Goal: Use online tool/utility: Utilize a website feature to perform a specific function

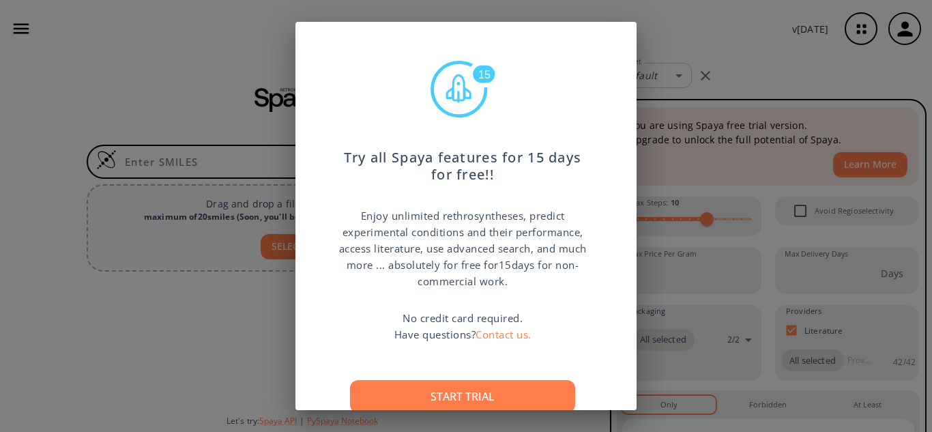
scroll to position [50, 0]
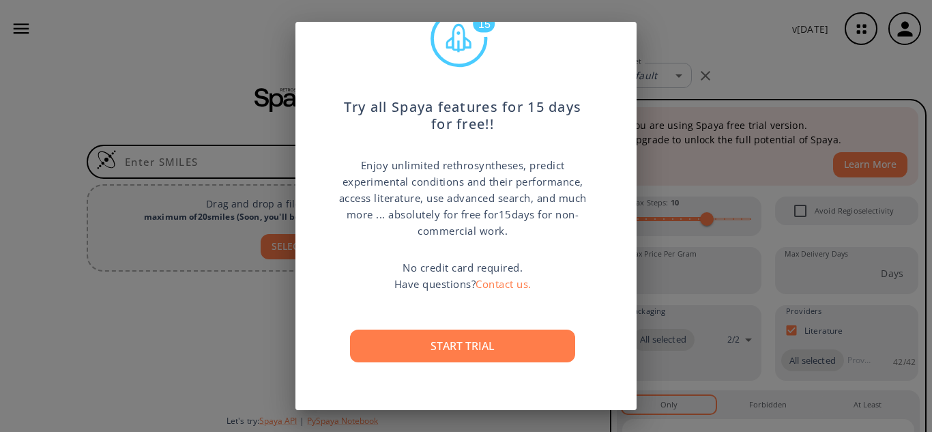
click at [750, 55] on div "15 Try all Spaya features for 15 days for free!! Enjoy unlimited rethrosynthese…" at bounding box center [466, 216] width 932 height 432
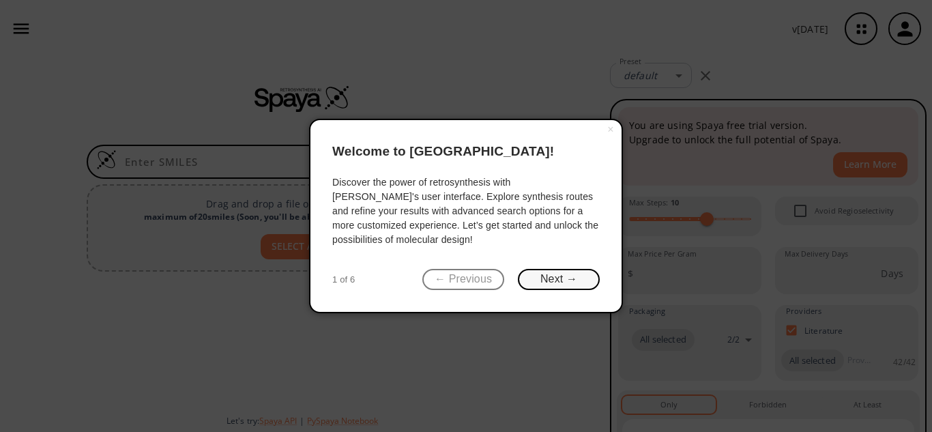
click at [581, 277] on button "Next →" at bounding box center [559, 279] width 82 height 21
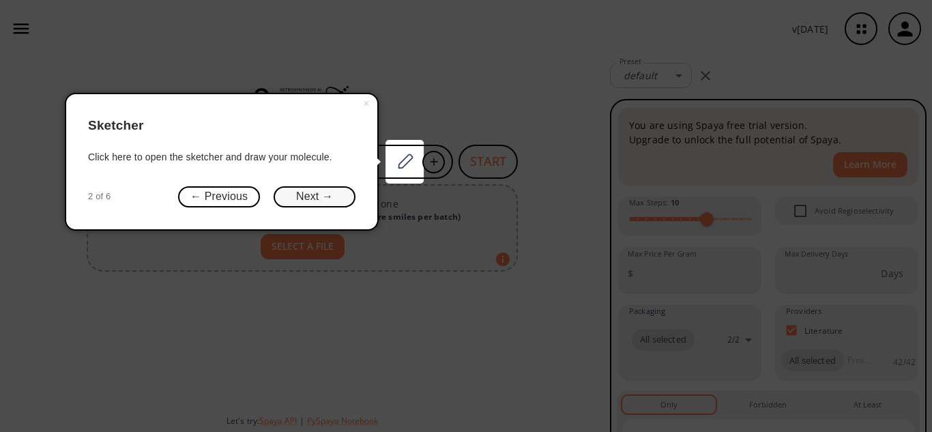
click at [321, 194] on button "Next →" at bounding box center [315, 196] width 82 height 21
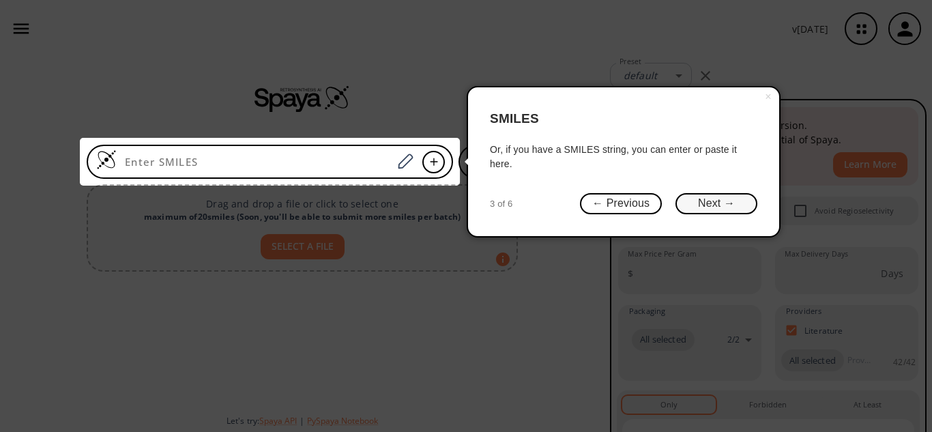
click at [734, 206] on button "Next →" at bounding box center [716, 203] width 82 height 21
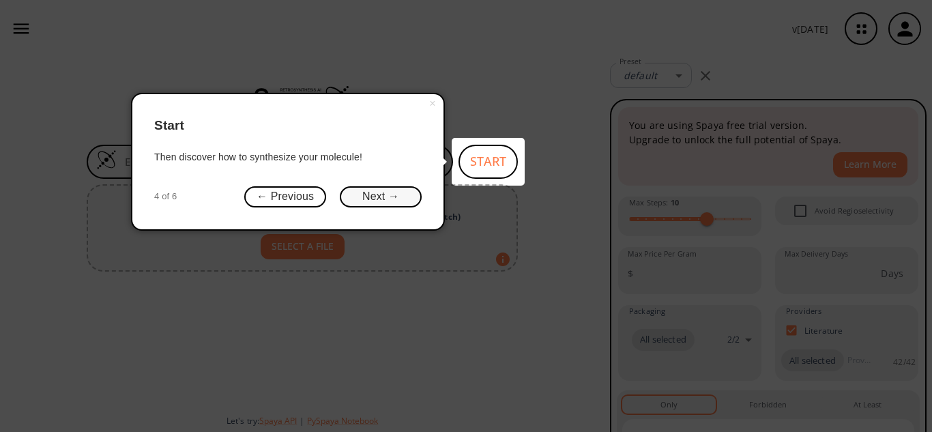
click at [368, 197] on button "Next →" at bounding box center [381, 196] width 82 height 21
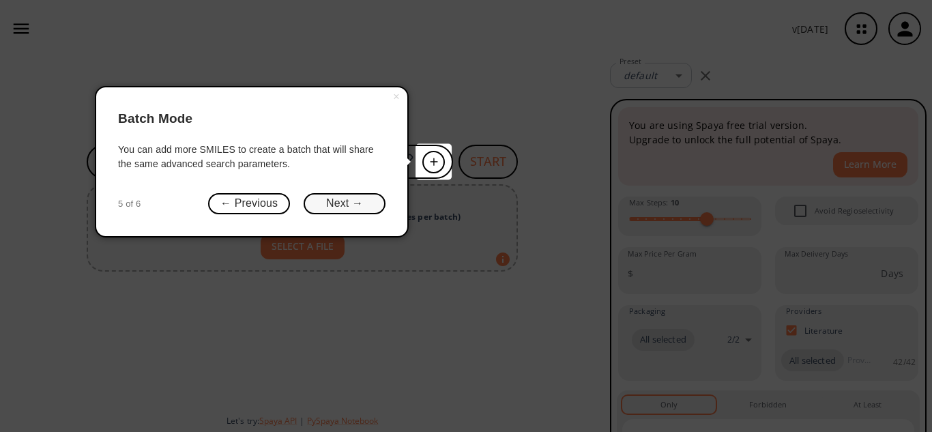
click at [366, 197] on button "Next →" at bounding box center [345, 203] width 82 height 21
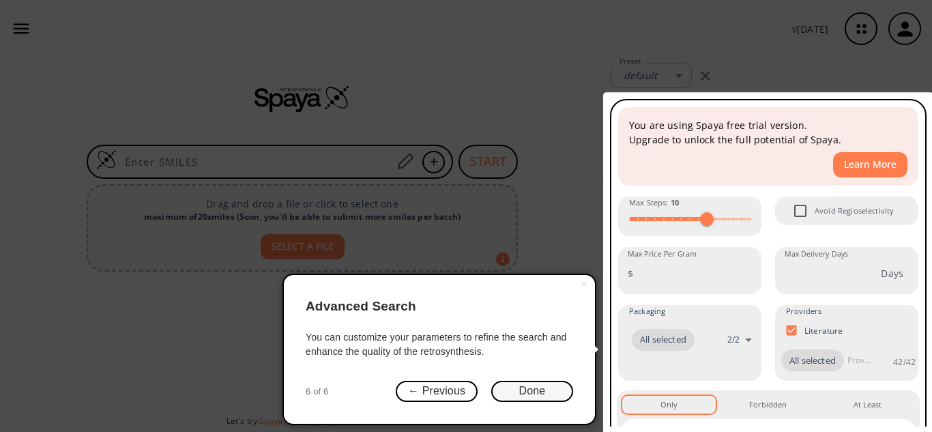
click at [559, 388] on button "Done" at bounding box center [532, 391] width 82 height 21
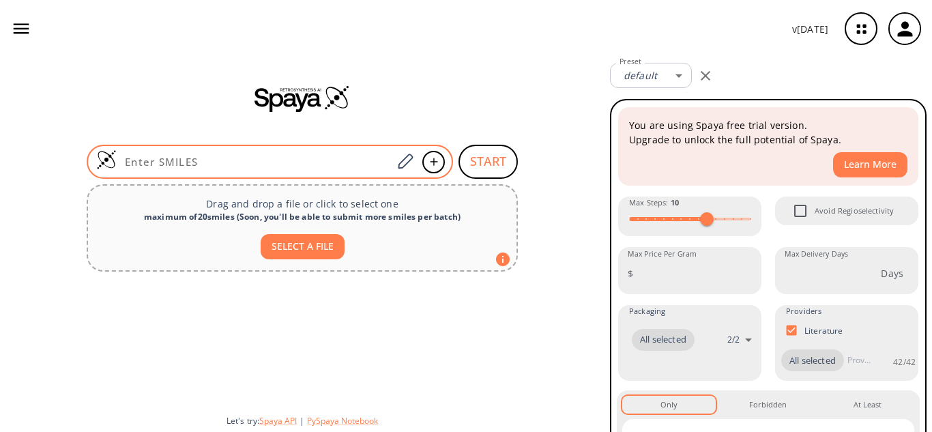
click at [231, 156] on input at bounding box center [255, 162] width 276 height 14
paste input "SC1=C([N+]([O-])=O)C=C(C(O)=O)C=C1"
type input "SC1=C([N+]([O-])=O)C=C(C(O)=O)C=C1"
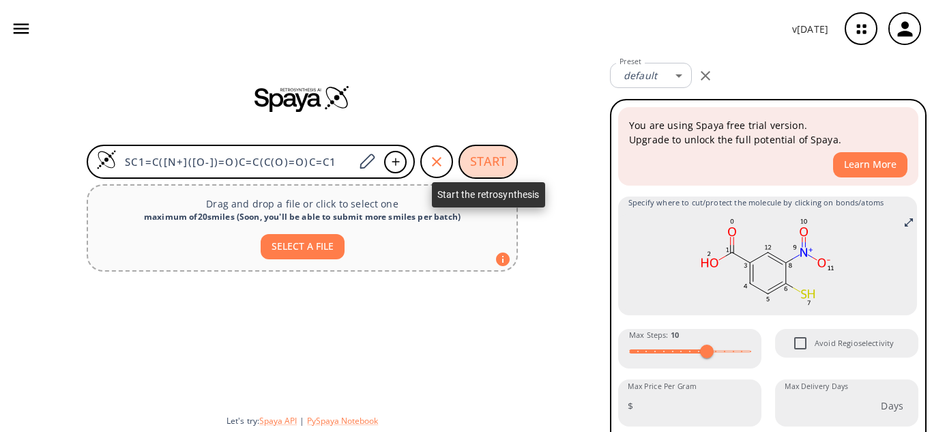
click at [495, 164] on button "START" at bounding box center [487, 162] width 59 height 34
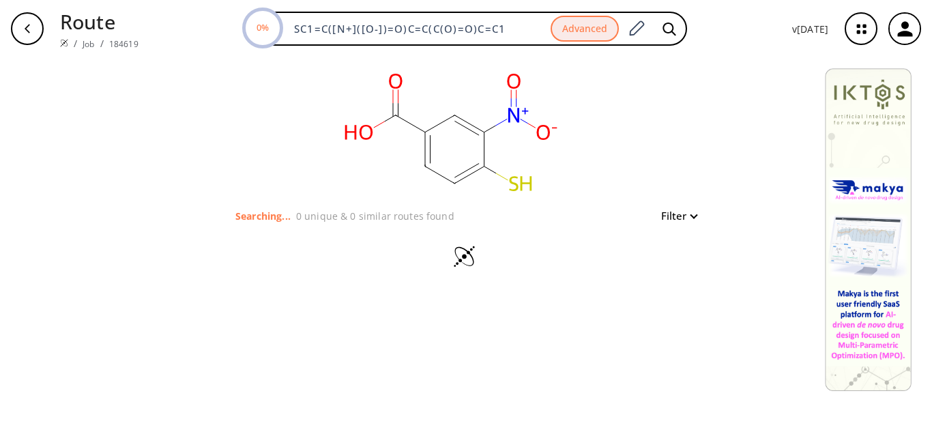
click at [690, 215] on button "Filter" at bounding box center [675, 216] width 44 height 10
click at [563, 336] on div at bounding box center [466, 216] width 932 height 432
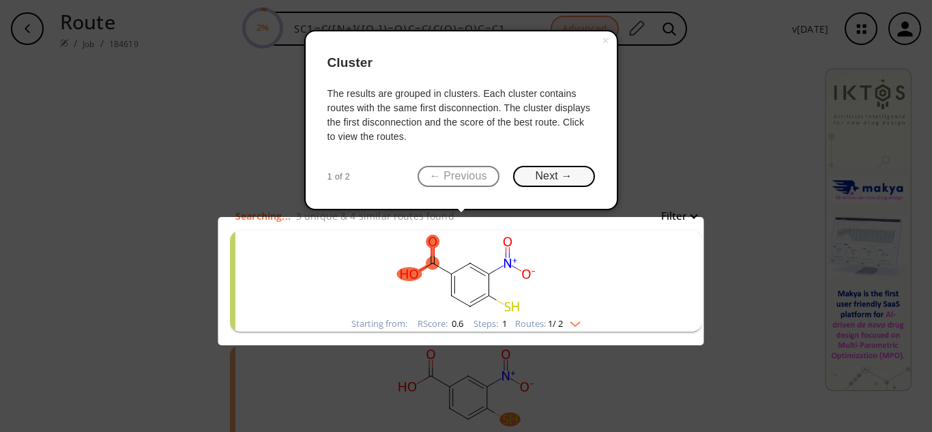
click at [542, 175] on button "Next →" at bounding box center [554, 176] width 82 height 21
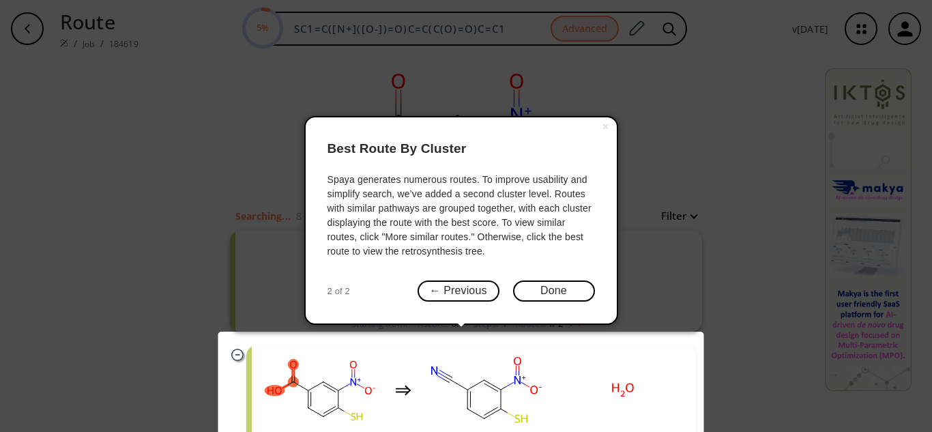
scroll to position [68, 0]
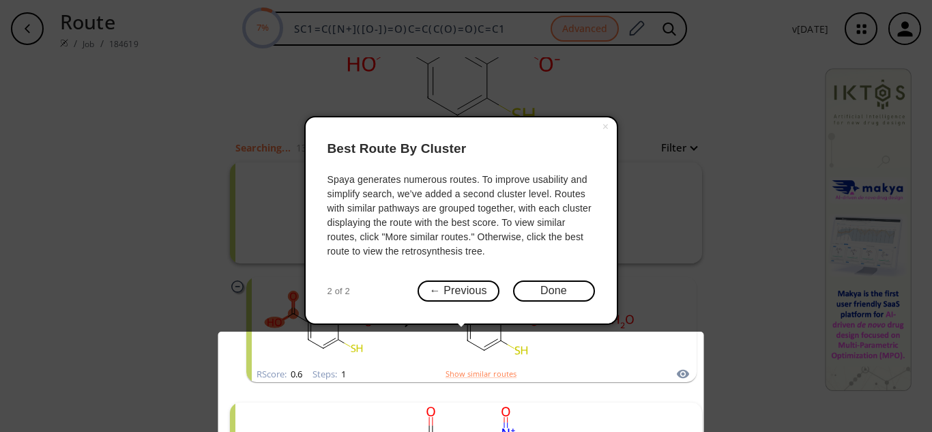
click at [676, 375] on body "Route / Job / 184619 7% SC1=C([N+]([O-])=O)C=C(C(O)=O)C=C1 Advanced v 1.9.45 cl…" at bounding box center [466, 216] width 932 height 432
click at [569, 290] on button "Done" at bounding box center [554, 290] width 82 height 21
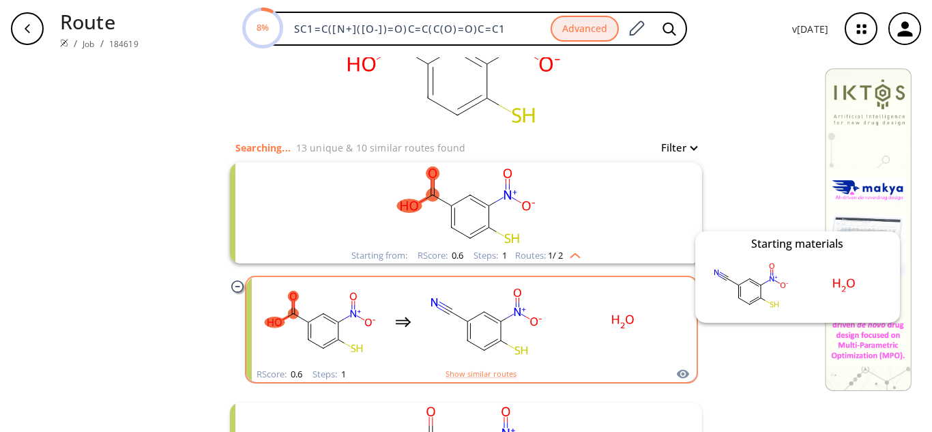
click at [677, 373] on icon "clusters" at bounding box center [683, 374] width 12 height 9
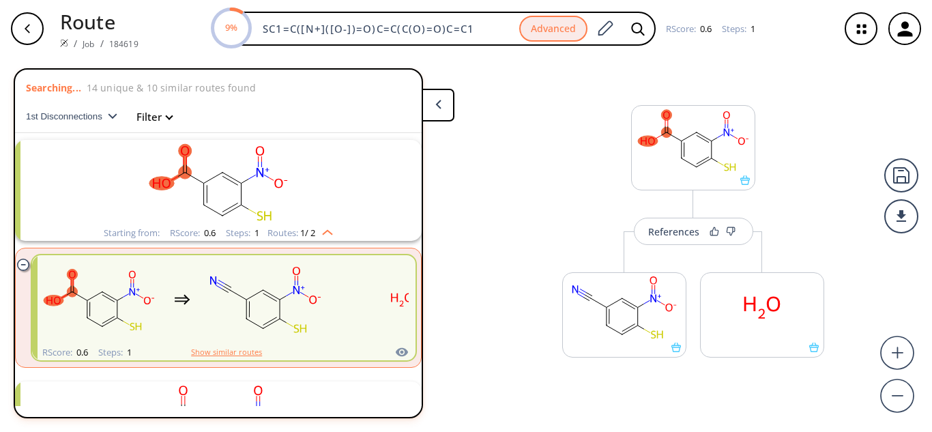
click at [234, 349] on button "Show similar routes" at bounding box center [226, 352] width 71 height 12
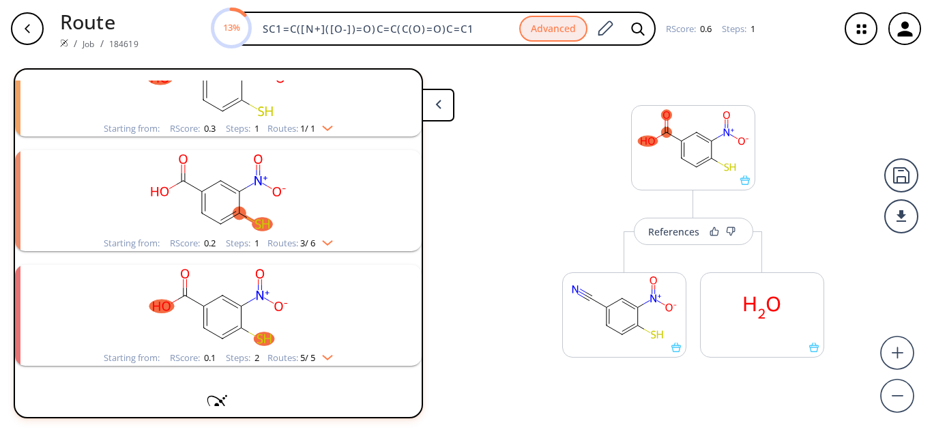
scroll to position [620, 0]
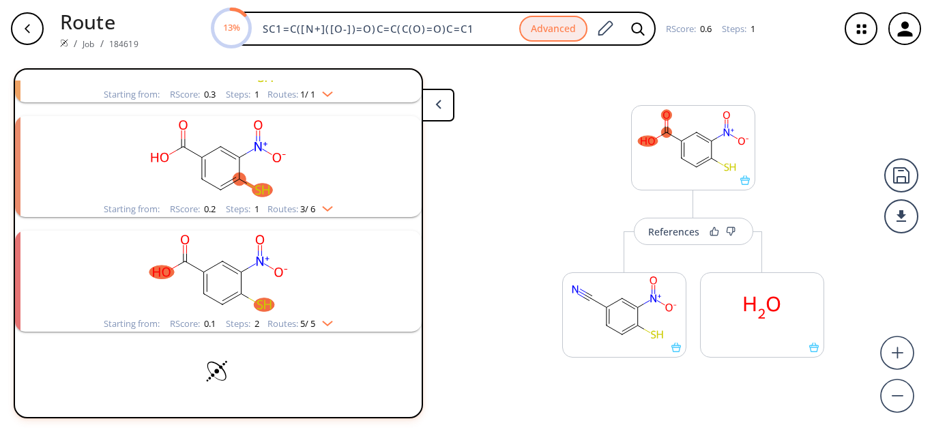
click at [329, 207] on img "clusters" at bounding box center [324, 206] width 18 height 11
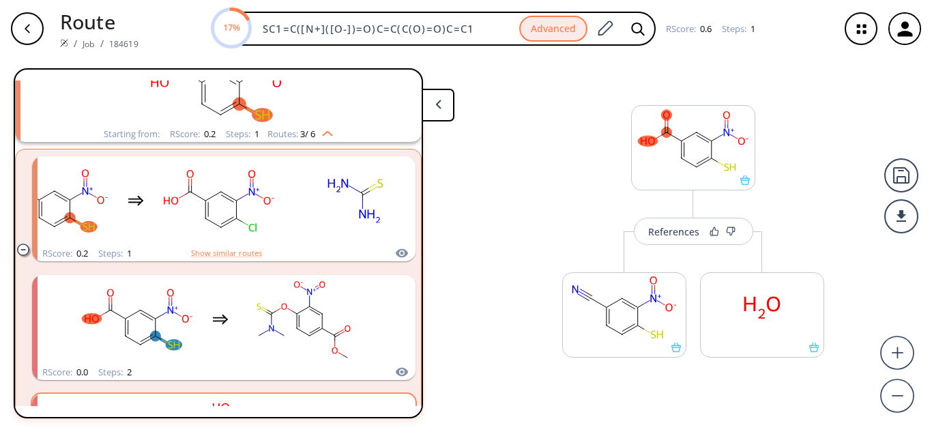
scroll to position [757, 0]
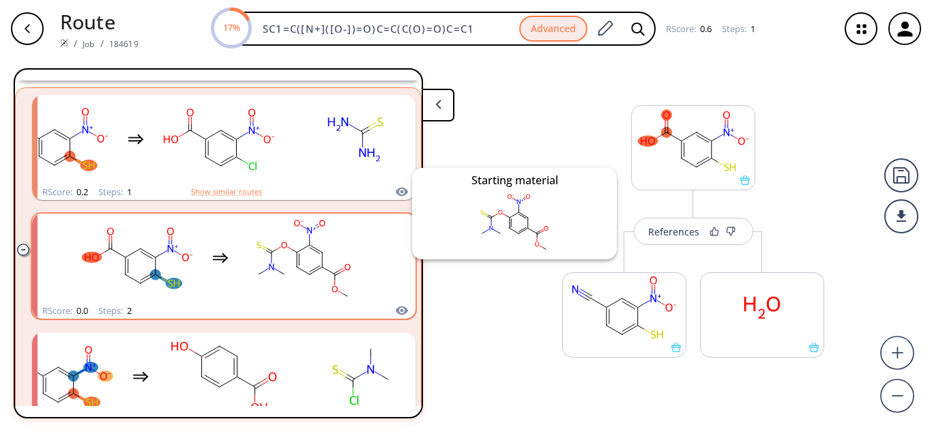
click at [395, 309] on icon "clusters" at bounding box center [402, 310] width 14 height 16
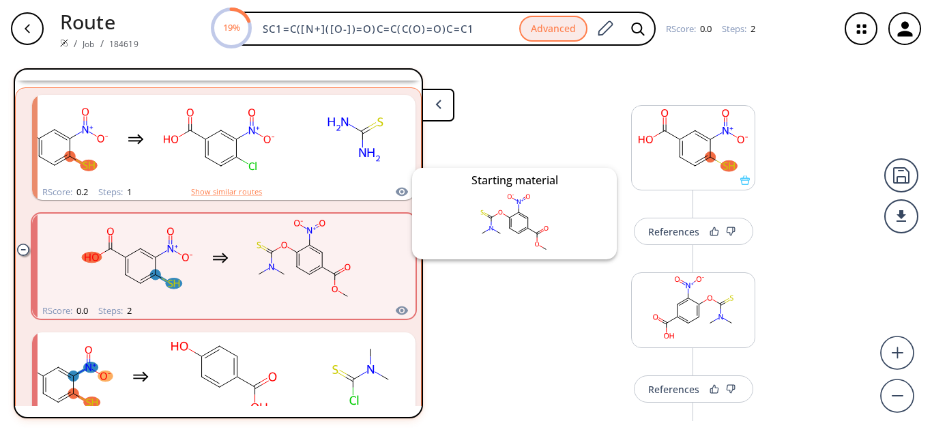
click at [395, 312] on icon "clusters" at bounding box center [402, 310] width 14 height 16
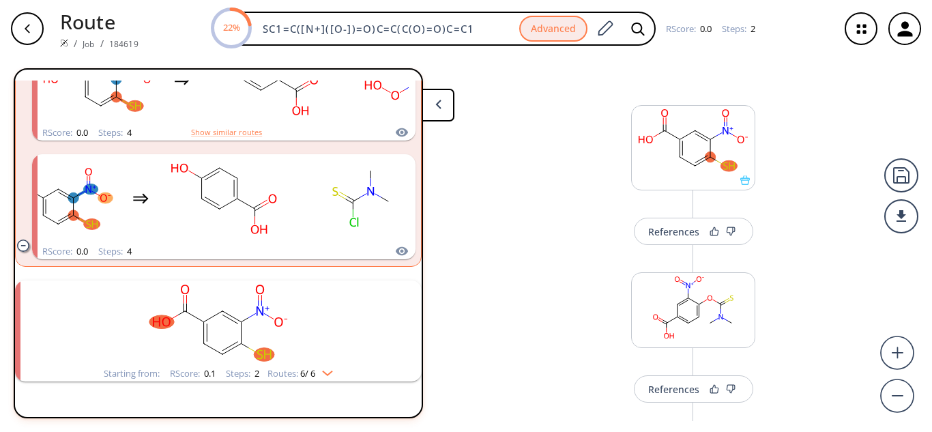
scroll to position [1036, 0]
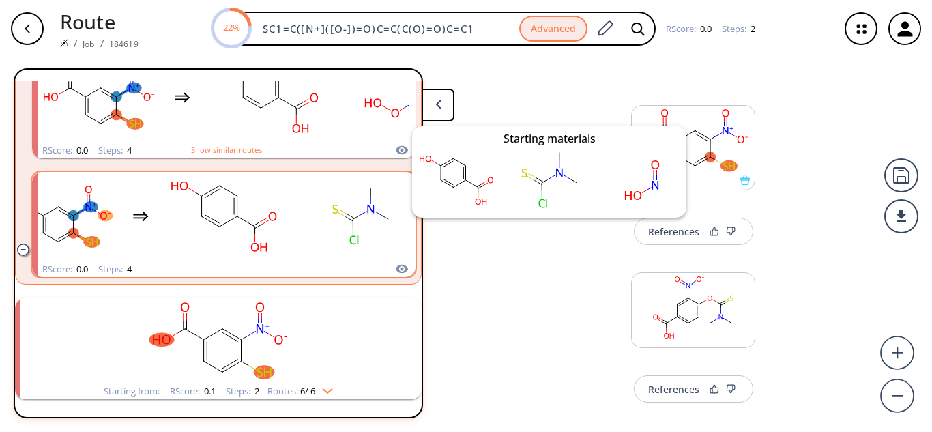
click at [396, 267] on icon "clusters" at bounding box center [402, 268] width 12 height 9
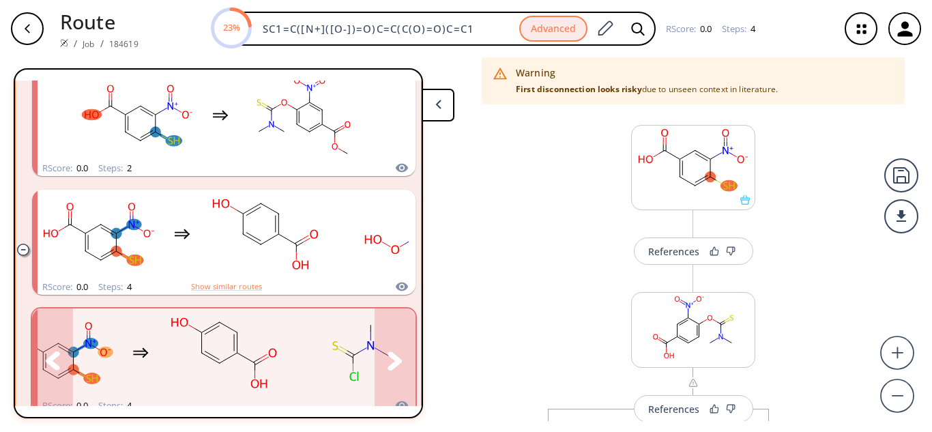
scroll to position [967, 0]
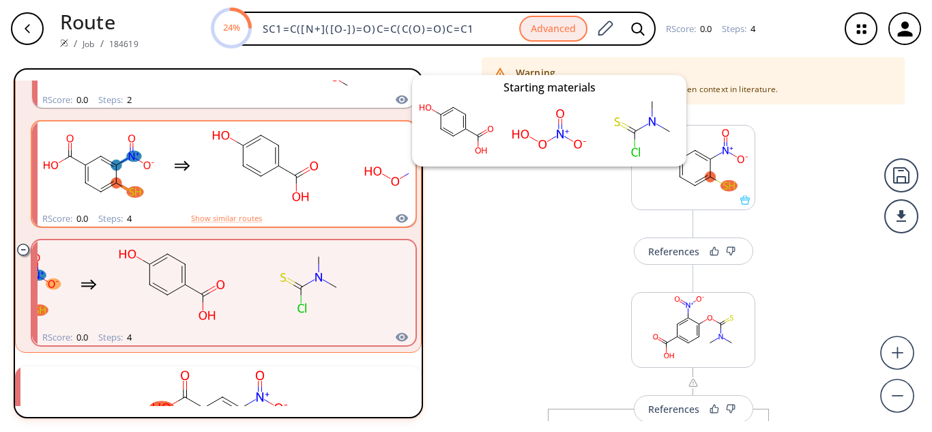
click at [396, 217] on icon "clusters" at bounding box center [402, 218] width 12 height 9
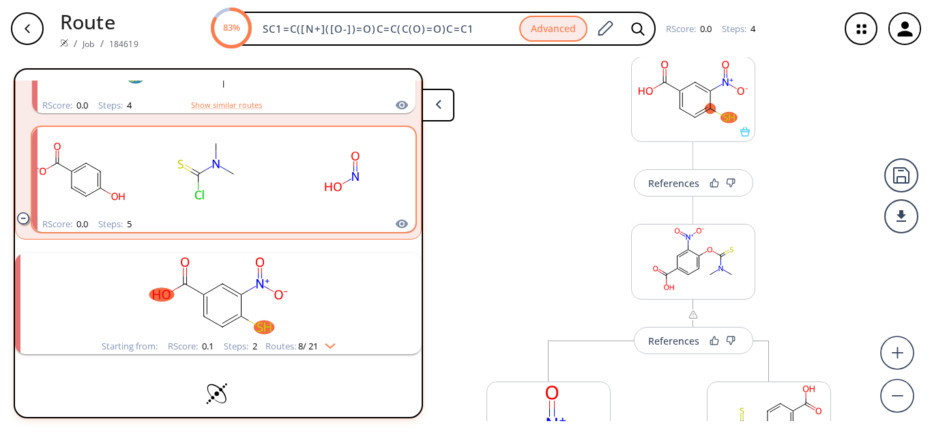
scroll to position [1351, 0]
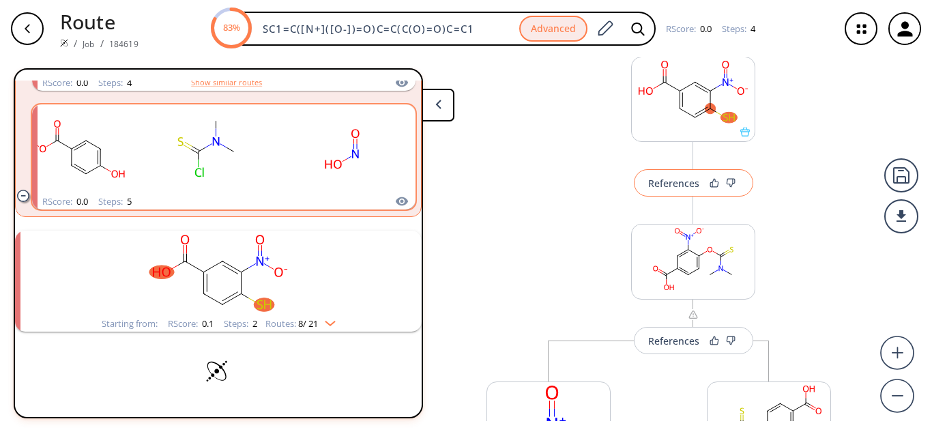
click at [673, 184] on div "References" at bounding box center [673, 183] width 51 height 9
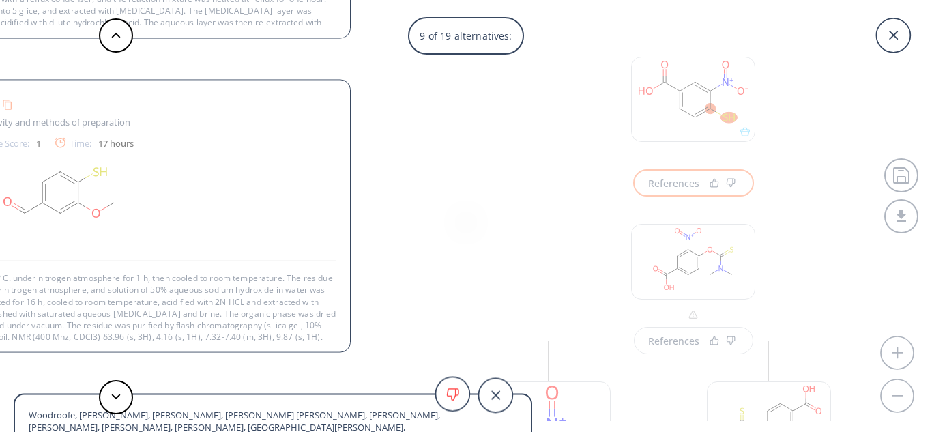
scroll to position [13, 0]
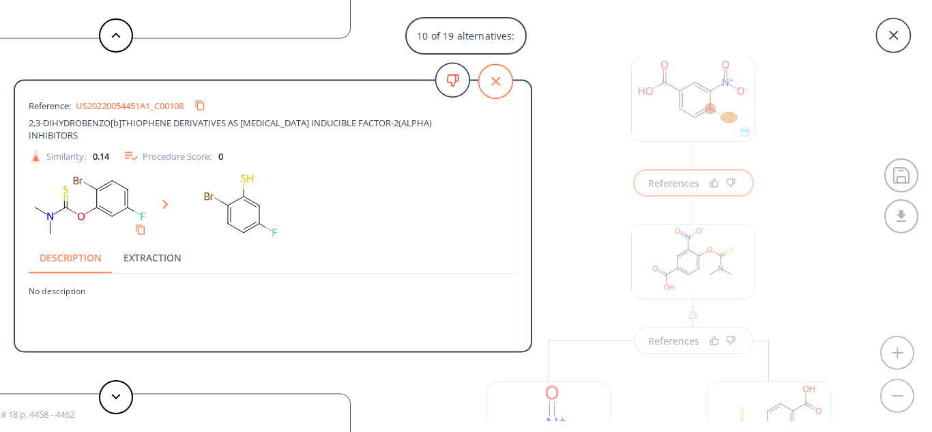
click at [487, 74] on icon at bounding box center [495, 81] width 34 height 34
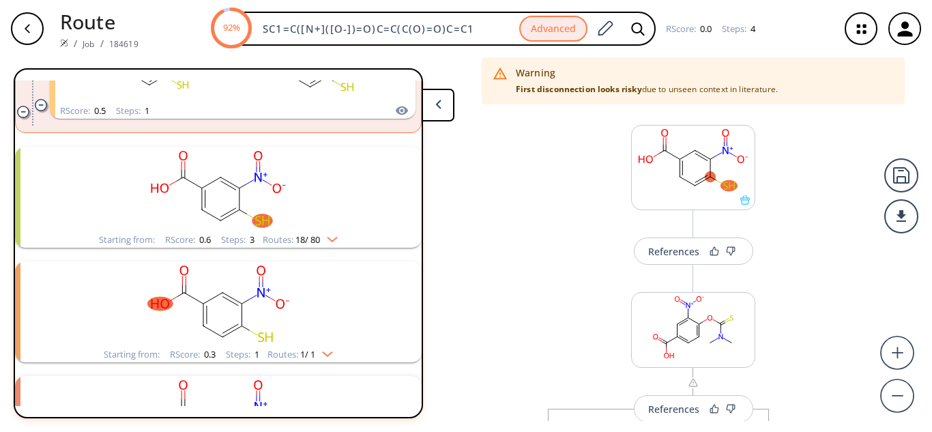
scroll to position [156, 0]
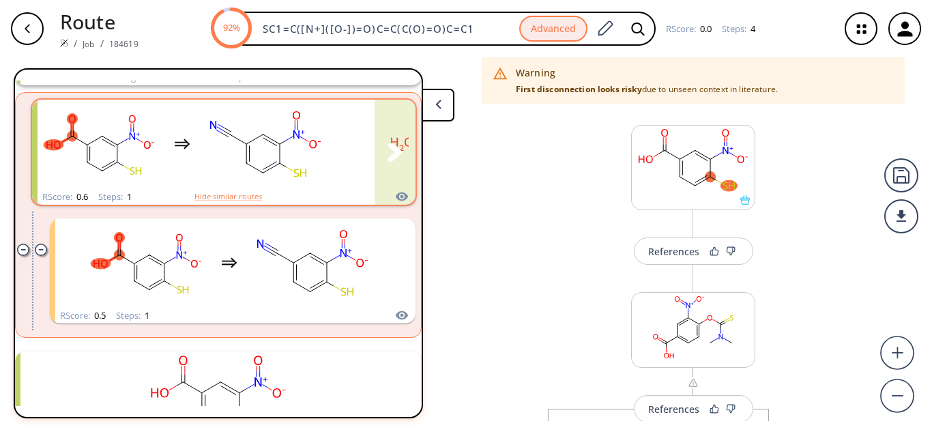
click at [261, 138] on rect "clusters" at bounding box center [265, 144] width 123 height 85
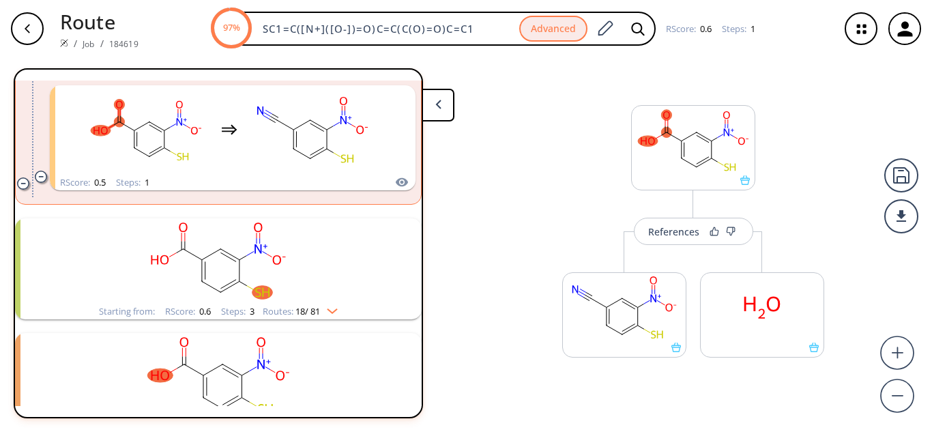
scroll to position [292, 0]
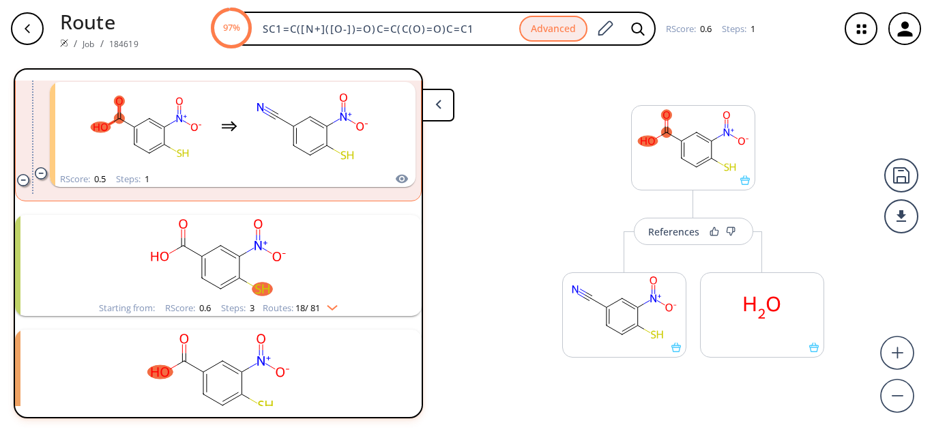
click at [256, 252] on rect "clusters" at bounding box center [218, 257] width 355 height 85
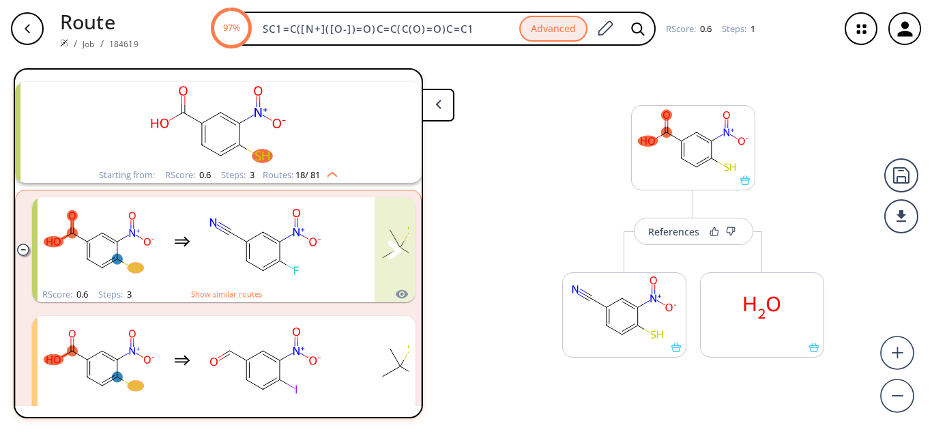
scroll to position [428, 0]
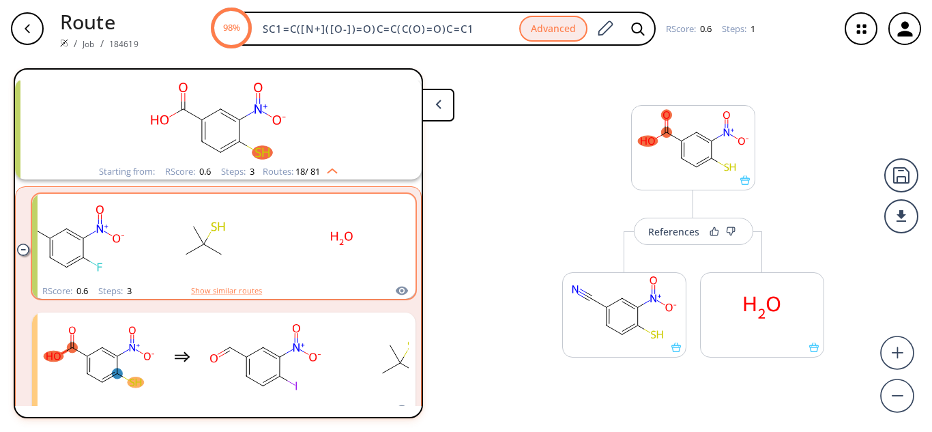
click at [235, 283] on div "RScore : 0.6 Steps : 3 Show similar routes" at bounding box center [223, 291] width 383 height 16
click at [231, 290] on button "Show similar routes" at bounding box center [226, 290] width 71 height 12
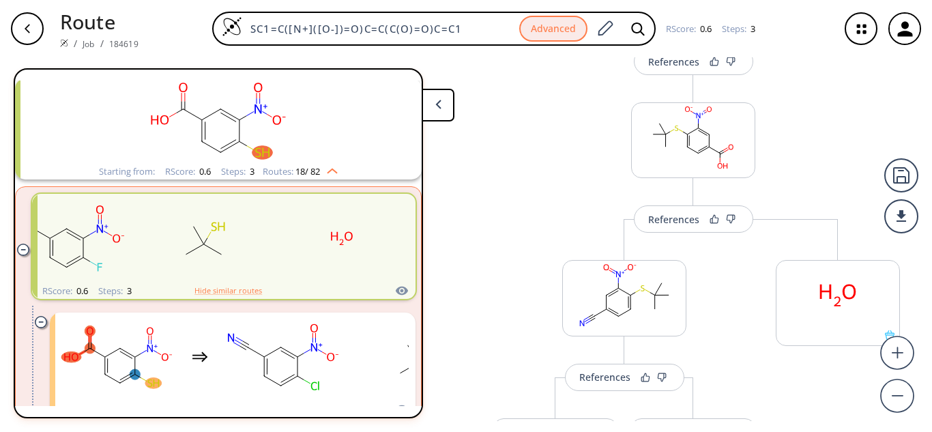
scroll to position [136, 0]
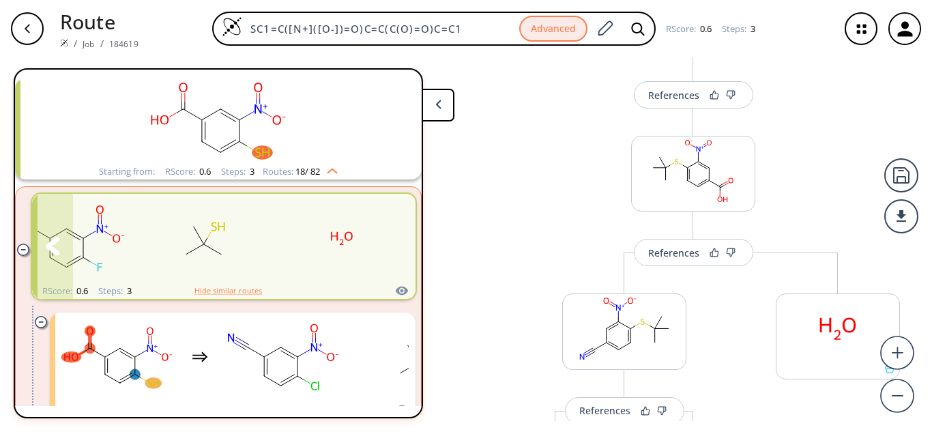
click at [218, 259] on rect "clusters" at bounding box center [205, 238] width 123 height 85
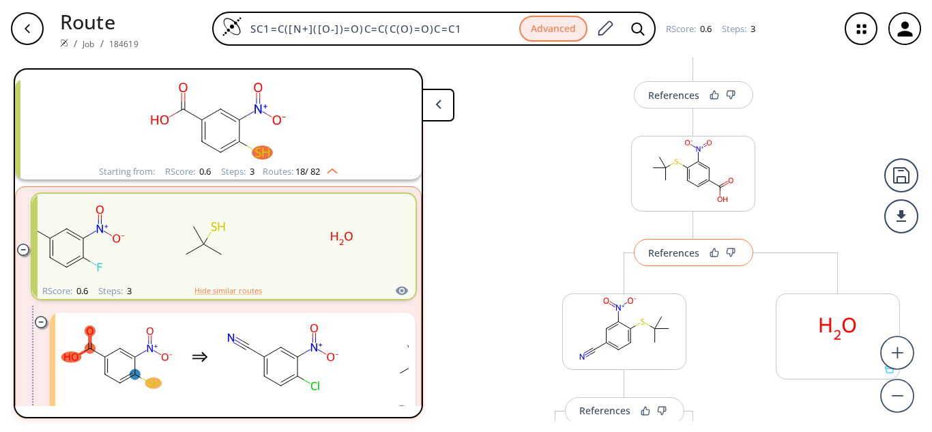
click at [684, 255] on div "References" at bounding box center [673, 252] width 51 height 9
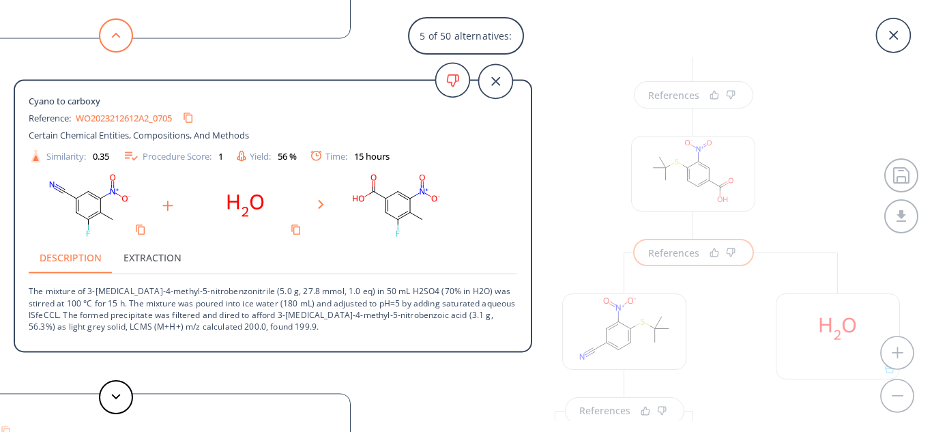
click at [115, 35] on polygon at bounding box center [116, 35] width 9 height 5
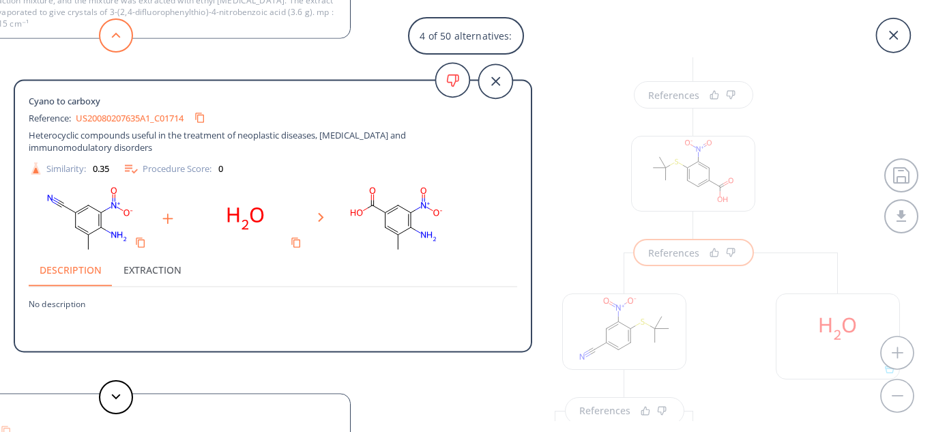
click at [115, 35] on polygon at bounding box center [116, 35] width 9 height 5
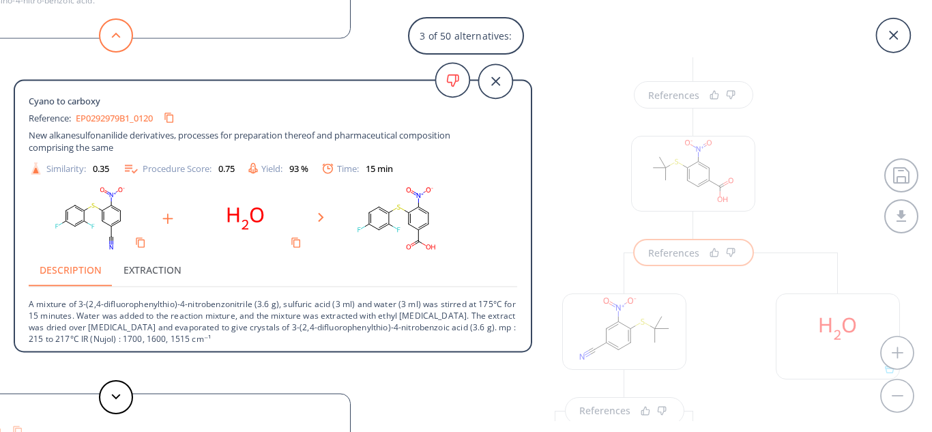
click at [115, 35] on polygon at bounding box center [116, 35] width 9 height 5
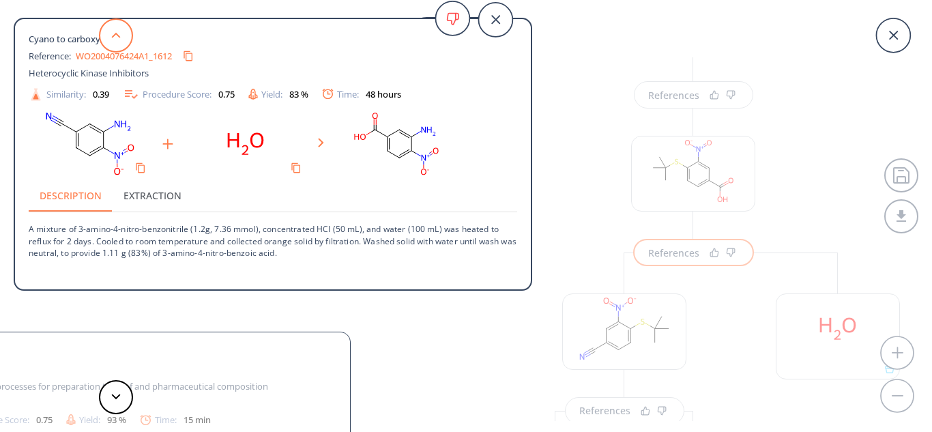
click at [115, 35] on polygon at bounding box center [116, 35] width 9 height 5
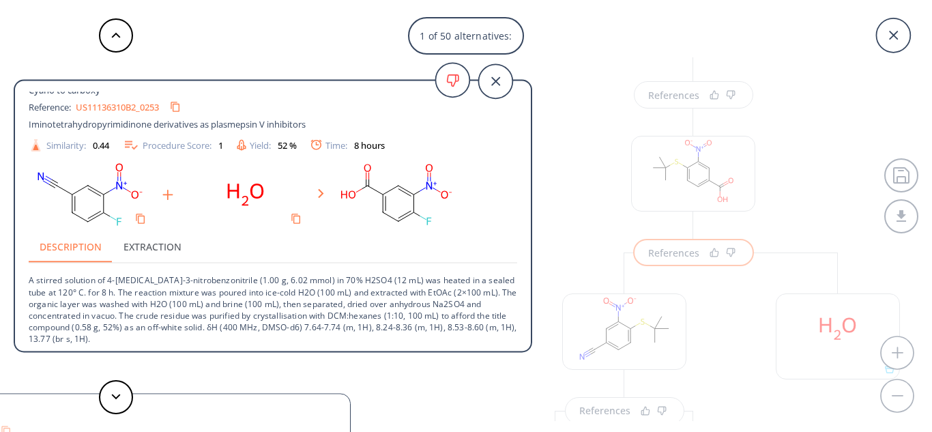
scroll to position [14, 0]
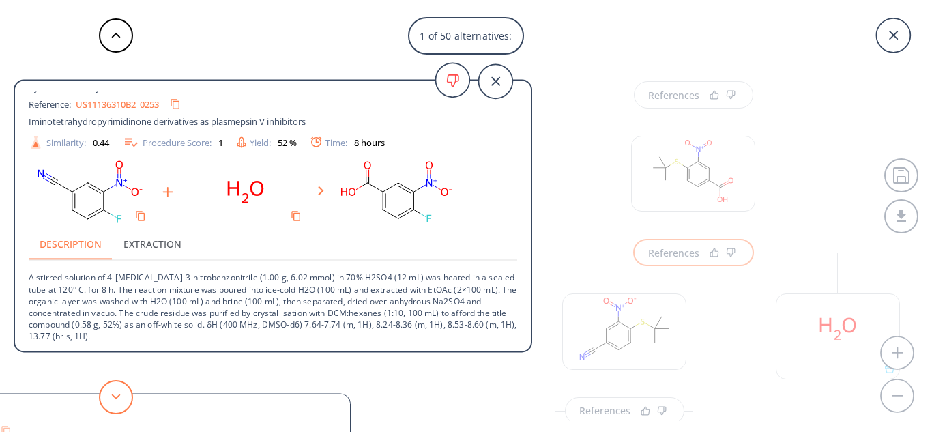
click at [114, 394] on icon at bounding box center [116, 397] width 10 height 6
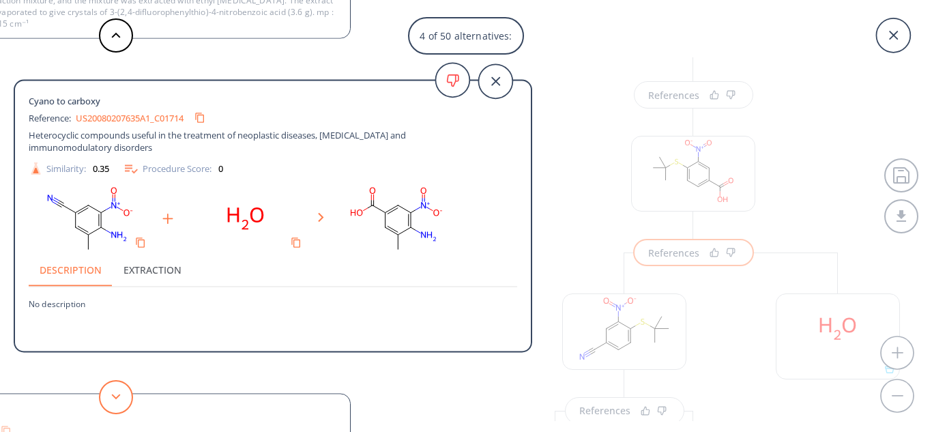
click at [118, 392] on button at bounding box center [116, 397] width 34 height 34
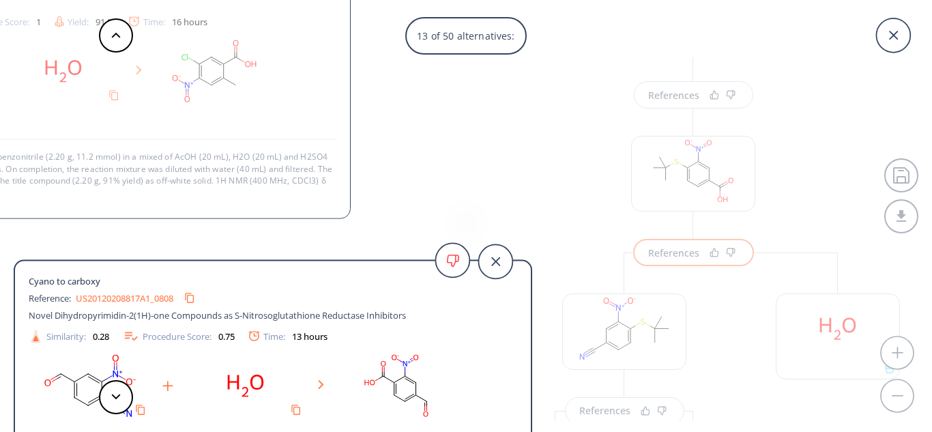
scroll to position [49, 0]
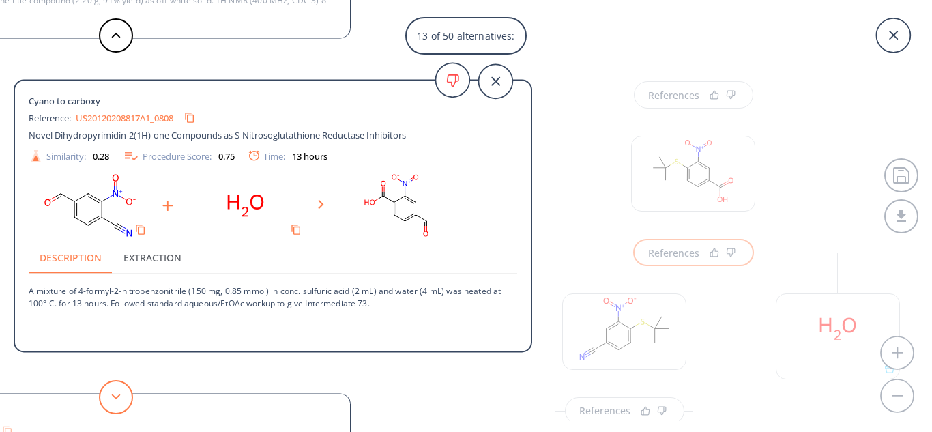
click at [117, 394] on icon at bounding box center [116, 397] width 10 height 6
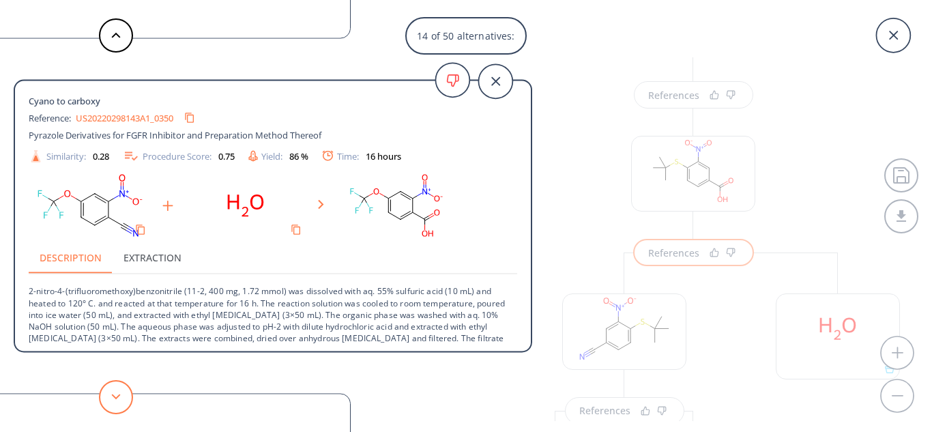
click at [117, 394] on icon at bounding box center [116, 397] width 10 height 6
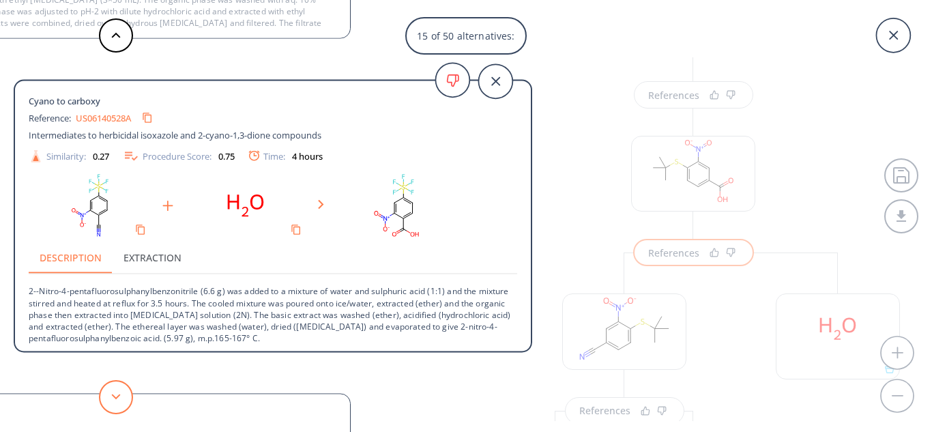
click at [117, 394] on icon at bounding box center [116, 397] width 10 height 6
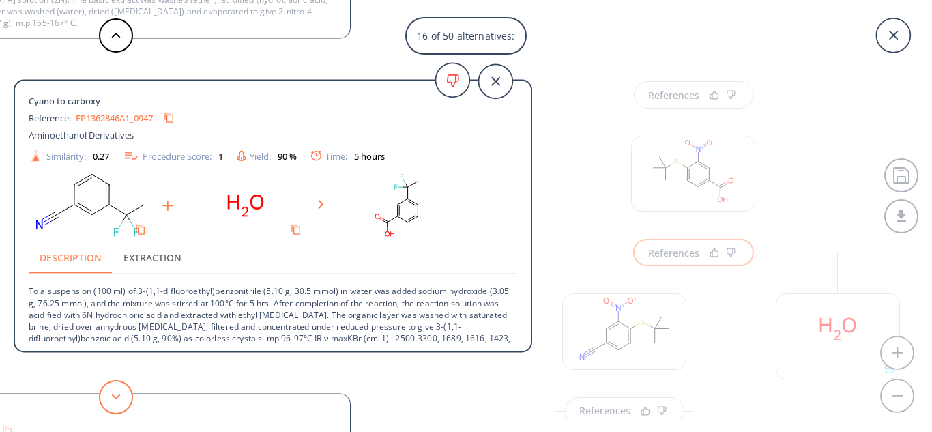
click at [117, 394] on icon at bounding box center [116, 397] width 10 height 6
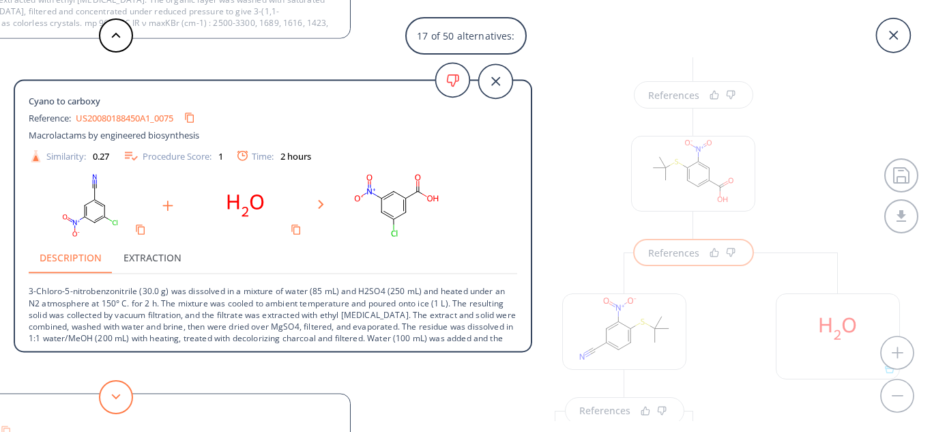
click at [117, 394] on icon at bounding box center [116, 397] width 10 height 6
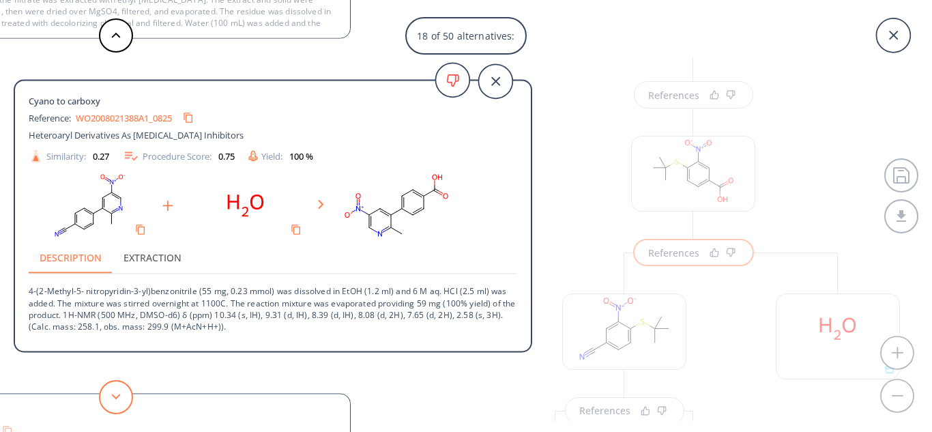
click at [117, 394] on icon at bounding box center [116, 397] width 10 height 6
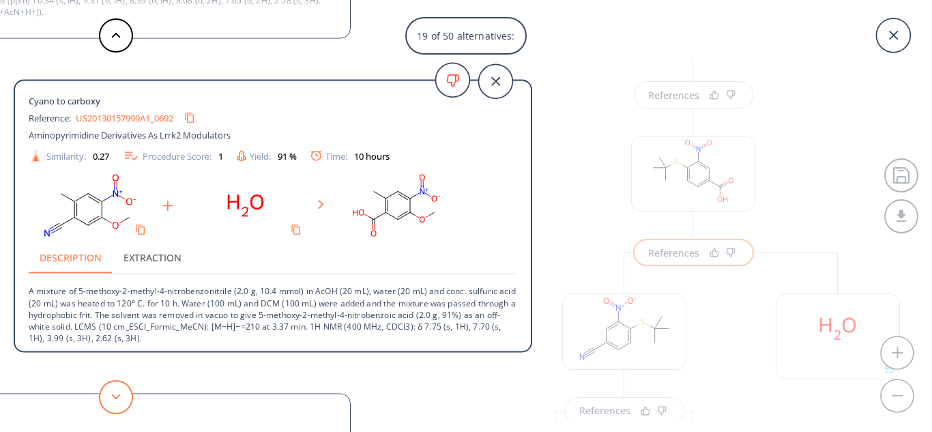
click at [117, 394] on icon at bounding box center [116, 397] width 10 height 6
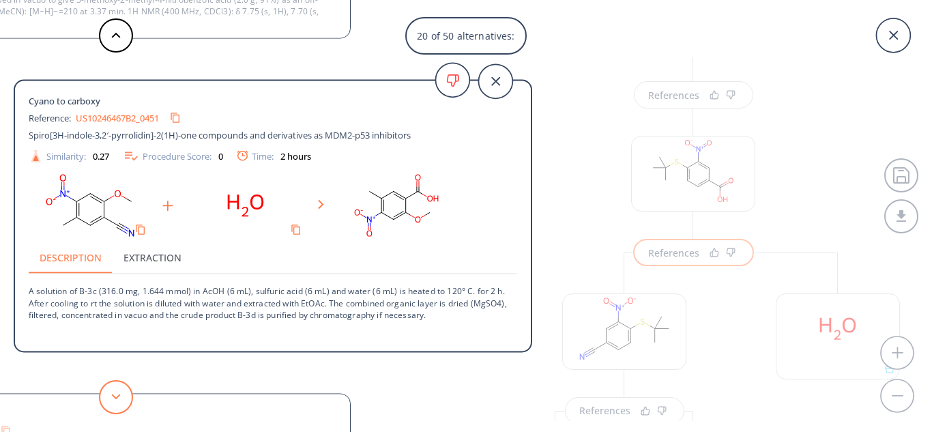
click at [117, 394] on icon at bounding box center [116, 397] width 10 height 6
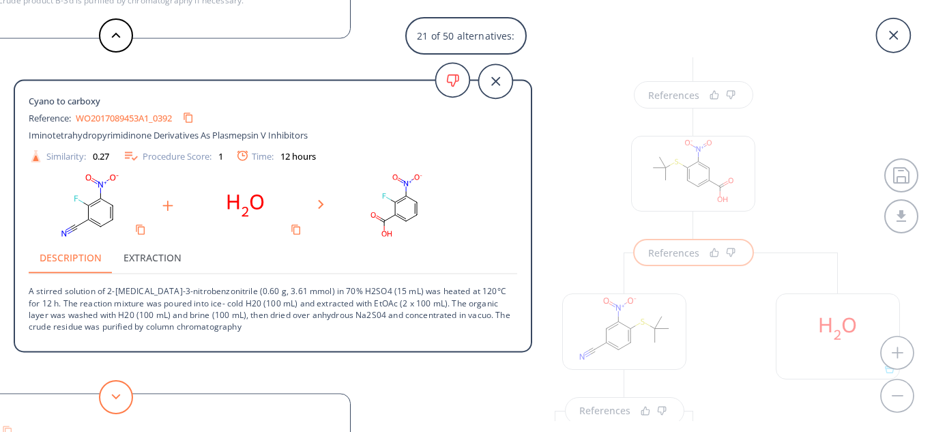
click at [117, 394] on icon at bounding box center [116, 397] width 10 height 6
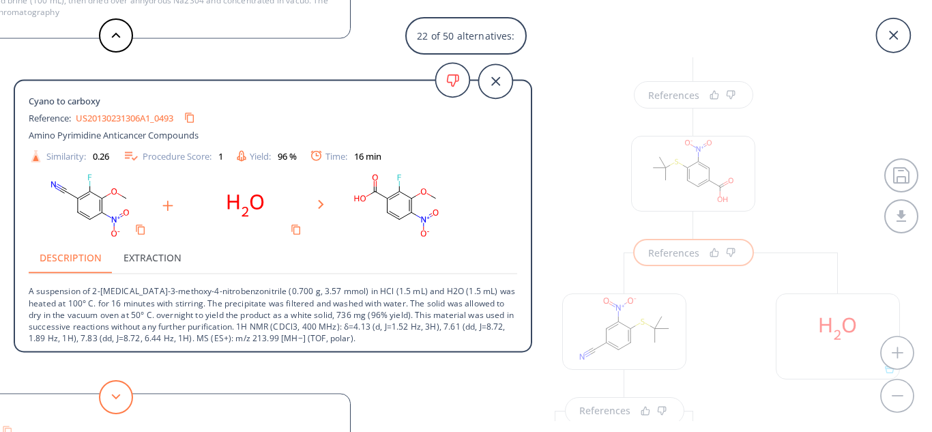
click at [117, 394] on icon at bounding box center [116, 397] width 10 height 6
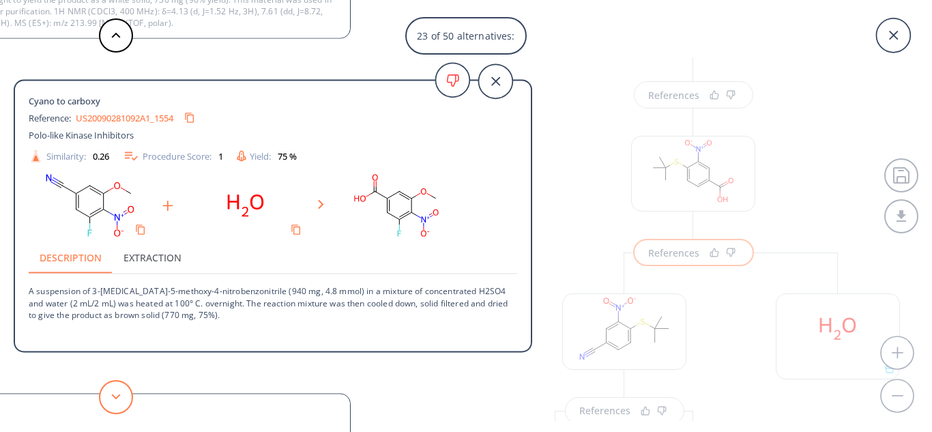
click at [117, 394] on icon at bounding box center [116, 397] width 10 height 6
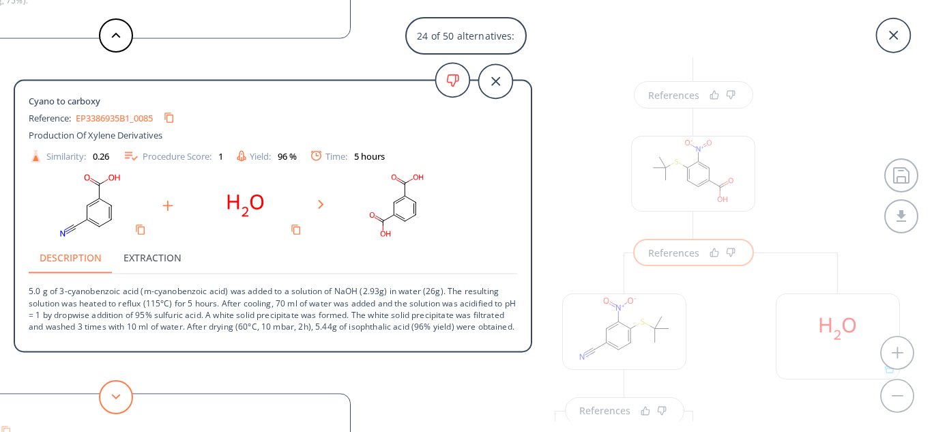
click at [117, 394] on icon at bounding box center [116, 397] width 10 height 6
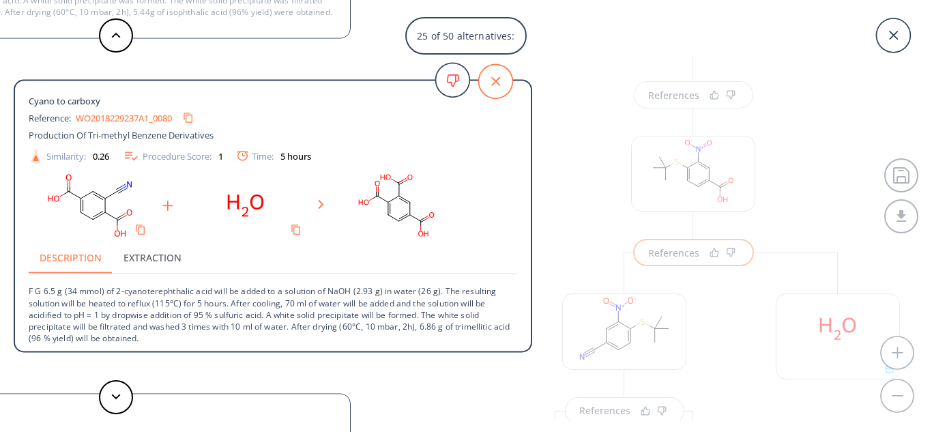
click at [496, 73] on icon at bounding box center [495, 81] width 34 height 34
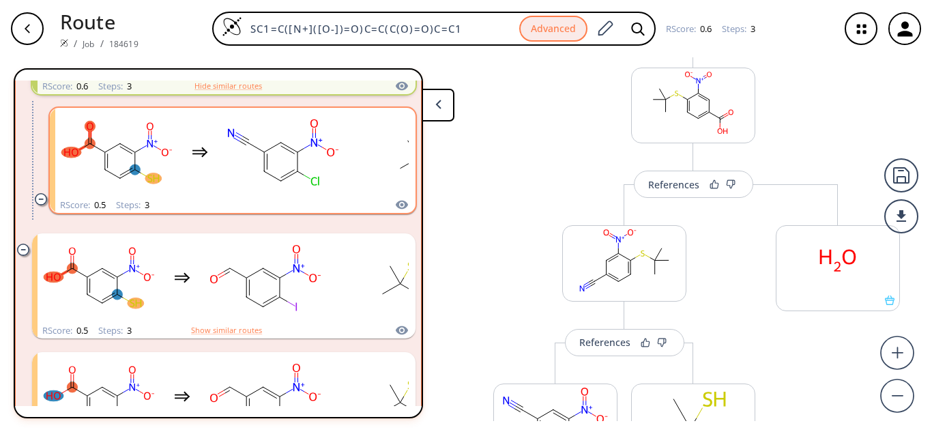
scroll to position [497, 0]
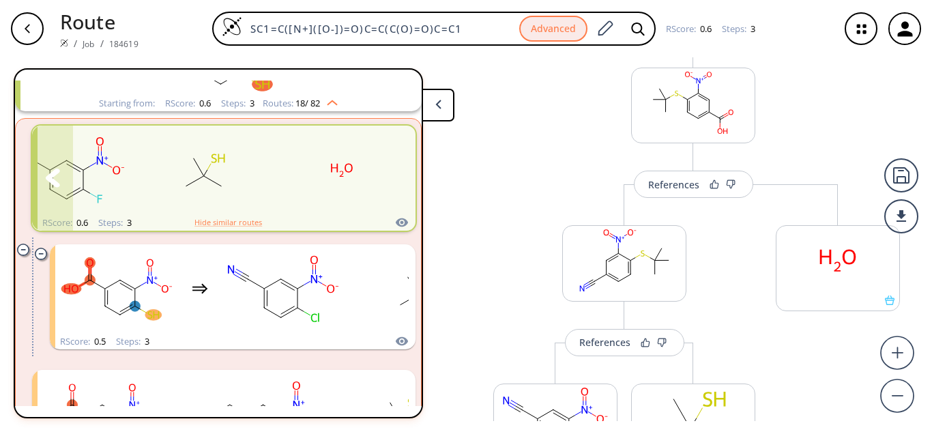
click at [280, 175] on rect "clusters" at bounding box center [341, 170] width 123 height 85
click at [231, 217] on button "Hide similar routes" at bounding box center [228, 222] width 68 height 12
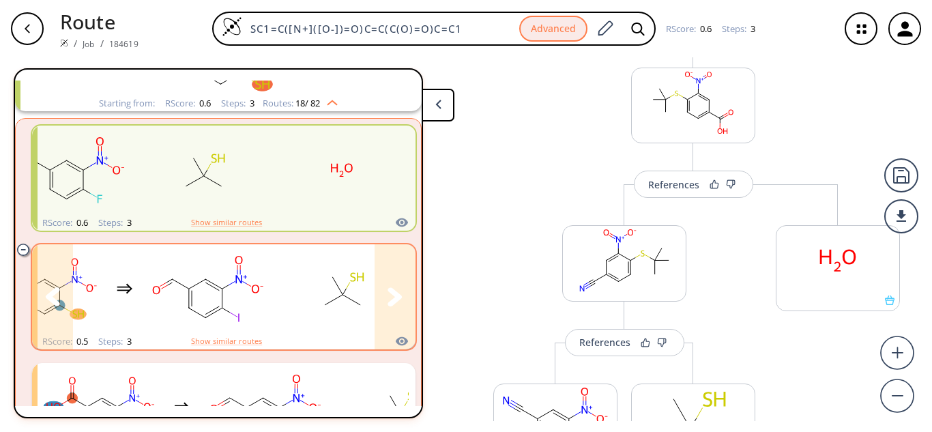
scroll to position [565, 0]
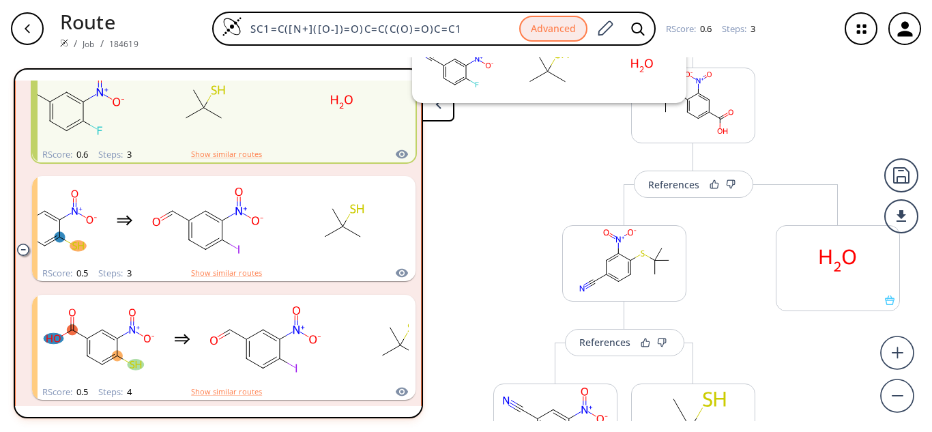
click at [397, 151] on icon "clusters" at bounding box center [402, 153] width 12 height 9
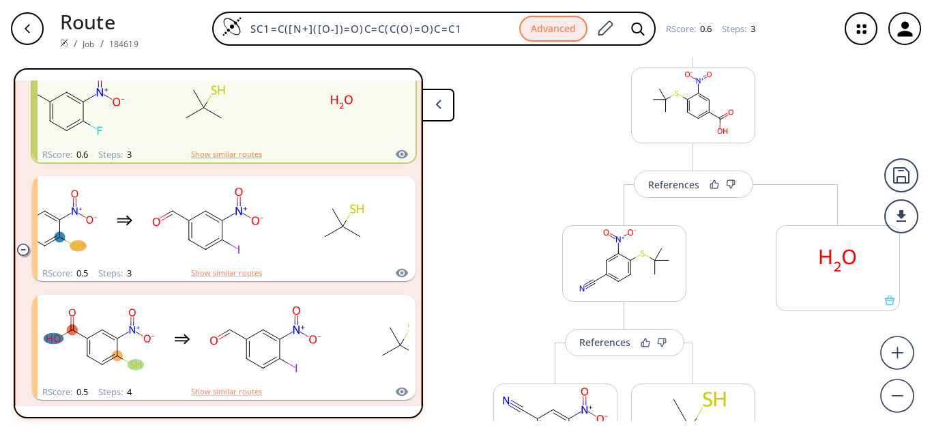
click at [224, 154] on button "Show similar routes" at bounding box center [226, 154] width 71 height 12
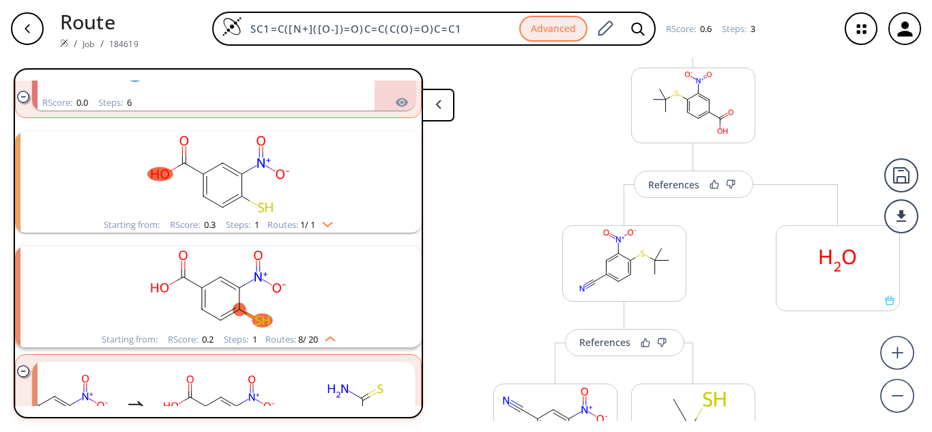
scroll to position [2786, 0]
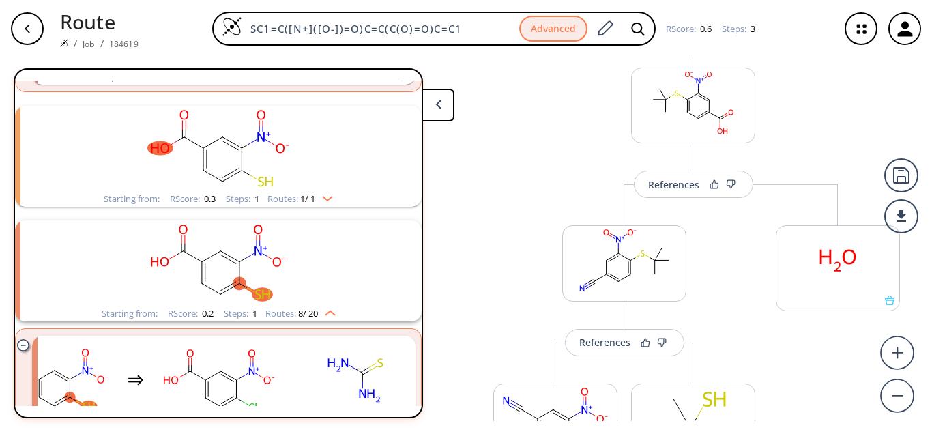
click at [327, 194] on img "clusters" at bounding box center [324, 195] width 18 height 11
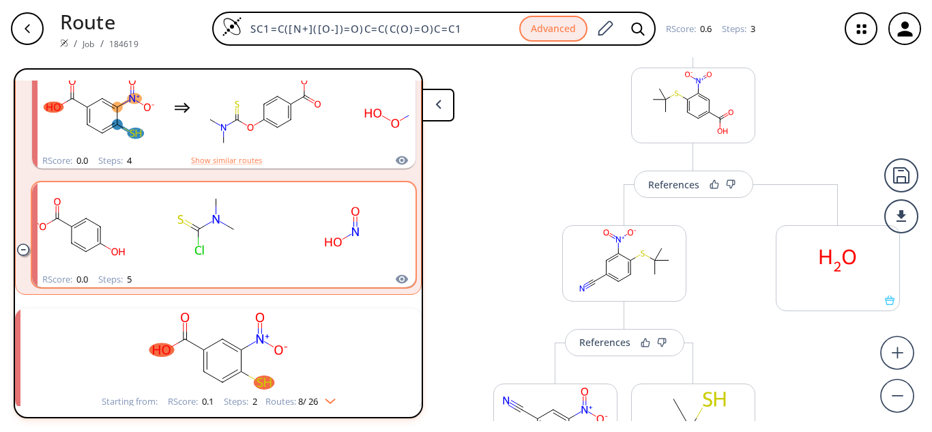
scroll to position [3907, 0]
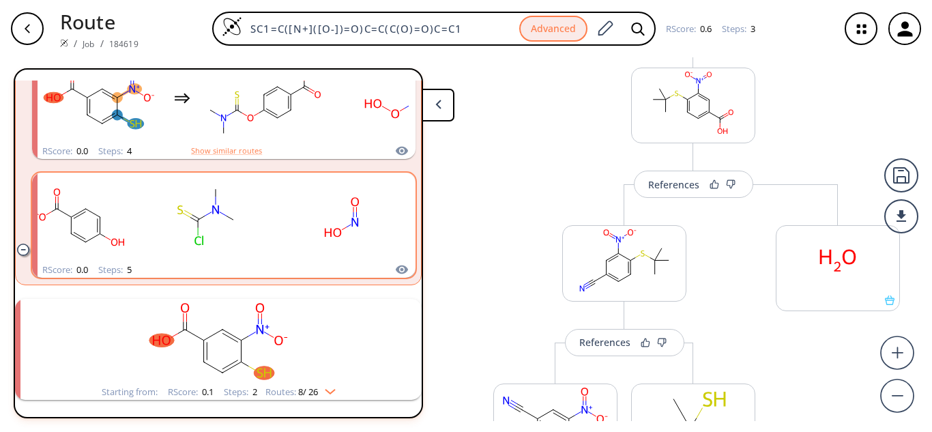
click at [436, 103] on icon at bounding box center [438, 105] width 6 height 10
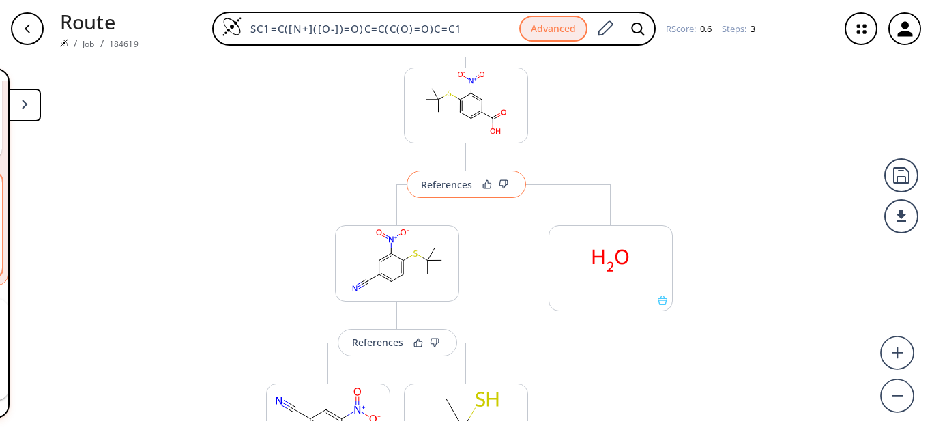
click at [430, 181] on div "References" at bounding box center [446, 184] width 51 height 9
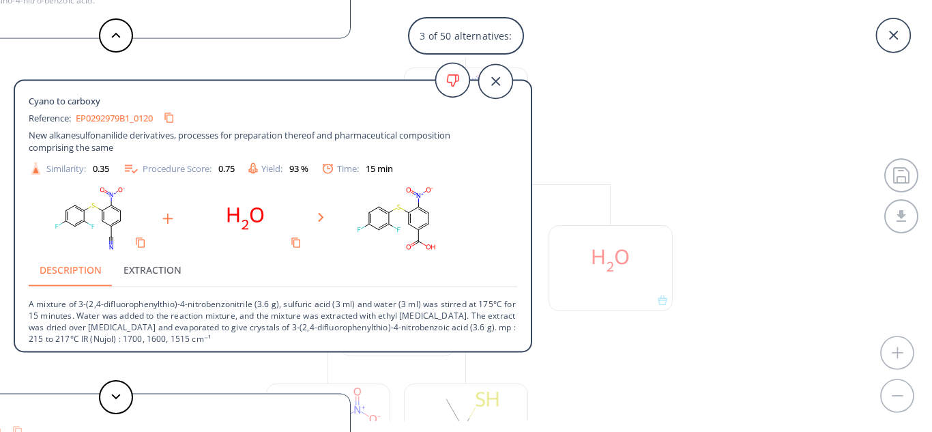
scroll to position [3, 0]
click at [494, 75] on icon at bounding box center [495, 81] width 34 height 34
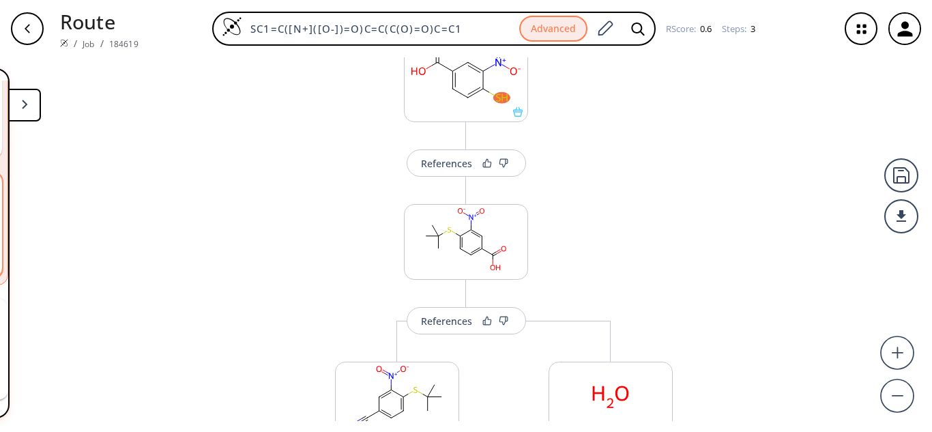
scroll to position [0, 0]
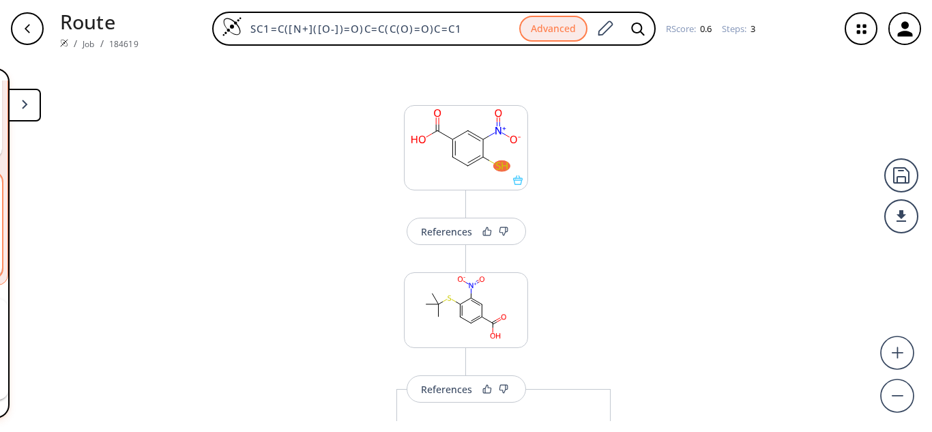
click at [29, 104] on button at bounding box center [24, 105] width 33 height 33
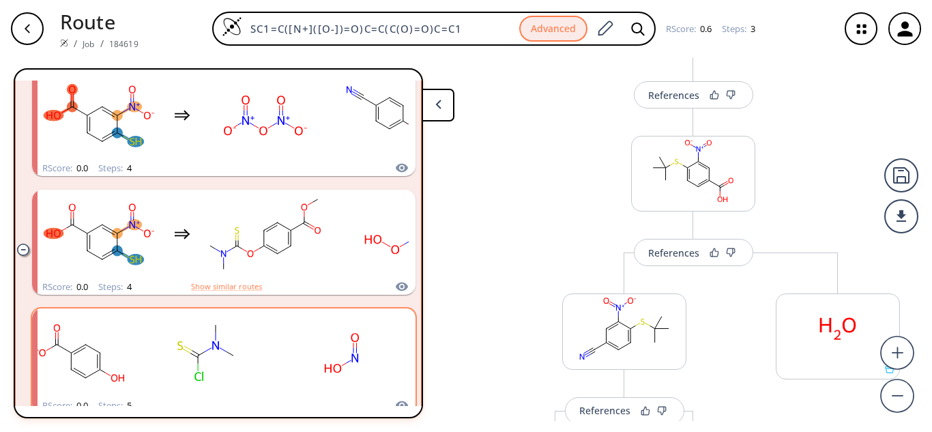
scroll to position [3907, 0]
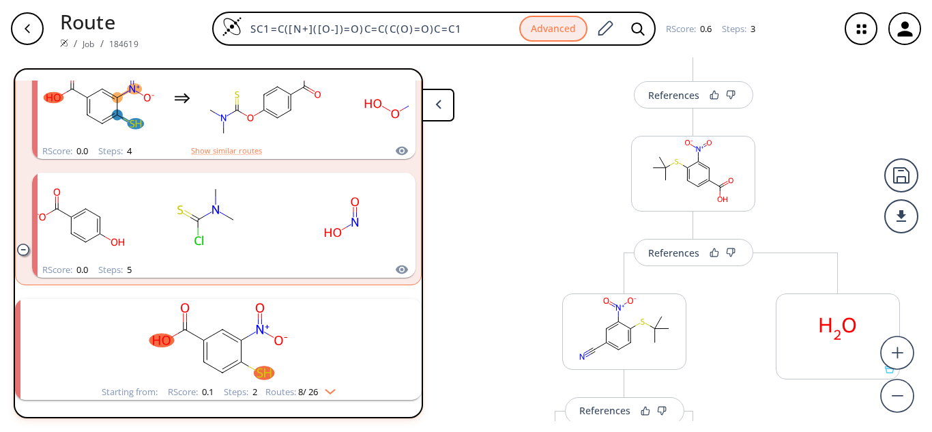
click at [322, 387] on img "clusters" at bounding box center [327, 388] width 18 height 11
click at [329, 389] on img "clusters" at bounding box center [327, 388] width 18 height 11
click at [244, 343] on rect "clusters" at bounding box center [218, 341] width 355 height 85
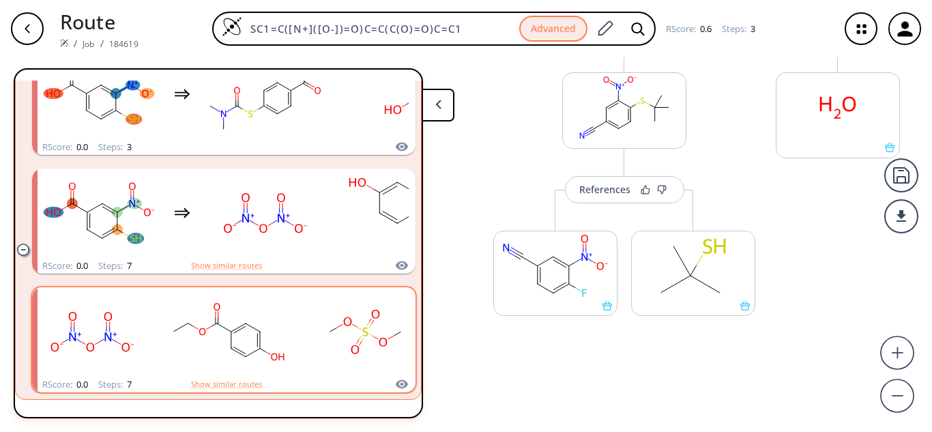
scroll to position [362, 0]
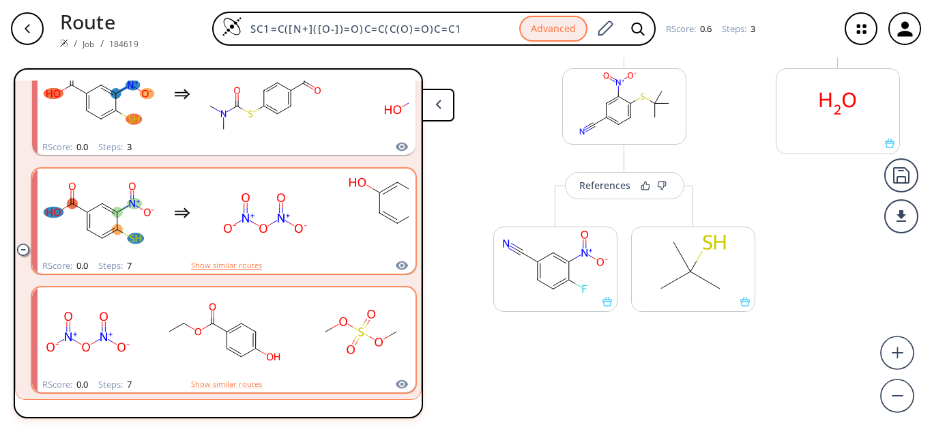
click at [248, 262] on button "Show similar routes" at bounding box center [226, 265] width 71 height 12
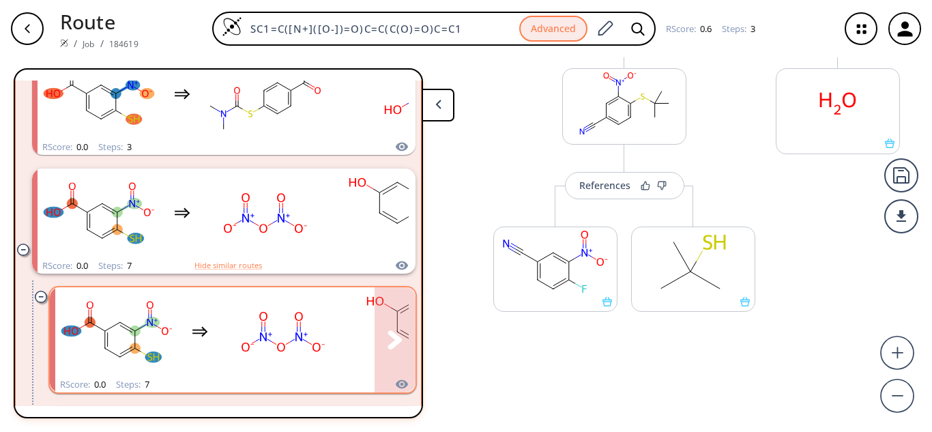
click at [387, 334] on icon "clusters" at bounding box center [394, 339] width 15 height 19
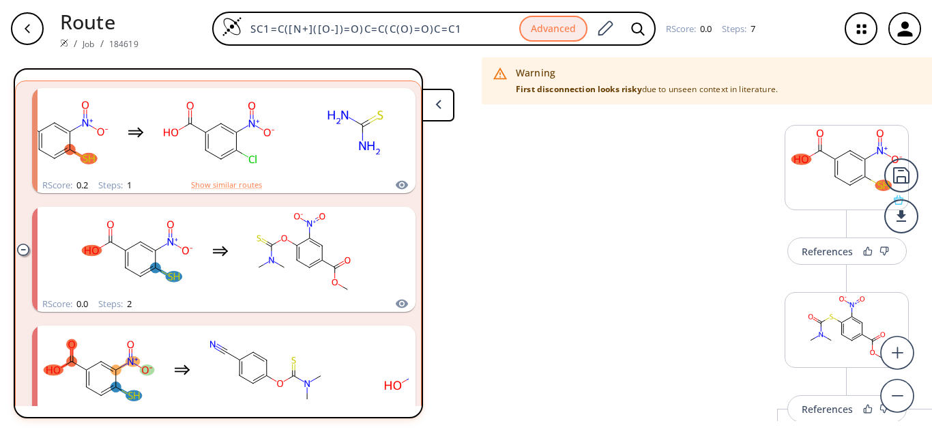
scroll to position [3159, 0]
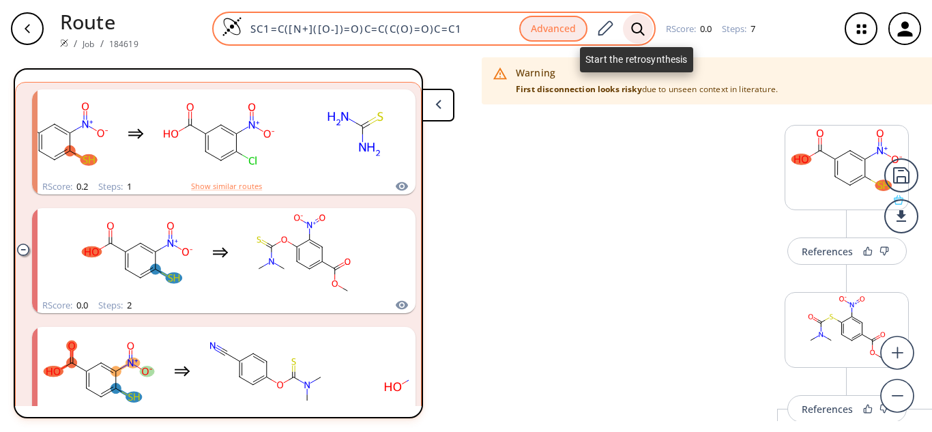
click at [631, 26] on icon at bounding box center [637, 28] width 13 height 13
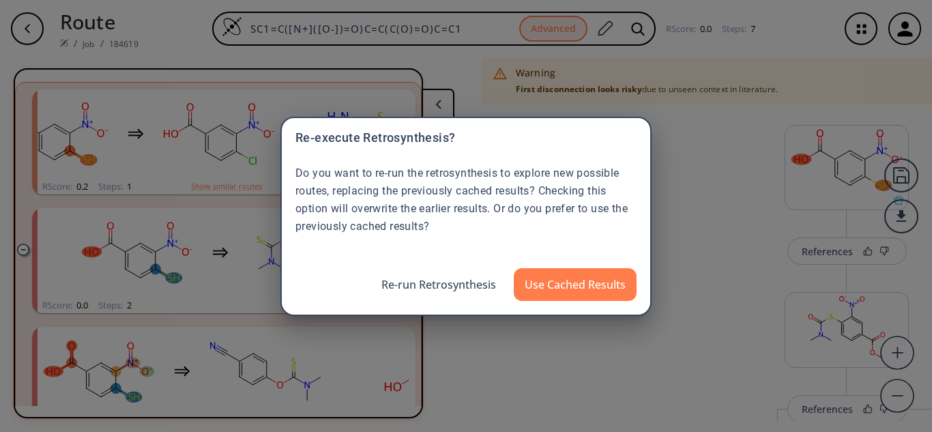
click at [587, 368] on div "Re-execute Retrosynthesis? Do you want to re-run the retrosynthesis to explore …" at bounding box center [466, 216] width 932 height 432
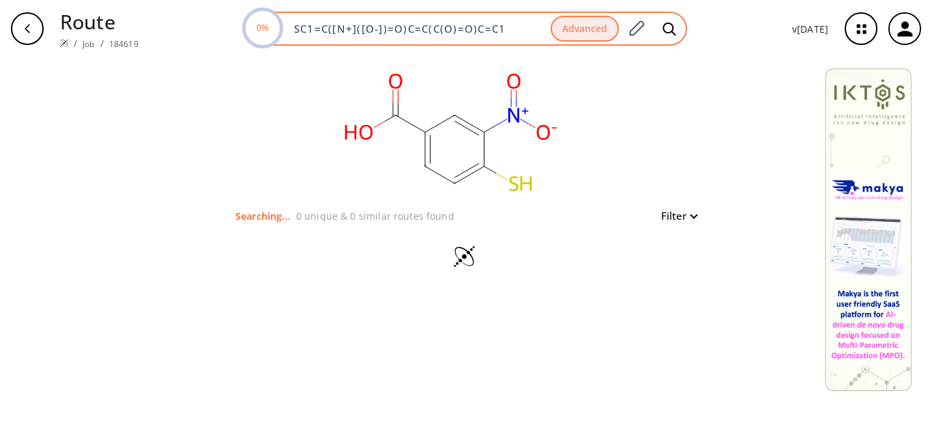
drag, startPoint x: 294, startPoint y: 31, endPoint x: 523, endPoint y: 35, distance: 229.2
click at [523, 35] on input "SC1=C([N+]([O-])=O)C=C(C(O)=O)C=C1" at bounding box center [418, 29] width 265 height 14
paste input ">>SC1=C([N+]([O-])=O)C=CC(C(O)=O)=C1.FC2=C([N+]([O-])=O)C=CC(C(O)=O)=C2"
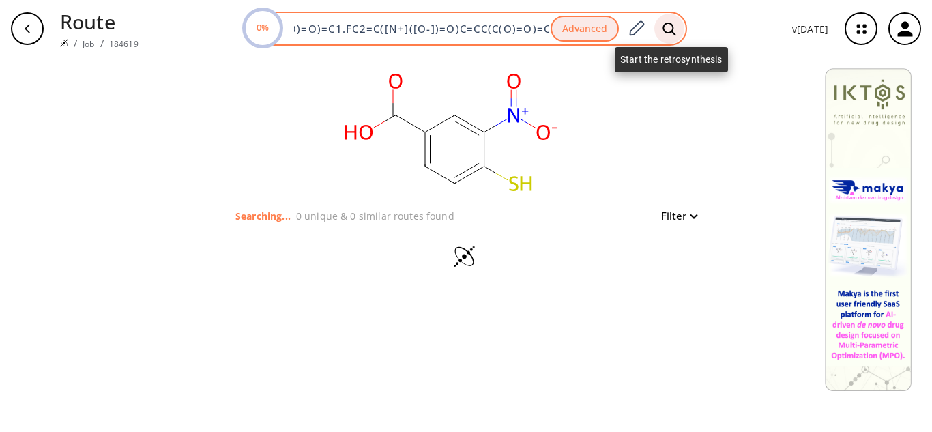
type input ">>SC1=C([N+]([O-])=O)C=CC(C(O)=O)=C1.FC2=C([N+]([O-])=O)C=CC(C(O)=O)=C2"
click at [666, 27] on icon at bounding box center [669, 29] width 14 height 14
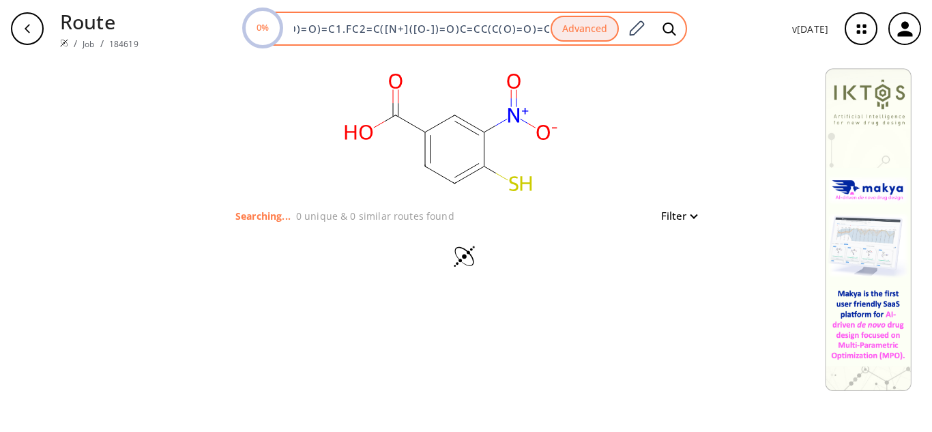
click at [496, 25] on input ">>SC1=C([N+]([O-])=O)C=CC(C(O)=O)=C1.FC2=C([N+]([O-])=O)C=CC(C(O)=O)=C2" at bounding box center [418, 29] width 265 height 14
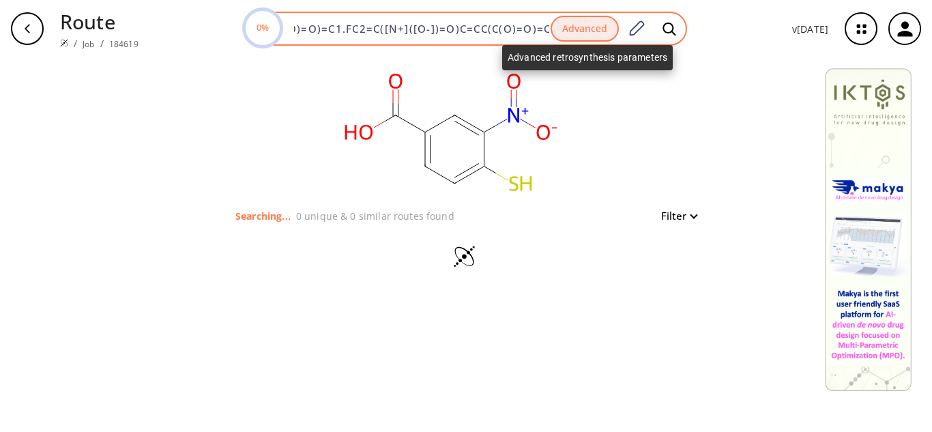
click at [587, 31] on button "Advanced" at bounding box center [585, 29] width 68 height 27
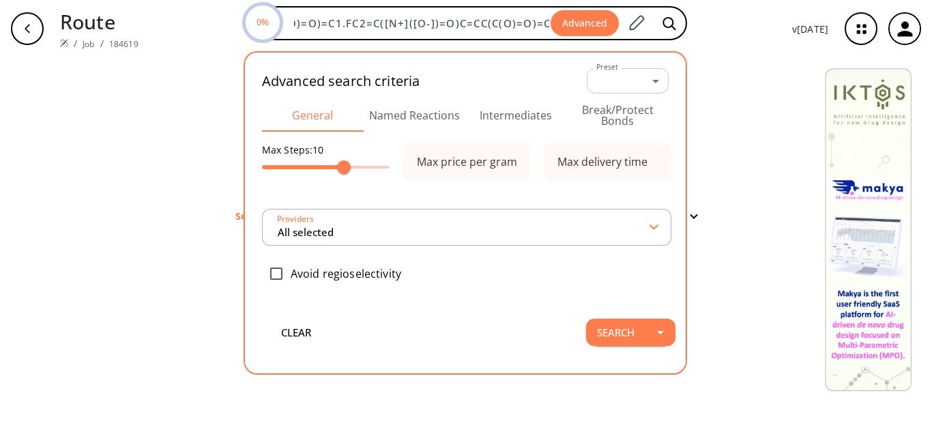
type input "All selected"
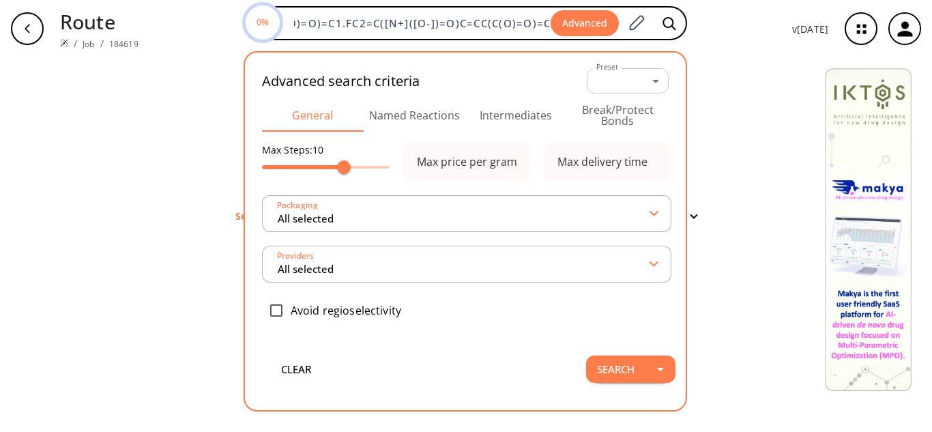
scroll to position [0, 0]
click at [733, 139] on div "clear Searching... 0 unique & 0 similar routes found Filter" at bounding box center [466, 244] width 932 height 375
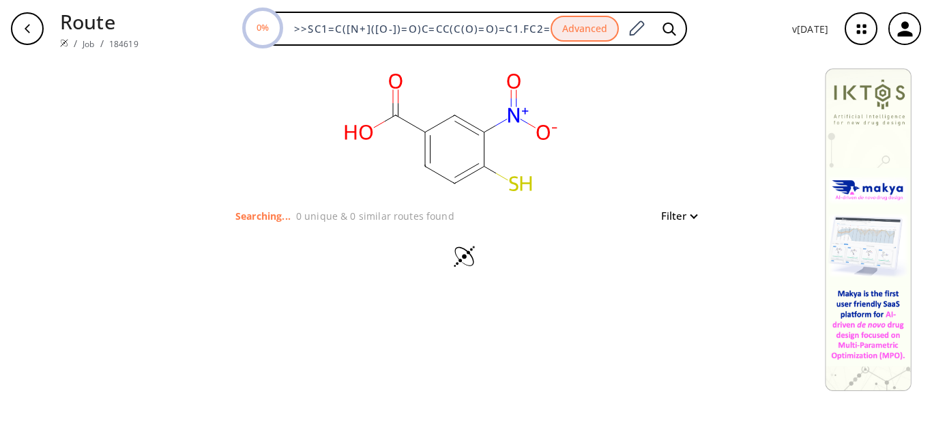
click at [690, 214] on button "Filter" at bounding box center [675, 216] width 44 height 10
click at [763, 186] on div at bounding box center [466, 216] width 932 height 432
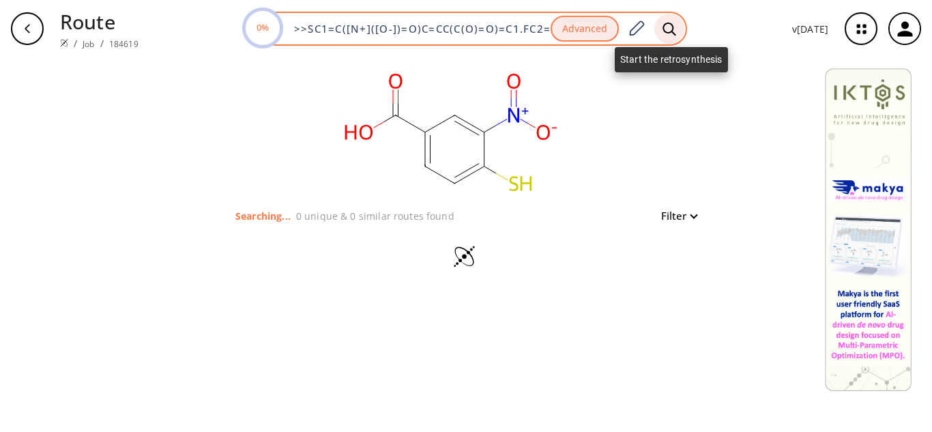
click at [670, 31] on icon at bounding box center [669, 29] width 14 height 14
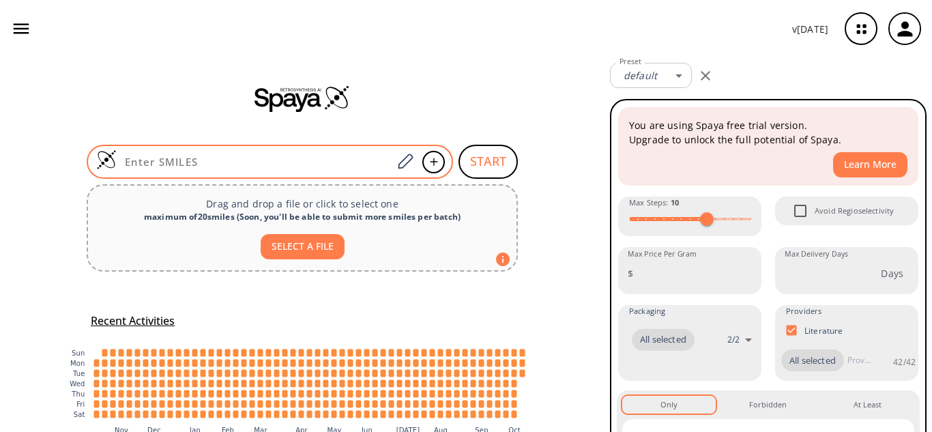
click at [246, 157] on input at bounding box center [255, 162] width 276 height 14
paste input ">>SC1=C([N+]([O-])=O)C=CC(C(O)=O)=C1.FC2=C([N+]([O-])=O)C=CC(C(O)=O)=C2"
type input ">>SC1=C([N+]([O-])=O)C=CC(C(O)=O)=C1.FC2=C([N+]([O-])=O)C=CC(C(O)=O)=C2"
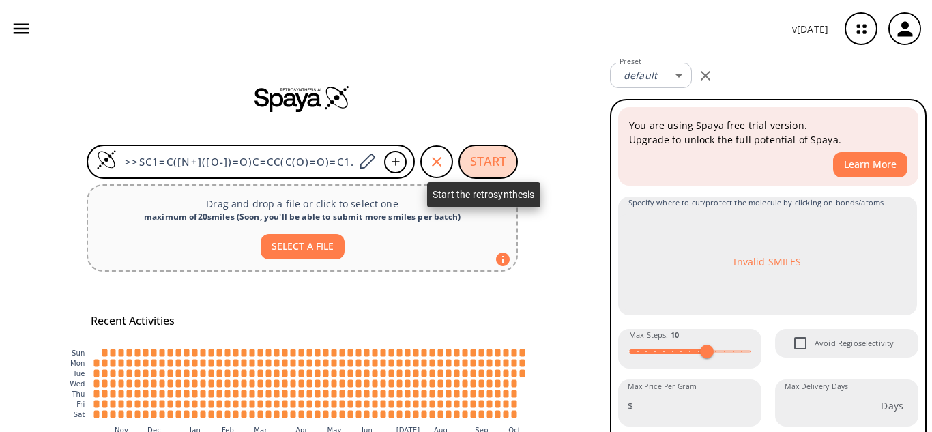
click at [487, 156] on button "START" at bounding box center [487, 162] width 59 height 34
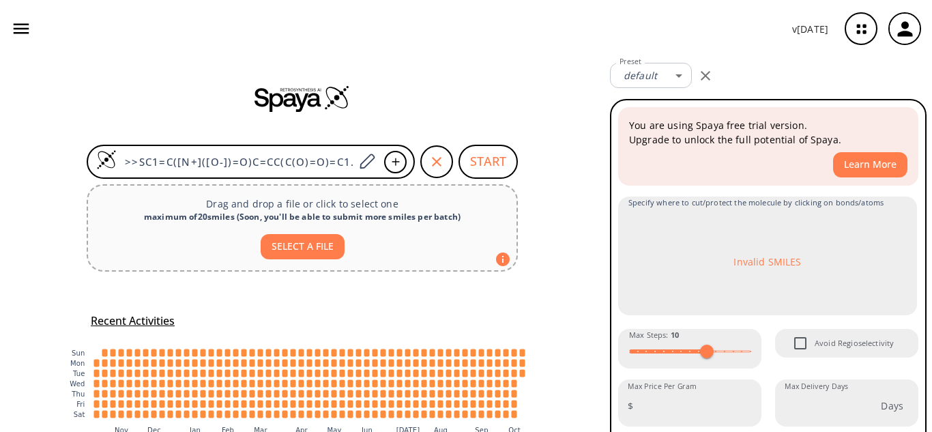
scroll to position [68, 0]
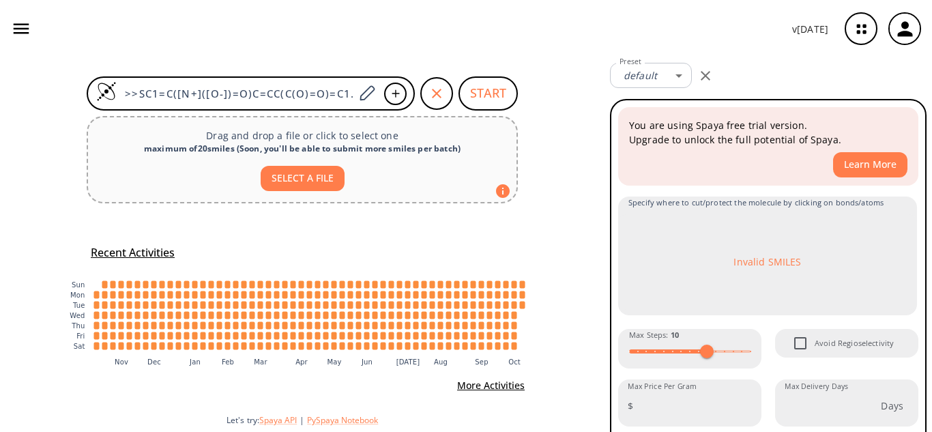
click at [306, 177] on button "SELECT A FILE" at bounding box center [303, 178] width 84 height 25
click at [428, 89] on icon "button" at bounding box center [436, 93] width 16 height 16
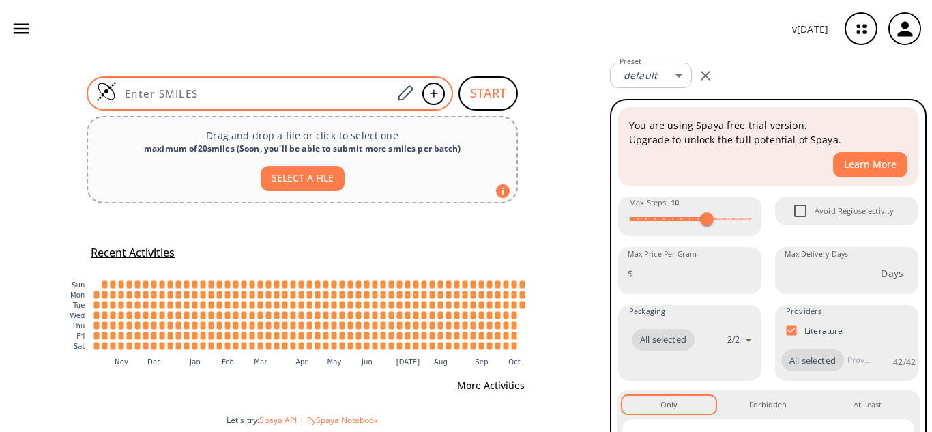
click at [329, 89] on input at bounding box center [255, 94] width 276 height 14
paste input "SC1=C([N+]([O-])=O)C=CC(C(O)=O)=C1"
type input "SC1=C([N+]([O-])=O)C=CC(C(O)=O)=C1"
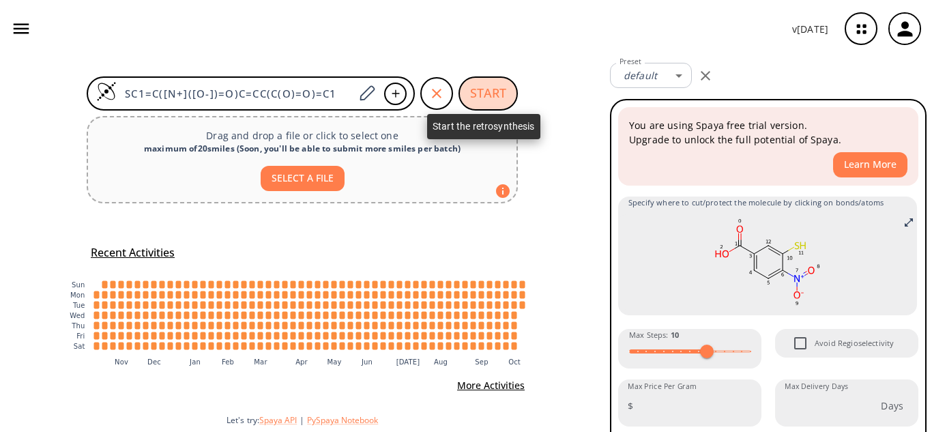
click at [486, 92] on button "START" at bounding box center [487, 93] width 59 height 34
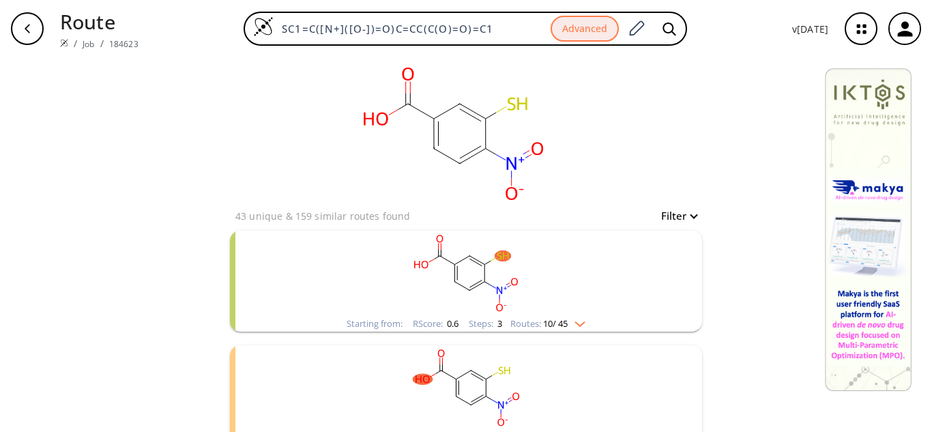
scroll to position [68, 0]
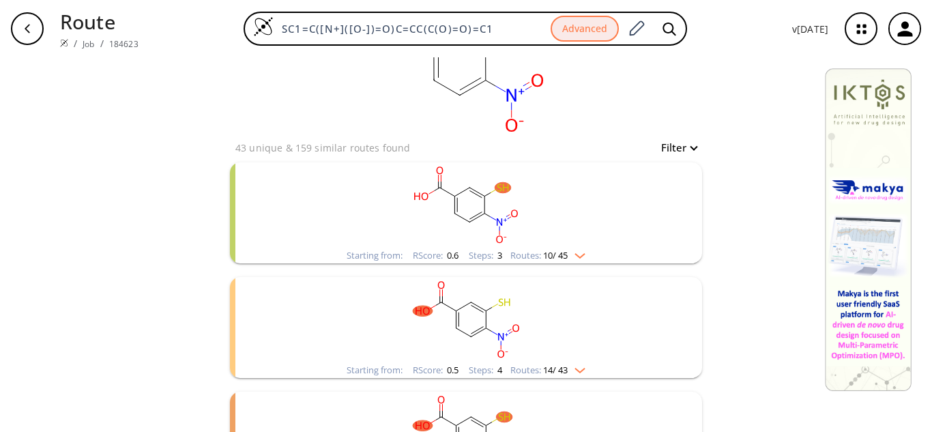
click at [574, 253] on img "clusters" at bounding box center [577, 253] width 18 height 11
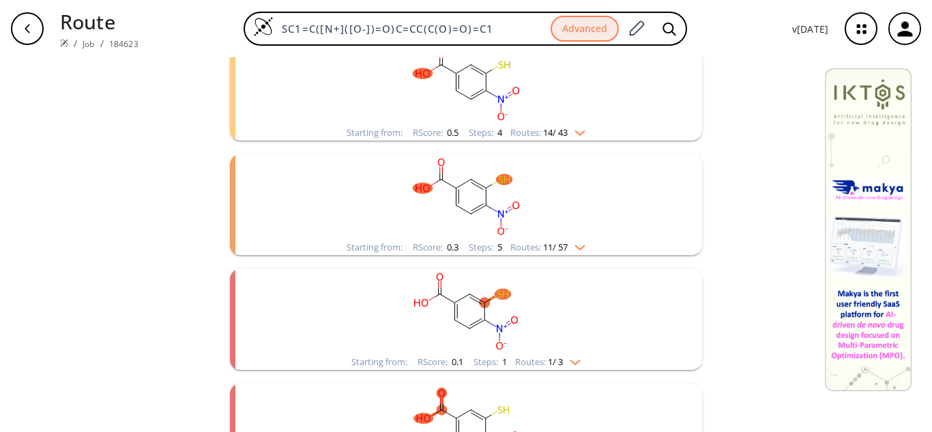
scroll to position [1560, 0]
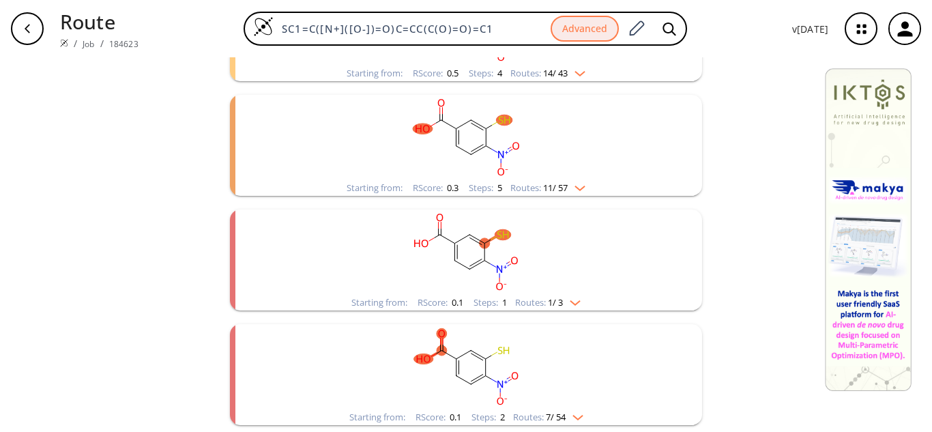
click at [577, 186] on img "clusters" at bounding box center [577, 185] width 18 height 11
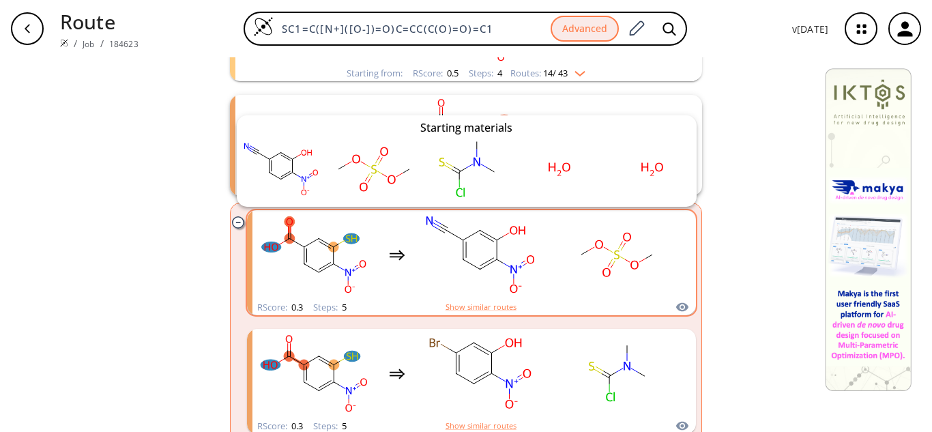
click at [675, 302] on icon "clusters" at bounding box center [682, 307] width 14 height 16
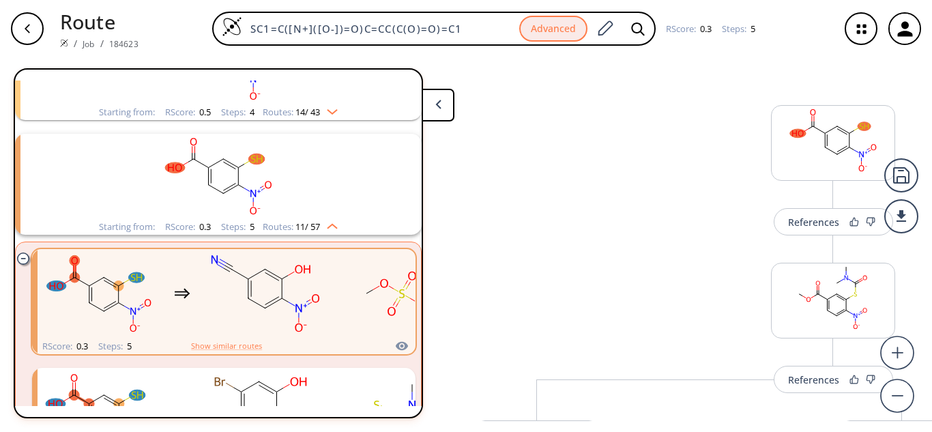
scroll to position [260, 0]
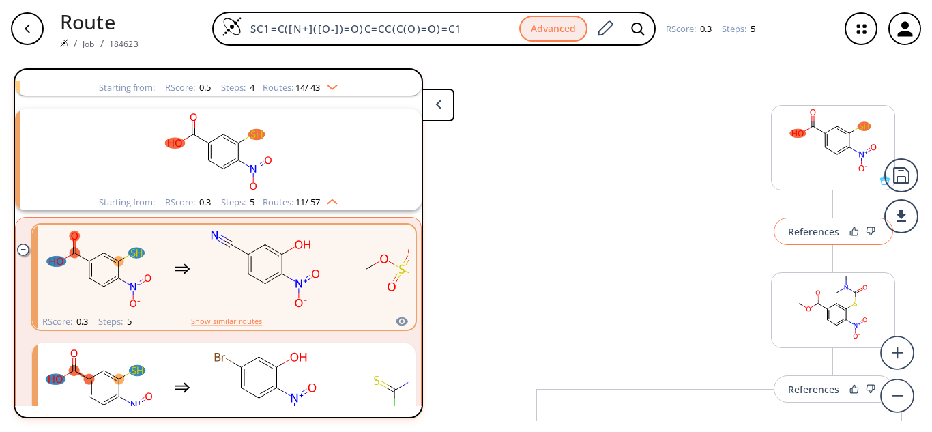
click at [823, 233] on div "References" at bounding box center [813, 231] width 51 height 9
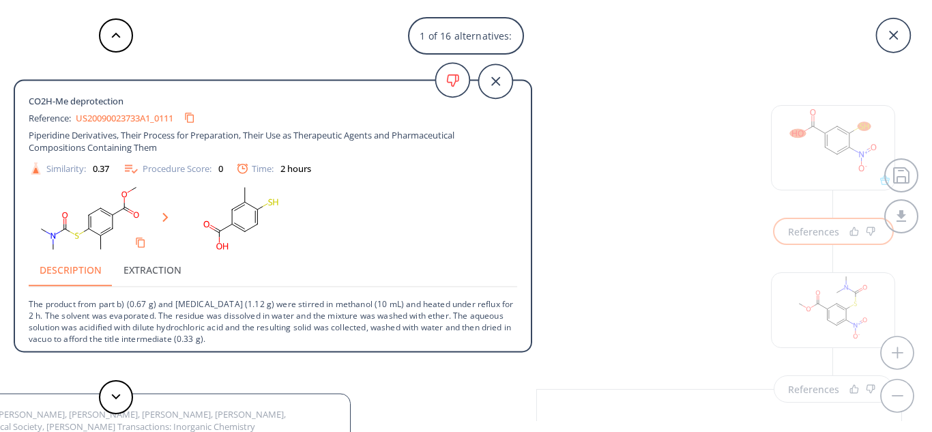
scroll to position [3, 0]
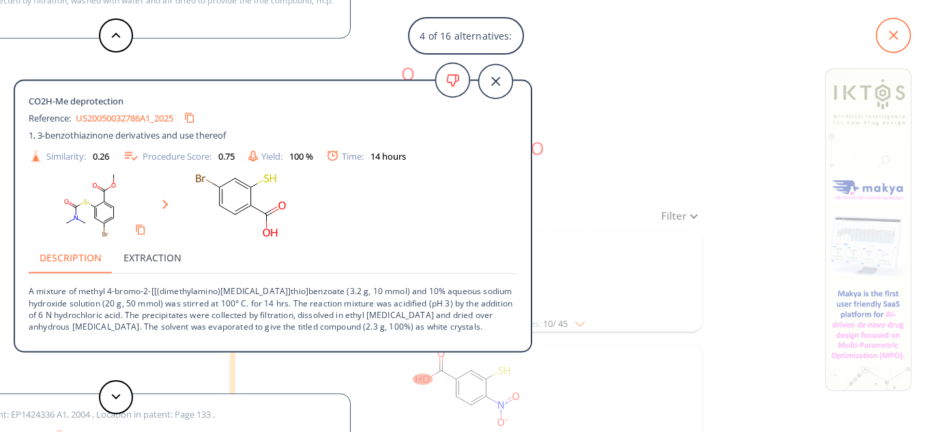
click at [892, 38] on icon at bounding box center [893, 35] width 34 height 34
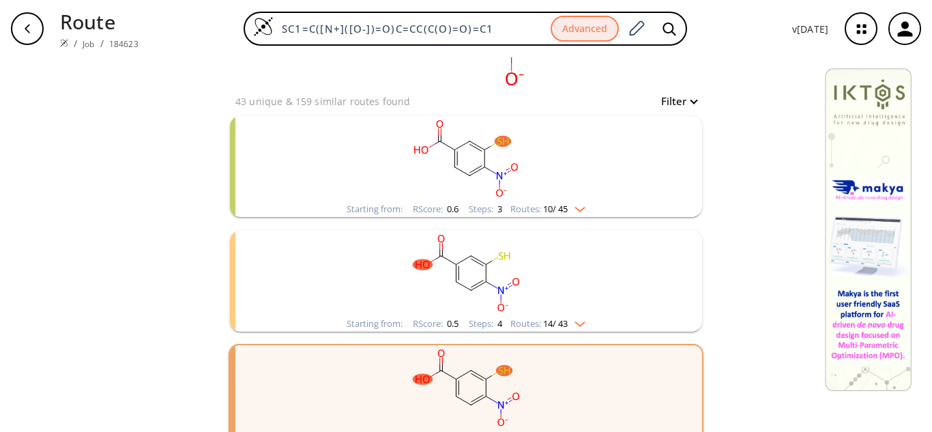
scroll to position [136, 0]
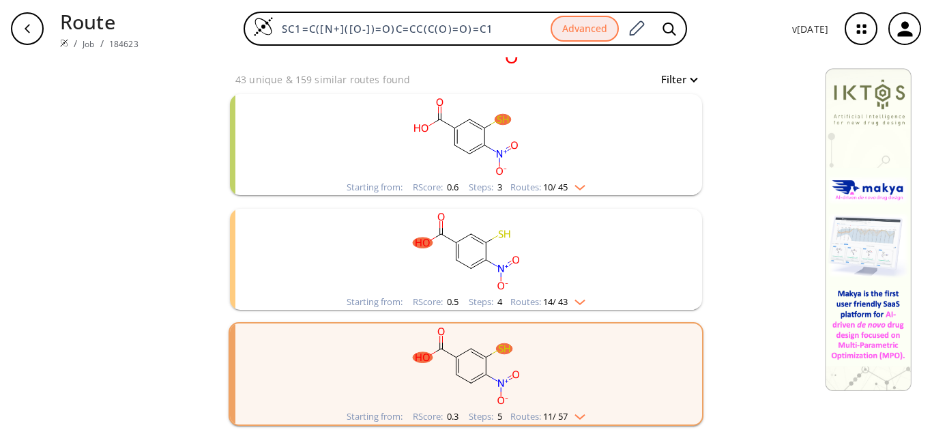
click at [580, 298] on img "clusters" at bounding box center [577, 299] width 18 height 11
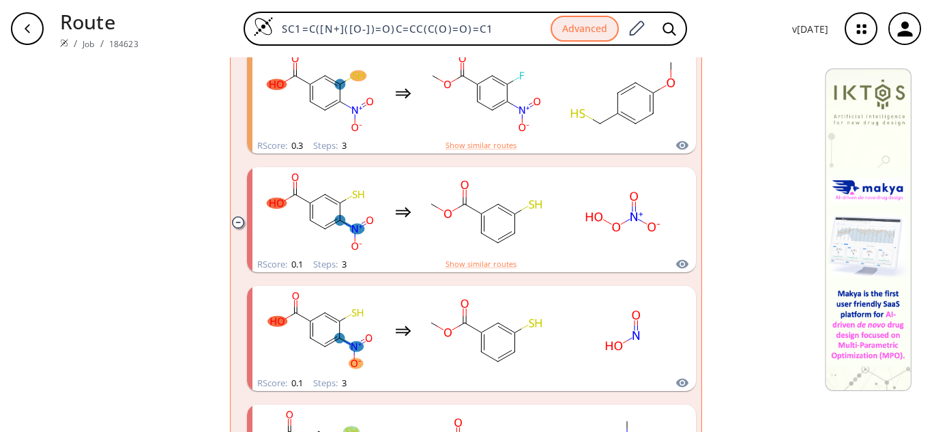
scroll to position [1023, 0]
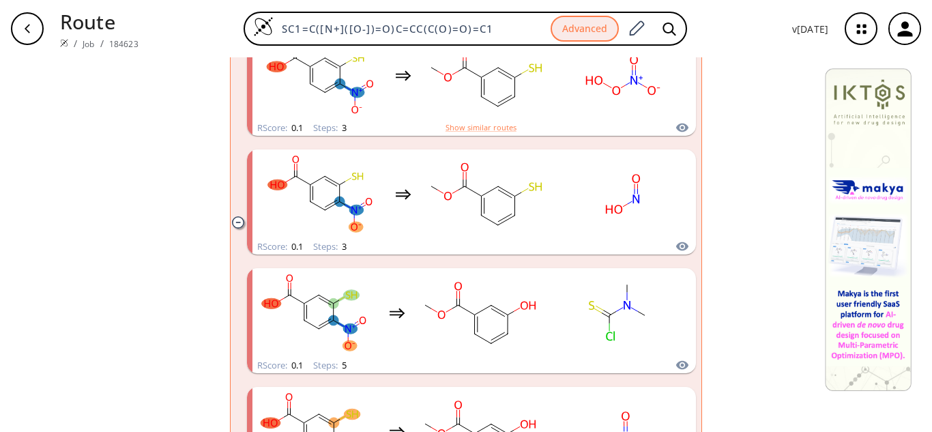
click at [35, 33] on div "button" at bounding box center [27, 28] width 33 height 33
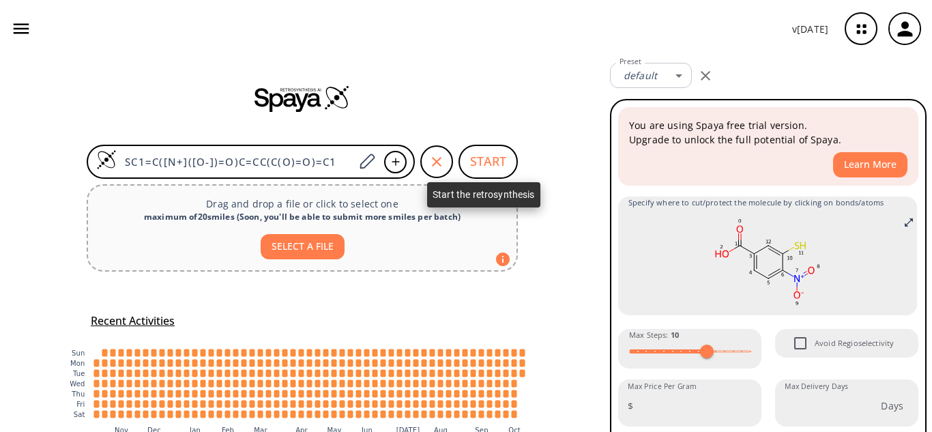
click at [508, 160] on button "START" at bounding box center [487, 162] width 59 height 34
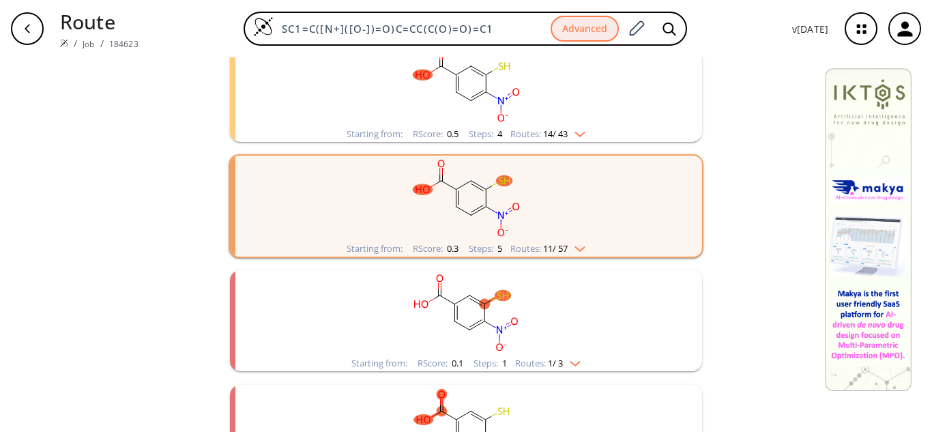
scroll to position [341, 0]
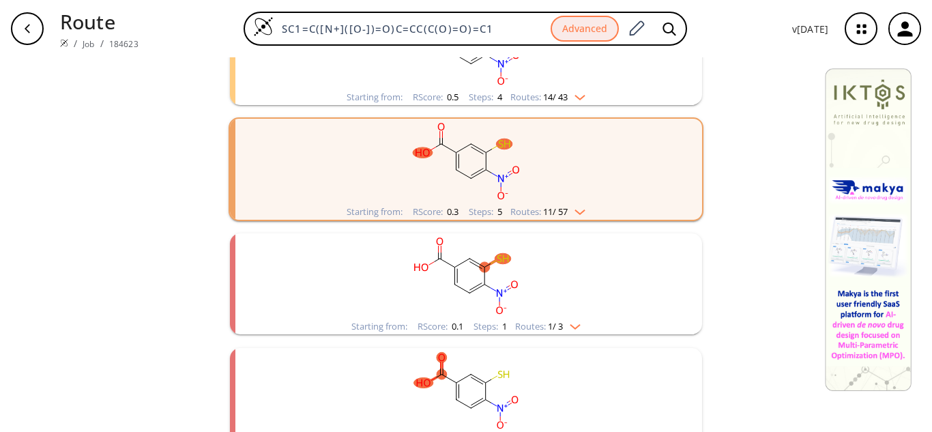
click at [571, 325] on img "clusters" at bounding box center [572, 324] width 18 height 11
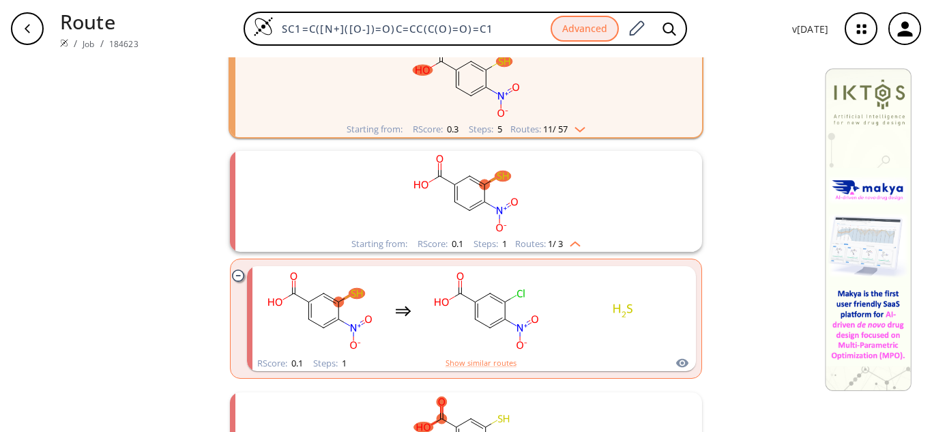
scroll to position [492, 0]
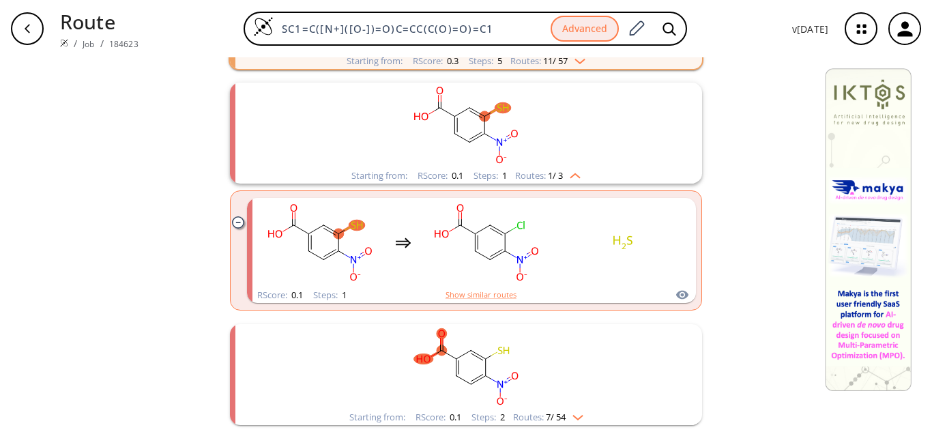
click at [27, 31] on icon "button" at bounding box center [27, 28] width 5 height 9
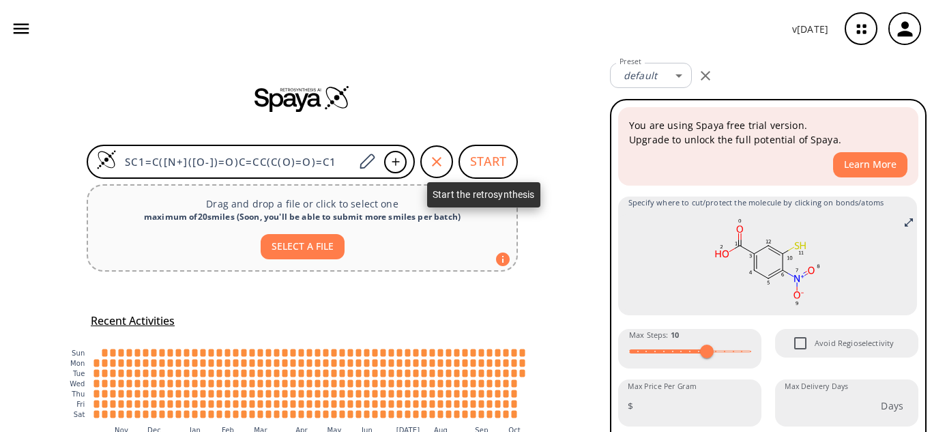
click at [486, 167] on button "START" at bounding box center [487, 162] width 59 height 34
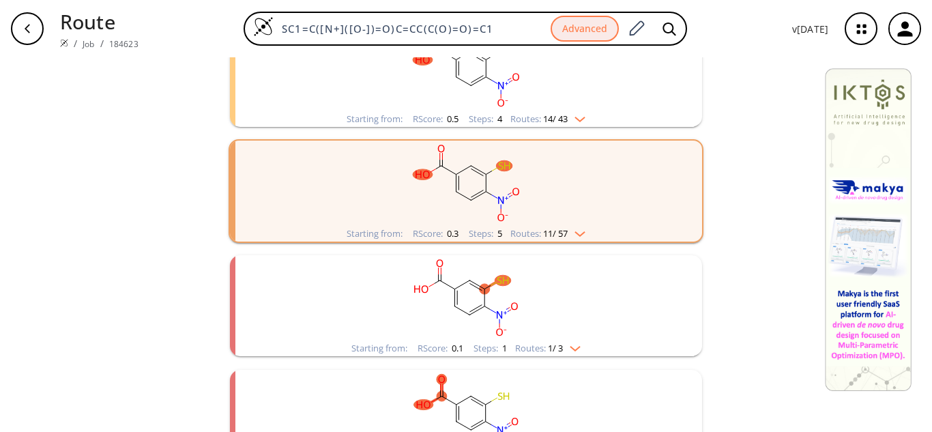
scroll to position [365, 0]
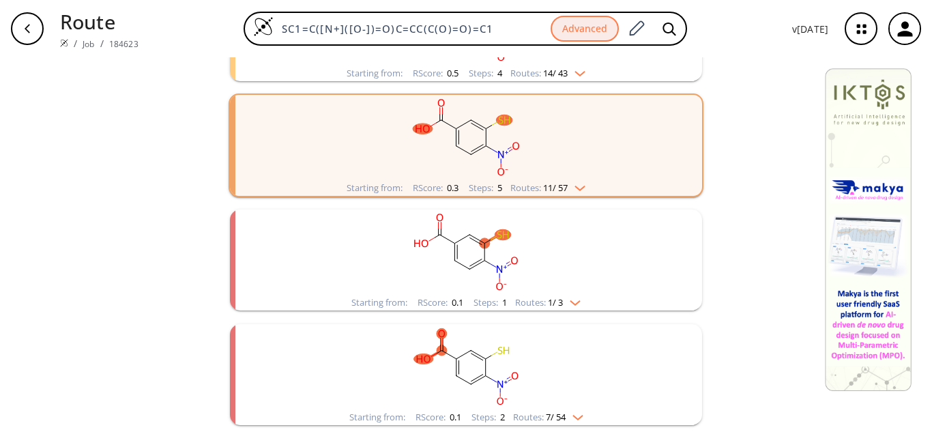
click at [648, 359] on div "Starting from: RScore : 0.1 Steps : 2 Routes: 7 / 54" at bounding box center [466, 374] width 472 height 101
click at [476, 357] on rect "clusters" at bounding box center [466, 366] width 355 height 85
click at [490, 274] on rect "clusters" at bounding box center [466, 251] width 355 height 85
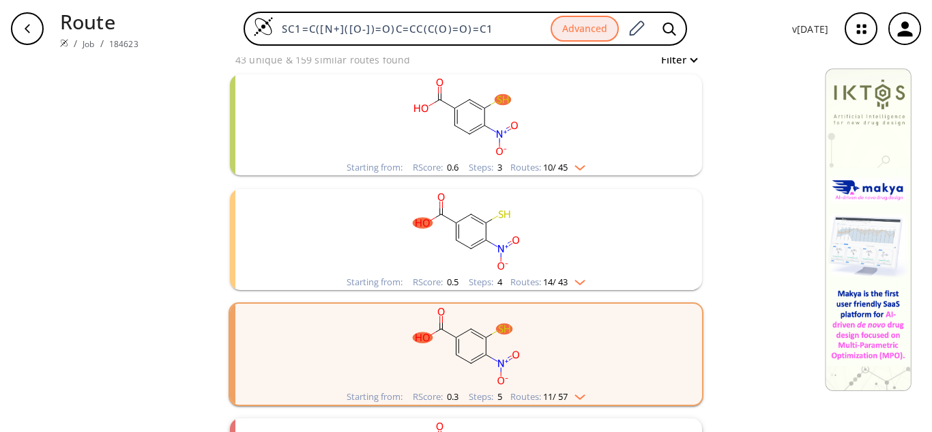
scroll to position [151, 0]
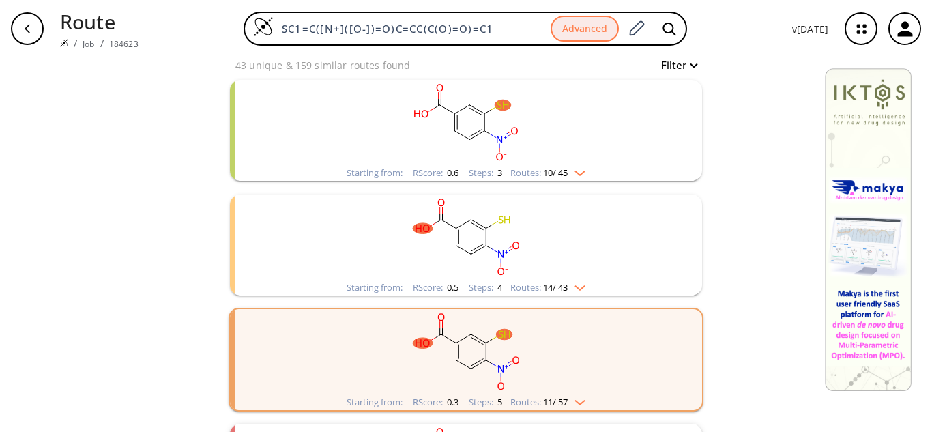
click at [545, 251] on rect "clusters" at bounding box center [466, 236] width 355 height 85
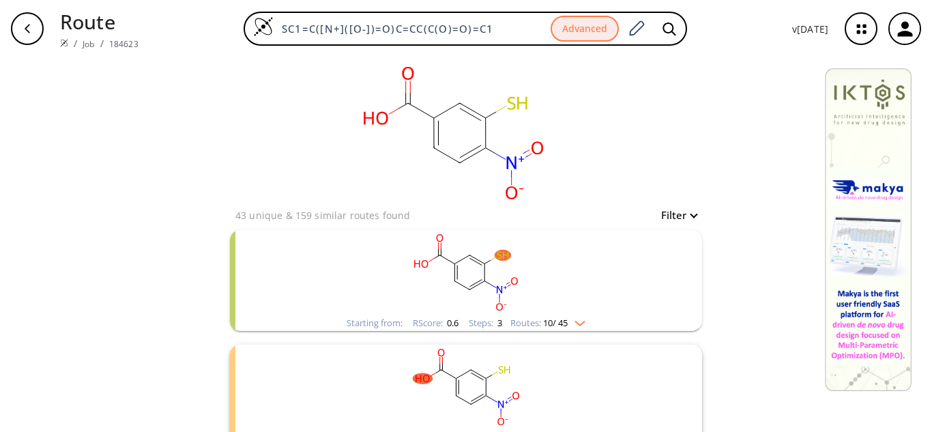
scroll to position [0, 0]
click at [559, 284] on rect "clusters" at bounding box center [466, 273] width 355 height 85
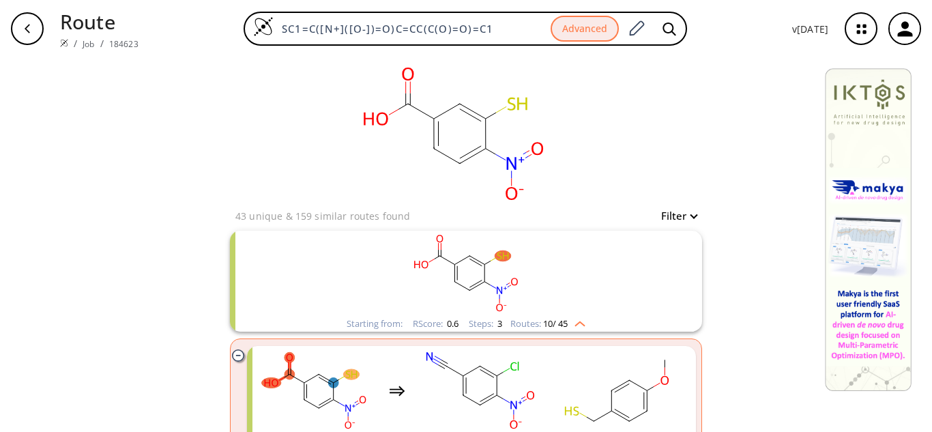
click at [688, 208] on div "Filter" at bounding box center [675, 215] width 44 height 16
click at [688, 214] on button "Filter" at bounding box center [675, 216] width 44 height 10
type input "5"
drag, startPoint x: 712, startPoint y: 273, endPoint x: 651, endPoint y: 276, distance: 60.8
click at [651, 276] on span "5" at bounding box center [650, 273] width 14 height 14
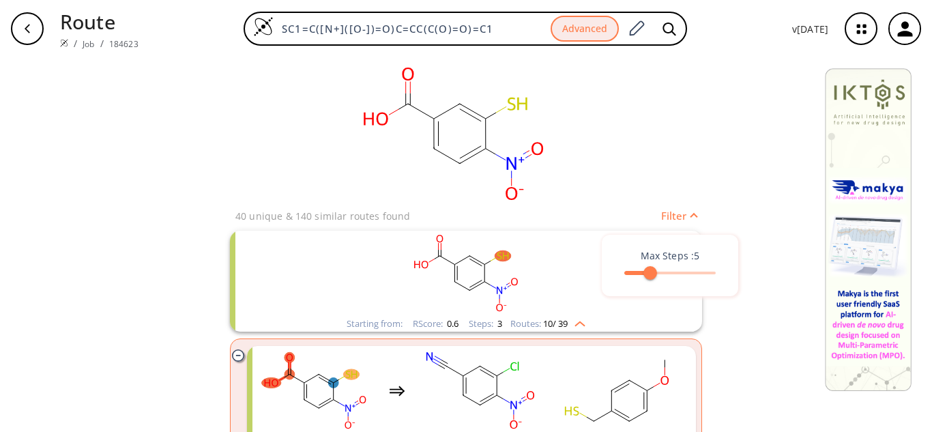
click at [765, 315] on div at bounding box center [466, 216] width 932 height 432
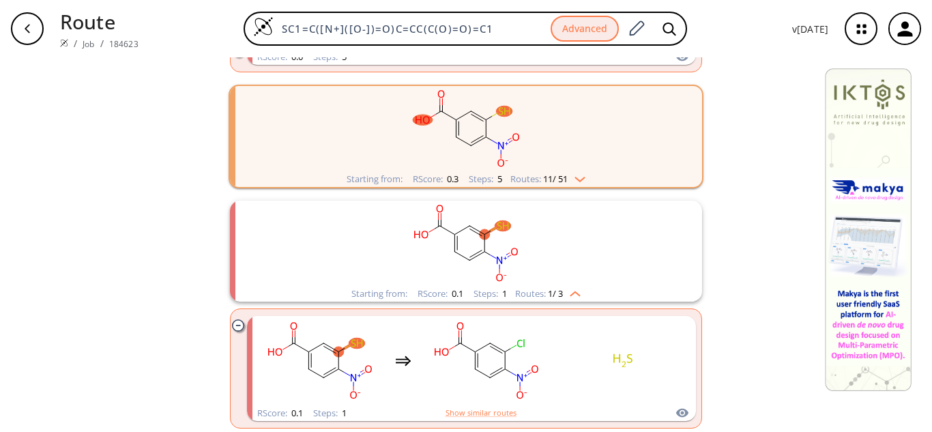
scroll to position [3120, 0]
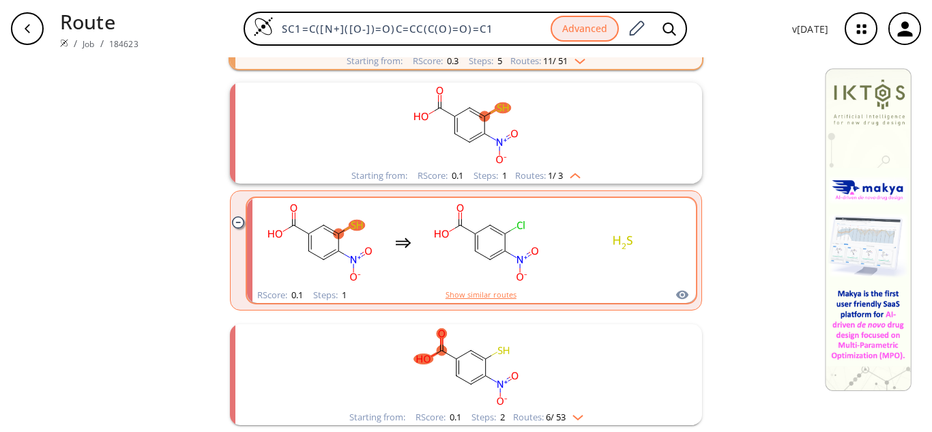
click at [489, 294] on button "Show similar routes" at bounding box center [480, 295] width 71 height 12
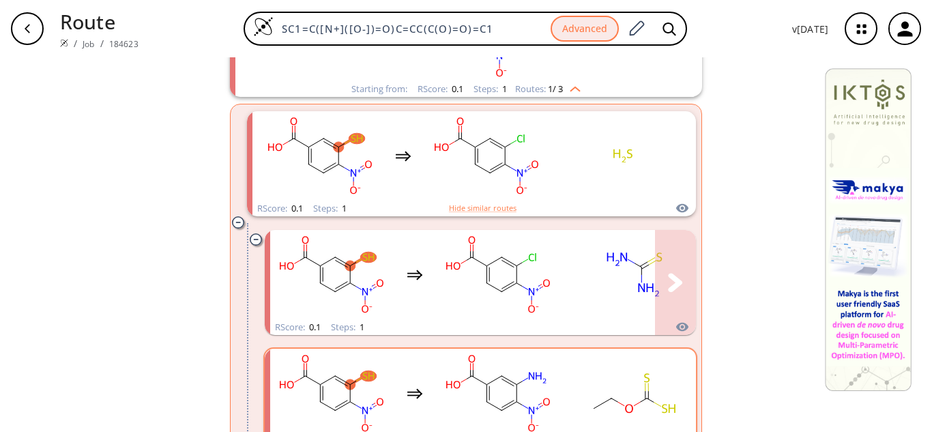
scroll to position [3364, 0]
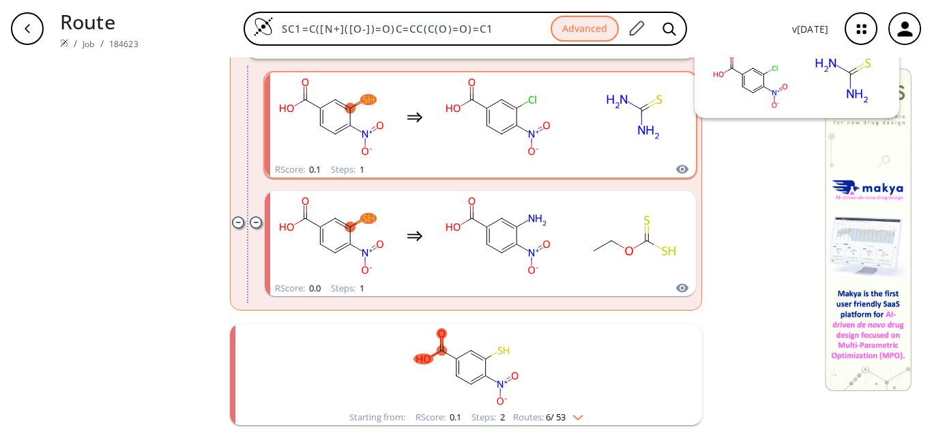
click at [678, 170] on icon "clusters" at bounding box center [682, 169] width 12 height 9
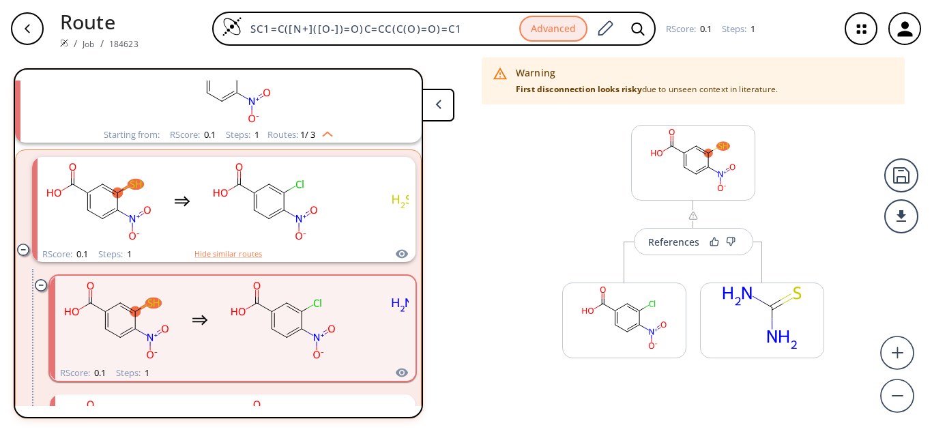
scroll to position [448, 0]
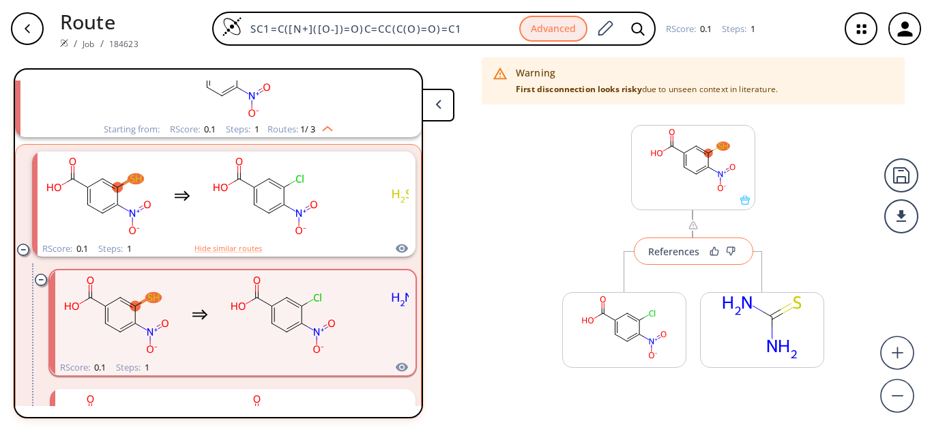
click at [678, 240] on button "References" at bounding box center [693, 250] width 119 height 27
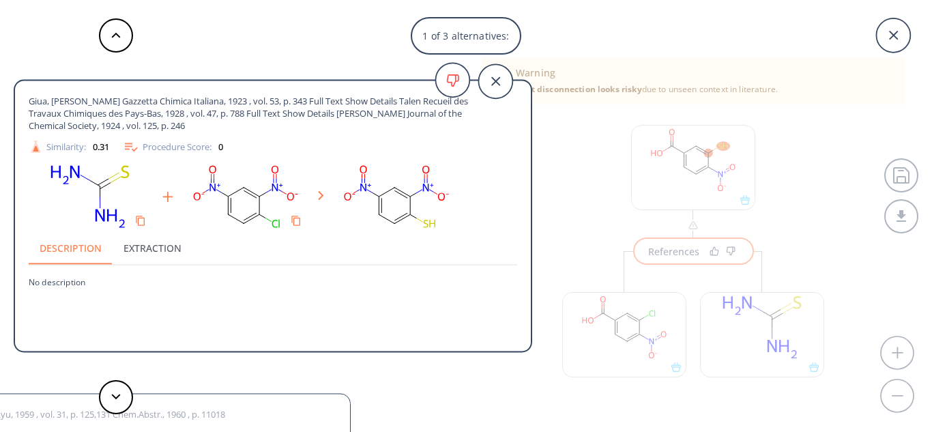
click at [156, 250] on button "Extraction" at bounding box center [153, 247] width 80 height 33
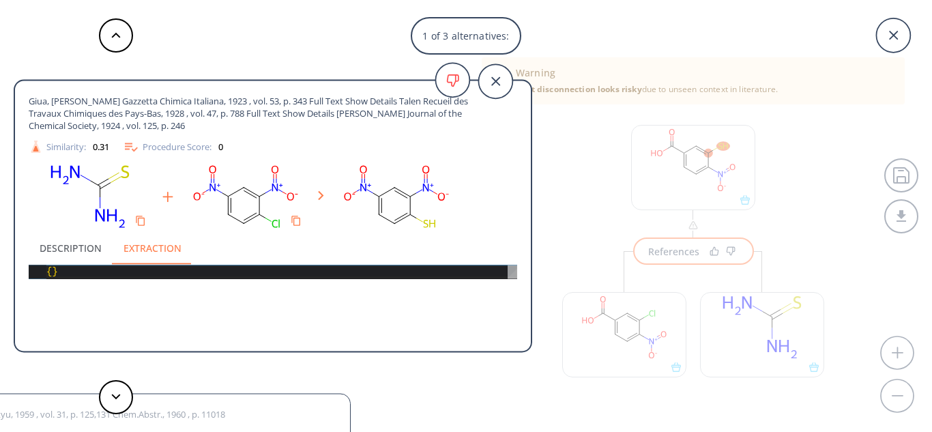
click at [61, 246] on button "Description" at bounding box center [71, 247] width 84 height 33
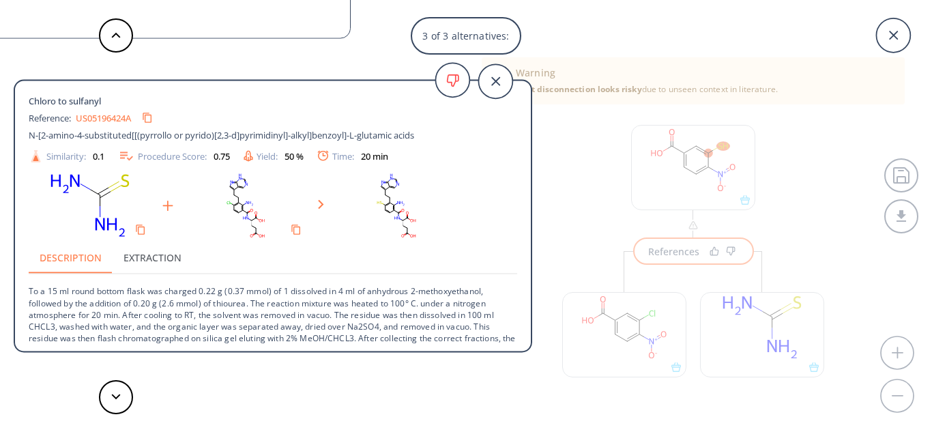
click at [154, 252] on button "Extraction" at bounding box center [153, 257] width 80 height 33
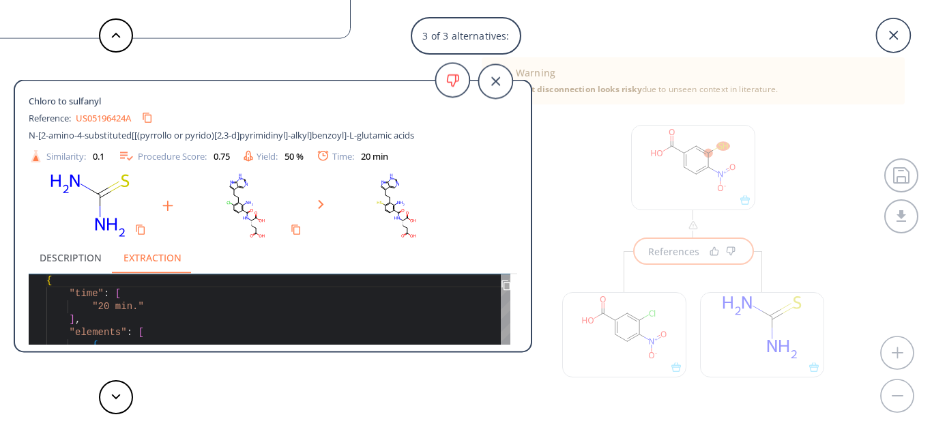
click at [493, 195] on div at bounding box center [273, 206] width 488 height 70
click at [74, 251] on button "Description" at bounding box center [71, 257] width 84 height 33
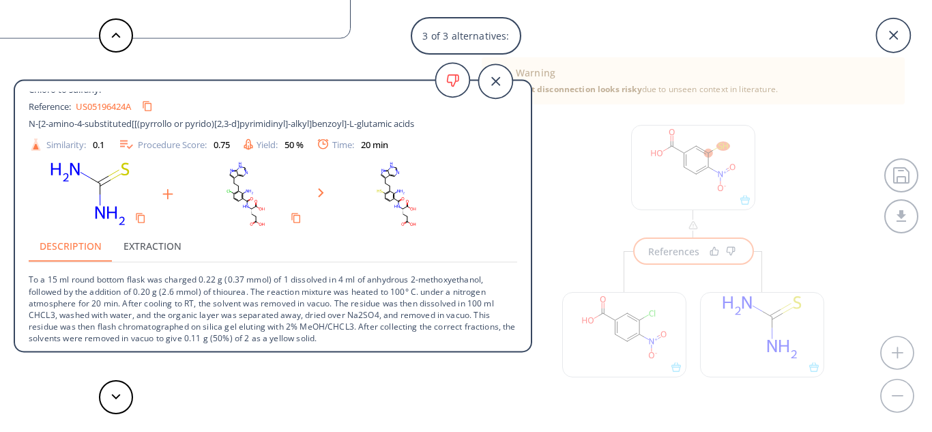
scroll to position [14, 0]
click at [121, 395] on button at bounding box center [116, 397] width 34 height 34
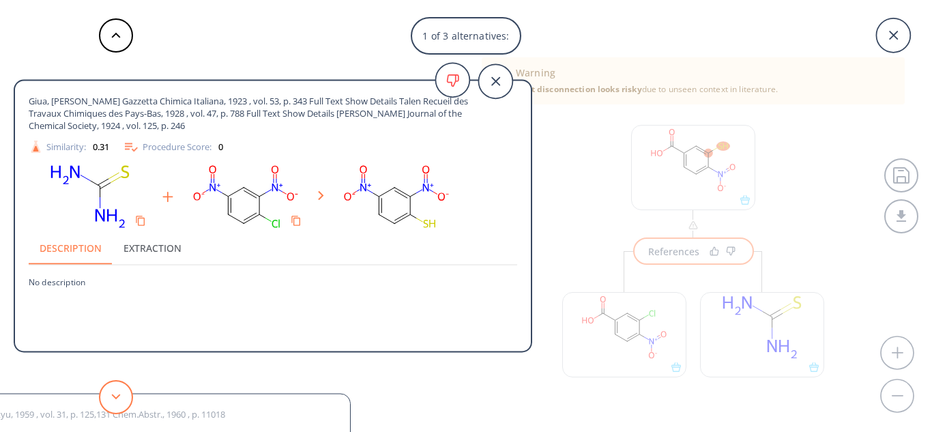
click at [121, 395] on button at bounding box center [116, 397] width 34 height 34
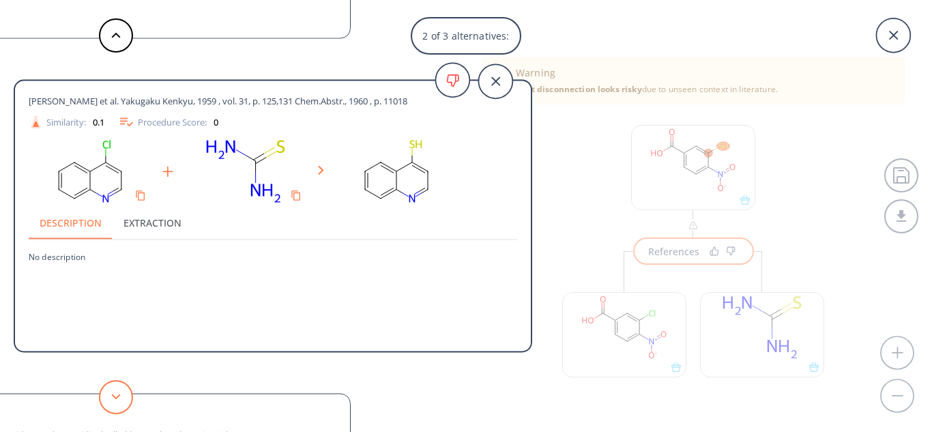
click at [121, 395] on button at bounding box center [116, 397] width 34 height 34
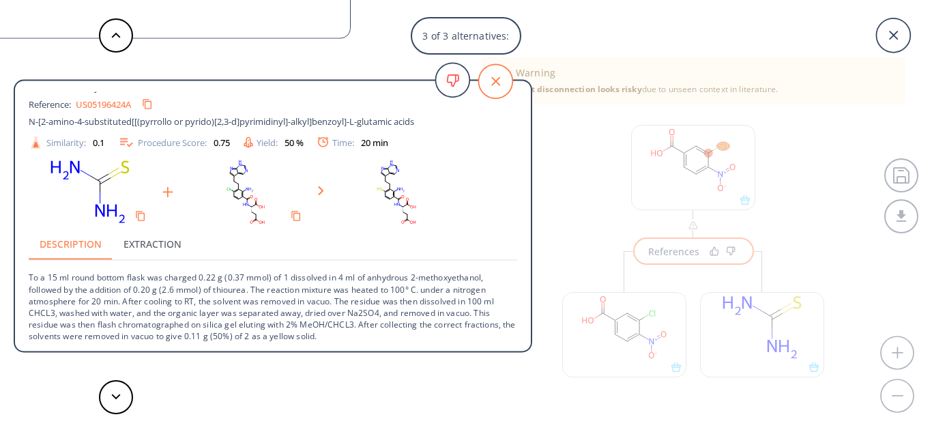
click at [499, 83] on icon at bounding box center [495, 81] width 34 height 34
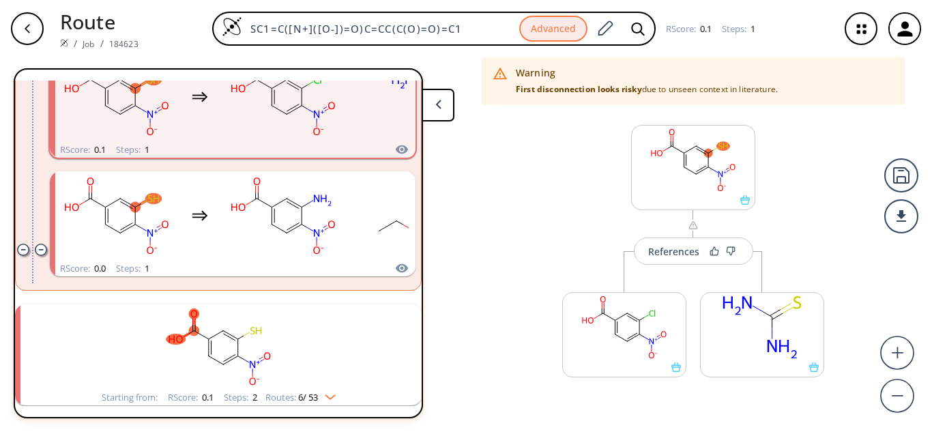
scroll to position [671, 0]
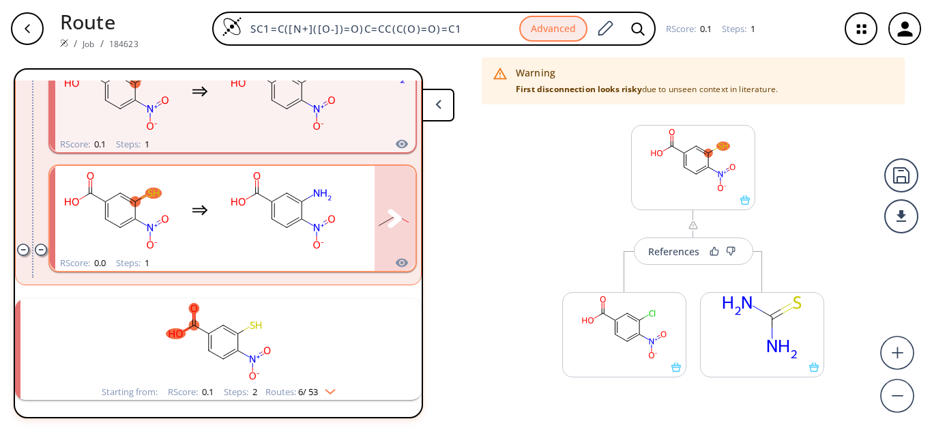
click at [270, 210] on rect "clusters" at bounding box center [283, 210] width 123 height 85
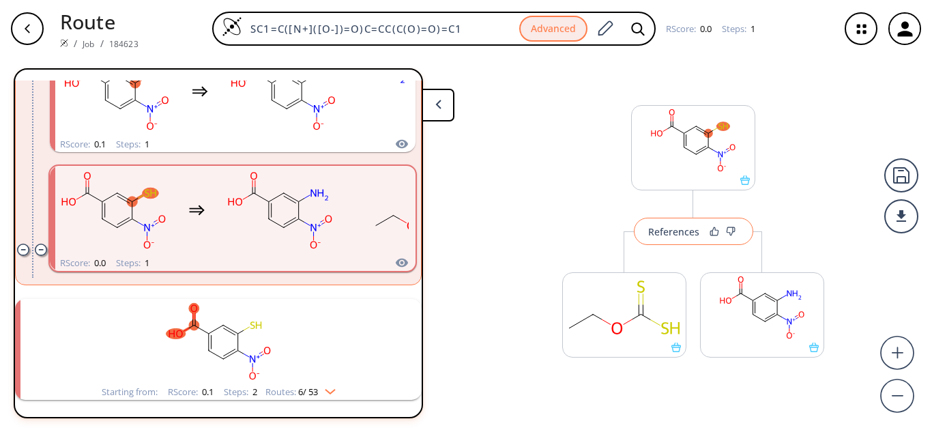
click at [681, 235] on div "References" at bounding box center [673, 231] width 51 height 9
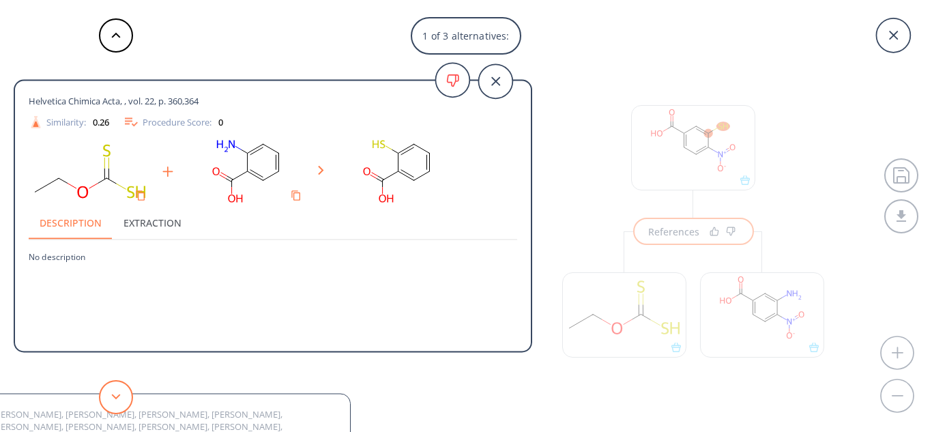
click at [114, 392] on button at bounding box center [116, 397] width 34 height 34
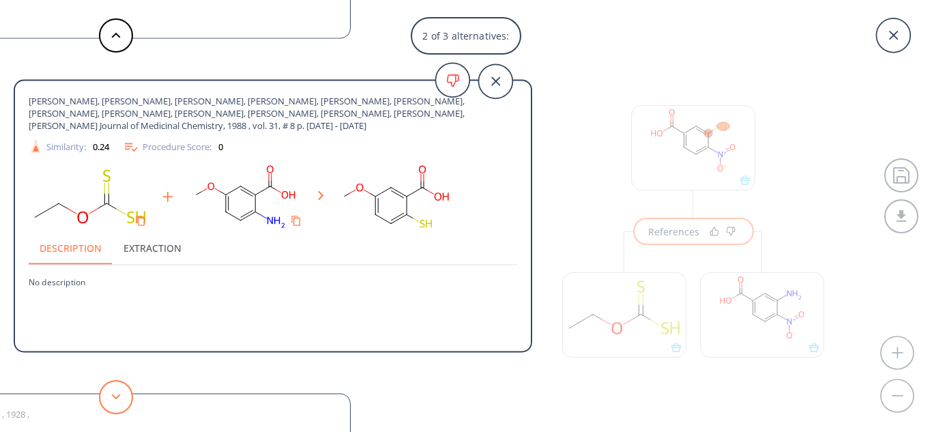
click at [114, 392] on button at bounding box center [116, 397] width 34 height 34
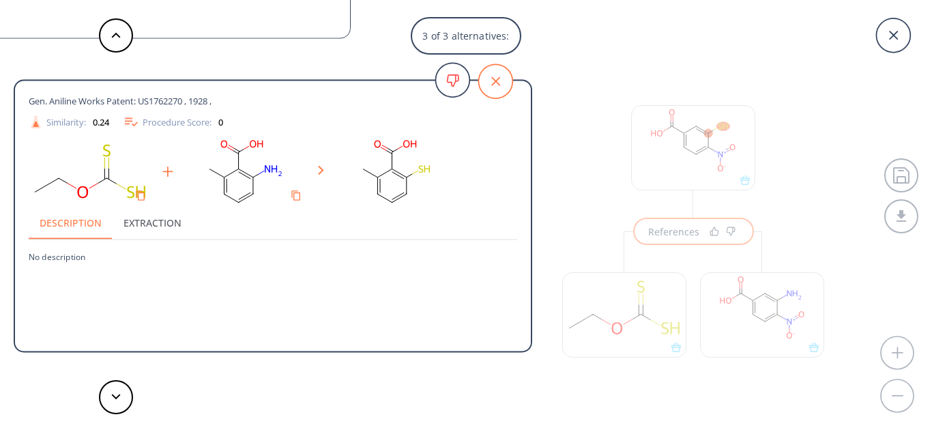
click at [503, 82] on icon at bounding box center [495, 81] width 34 height 34
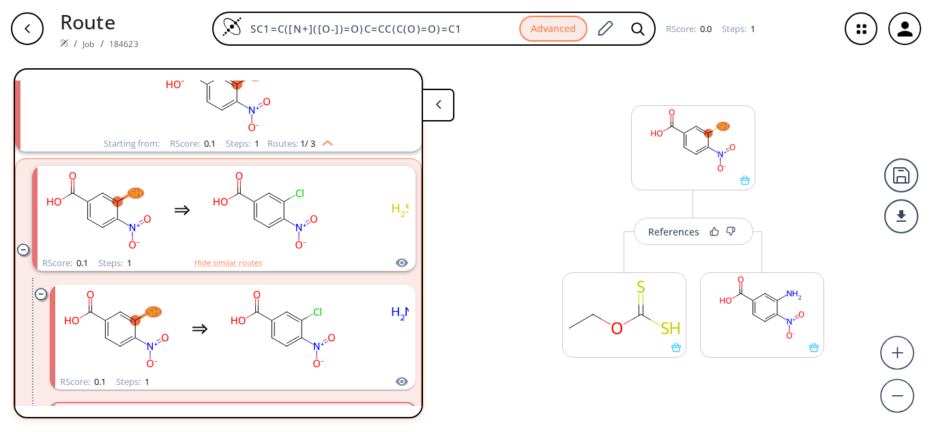
scroll to position [430, 0]
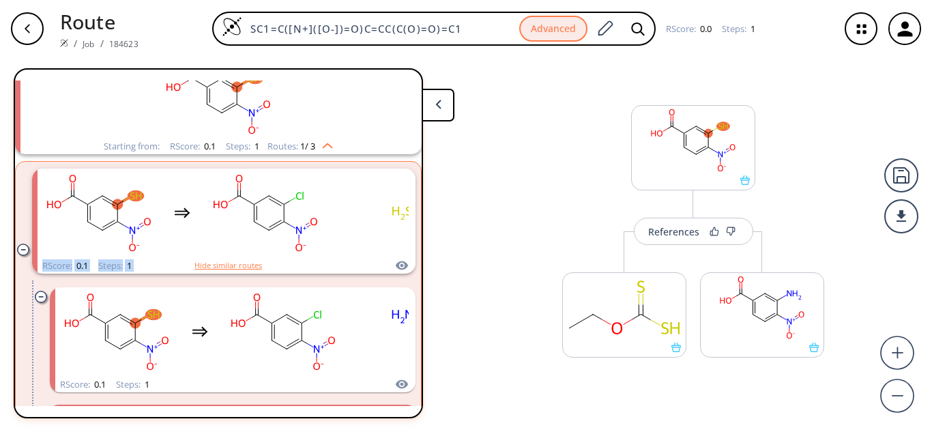
drag, startPoint x: 424, startPoint y: 245, endPoint x: 416, endPoint y: 287, distance: 43.0
click at [416, 287] on div "40 unique & 140 similar routes found 1st Disconnections Filter clear Starting f…" at bounding box center [234, 243] width 441 height 350
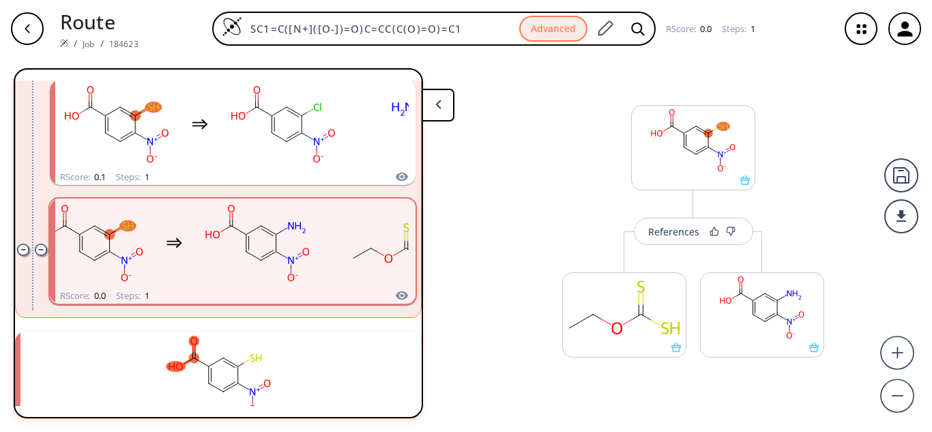
scroll to position [671, 0]
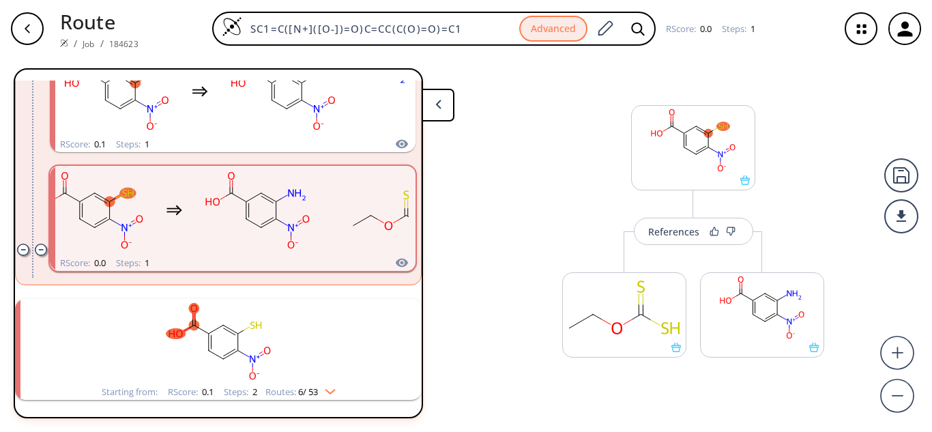
click at [331, 390] on img "clusters" at bounding box center [327, 388] width 18 height 11
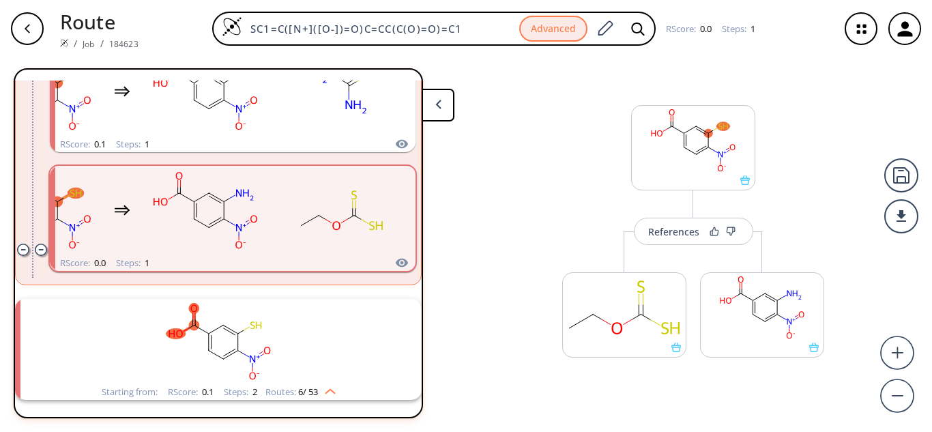
click at [443, 109] on button at bounding box center [438, 105] width 33 height 33
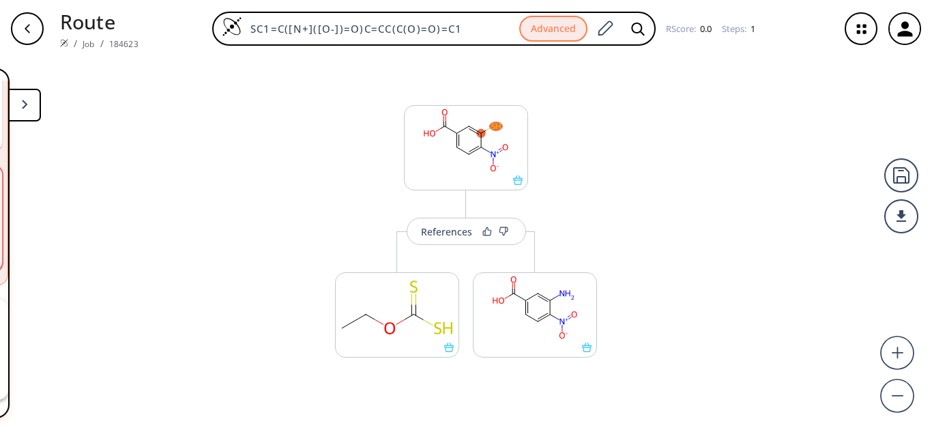
click at [28, 107] on button at bounding box center [24, 105] width 33 height 33
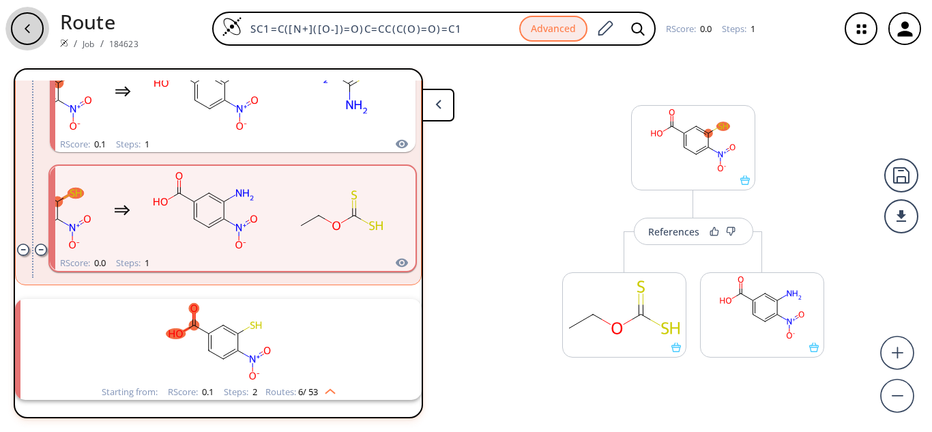
click at [20, 26] on div "button" at bounding box center [27, 28] width 33 height 33
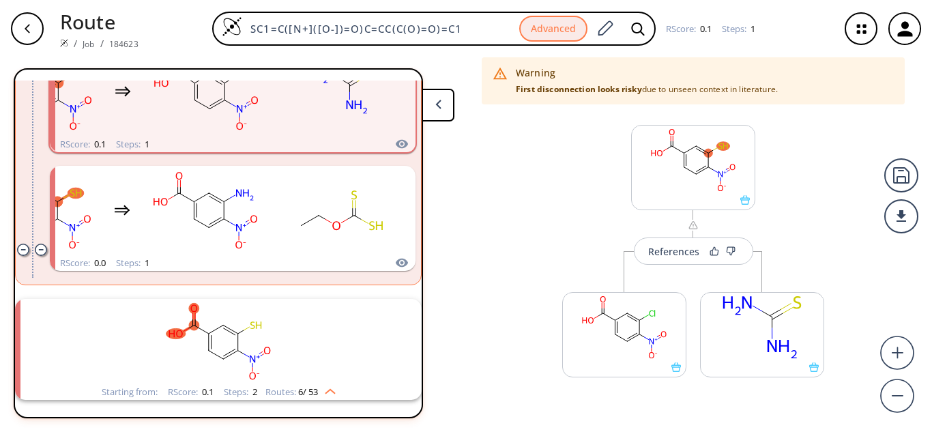
scroll to position [11, 0]
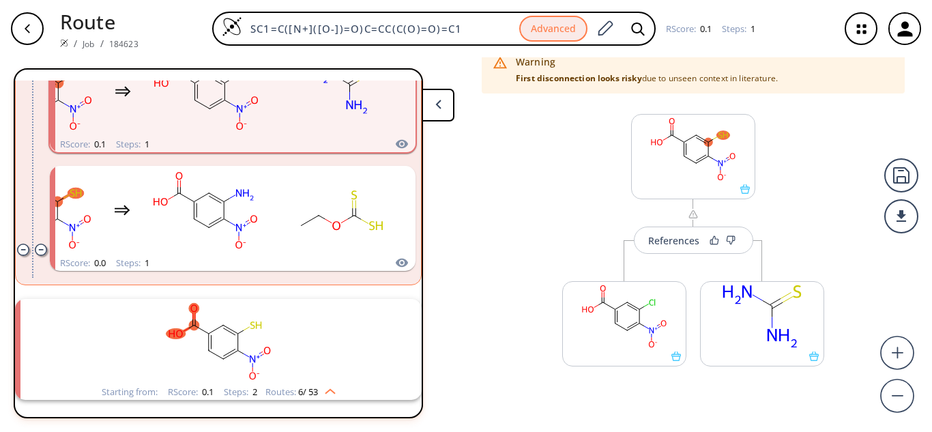
click at [30, 27] on icon "button" at bounding box center [27, 28] width 11 height 11
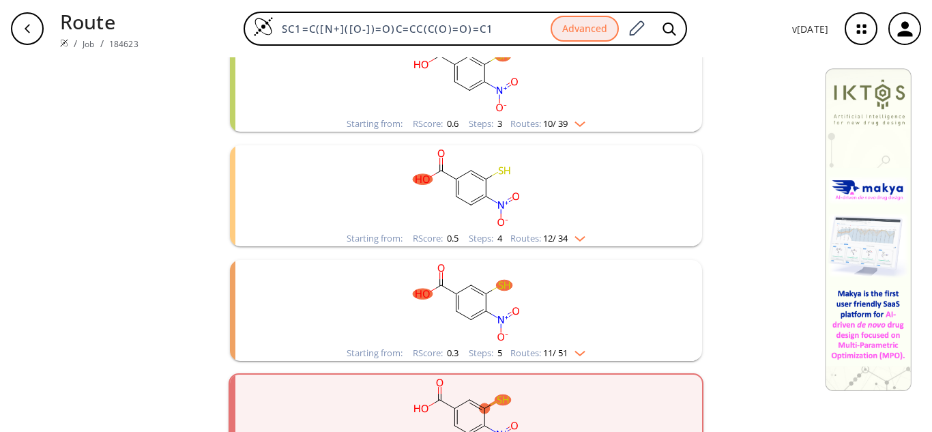
scroll to position [205, 0]
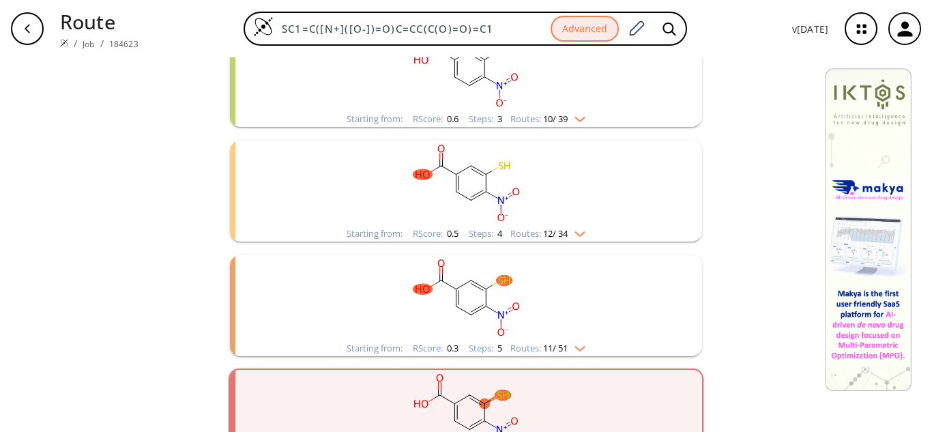
click at [489, 184] on rect "clusters" at bounding box center [466, 183] width 355 height 85
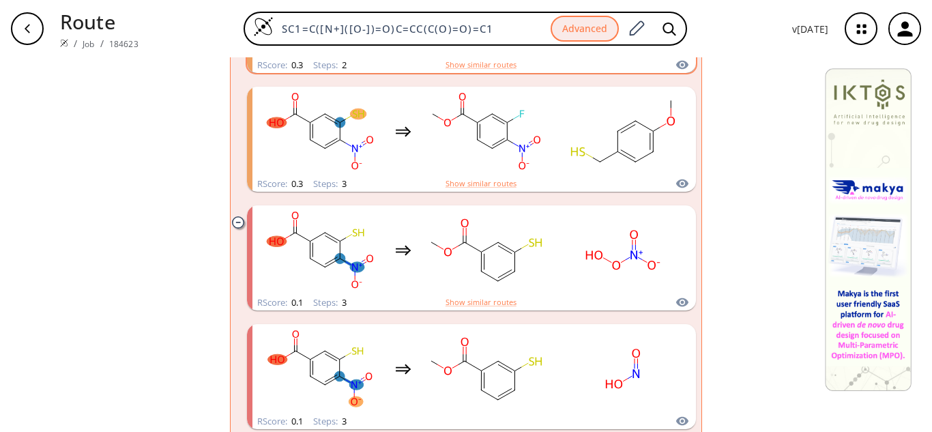
scroll to position [887, 0]
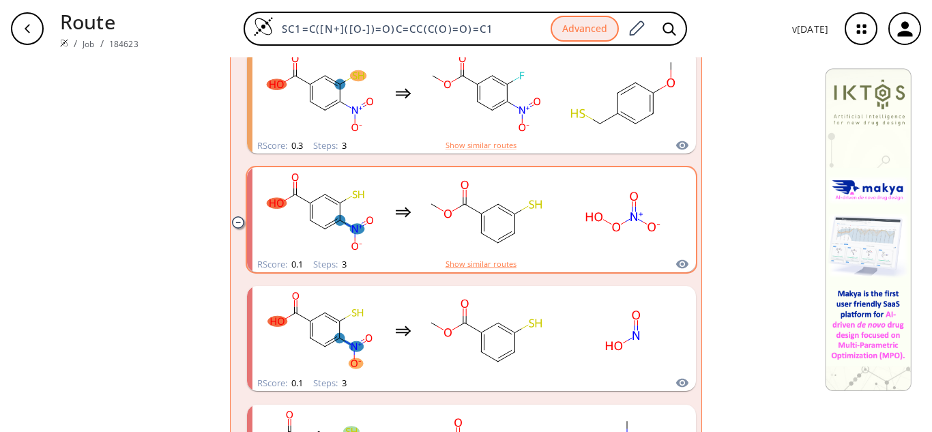
click at [486, 258] on button "Show similar routes" at bounding box center [480, 264] width 71 height 12
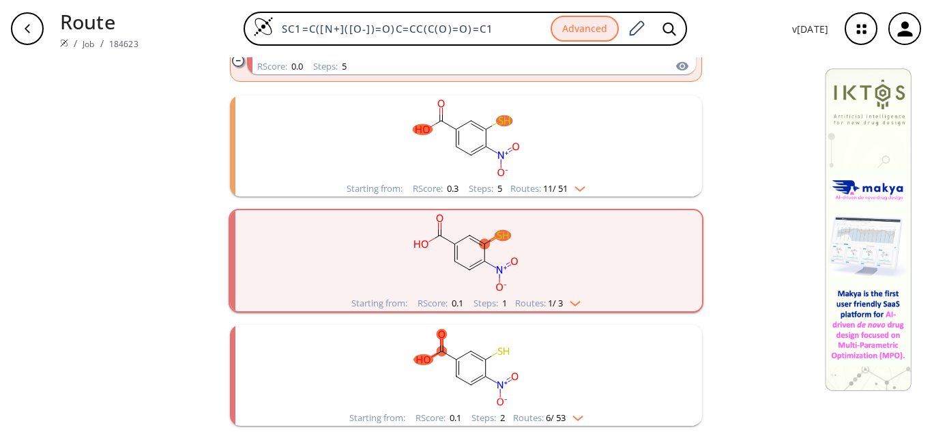
scroll to position [2279, 0]
click at [30, 27] on icon "button" at bounding box center [27, 28] width 11 height 11
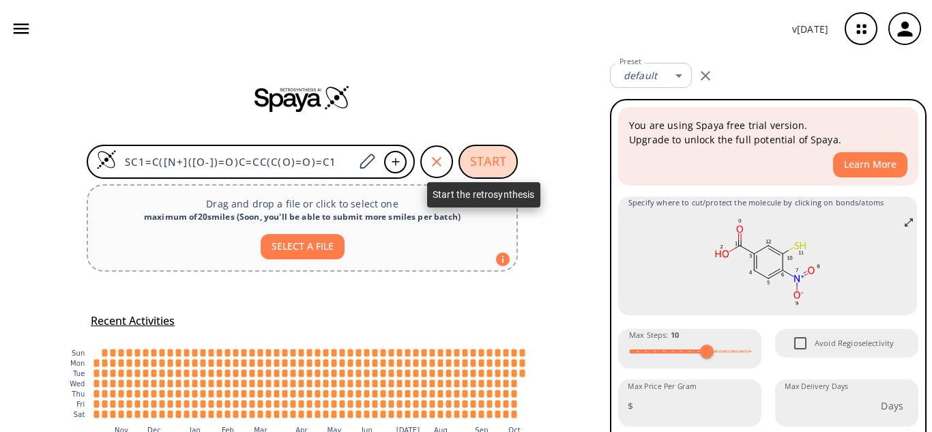
click at [499, 162] on button "START" at bounding box center [487, 162] width 59 height 34
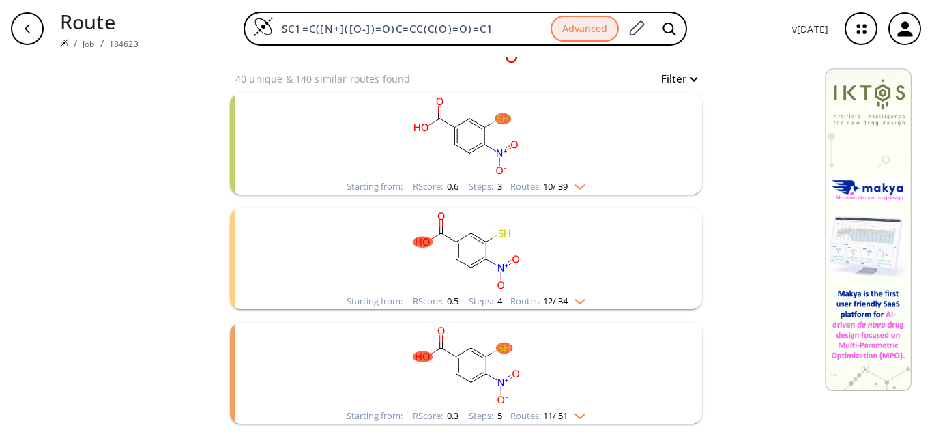
scroll to position [136, 0]
click at [576, 299] on img "clusters" at bounding box center [577, 299] width 18 height 11
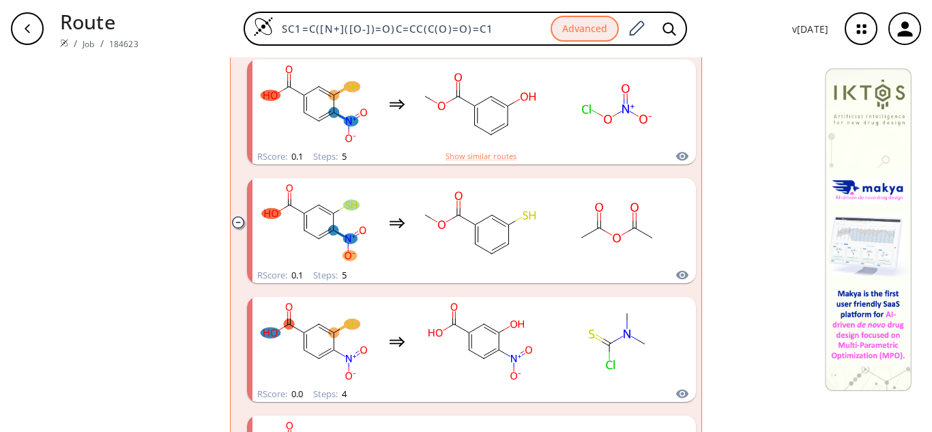
scroll to position [1433, 0]
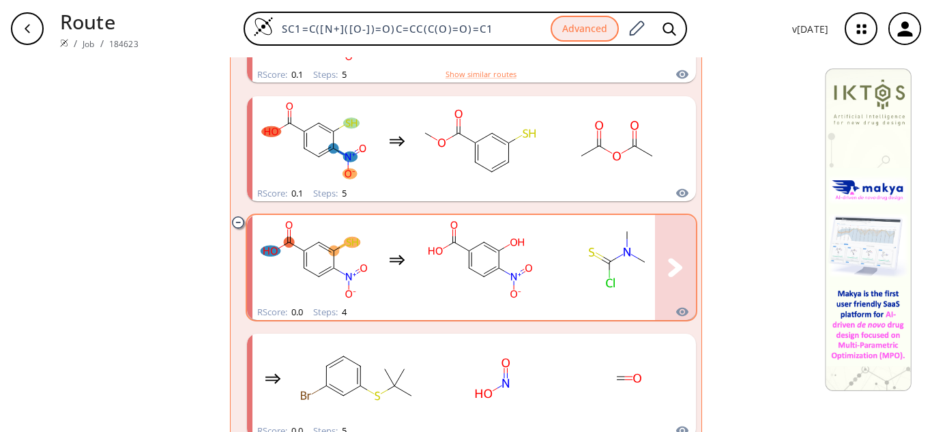
click at [576, 281] on rect "clusters" at bounding box center [616, 259] width 123 height 85
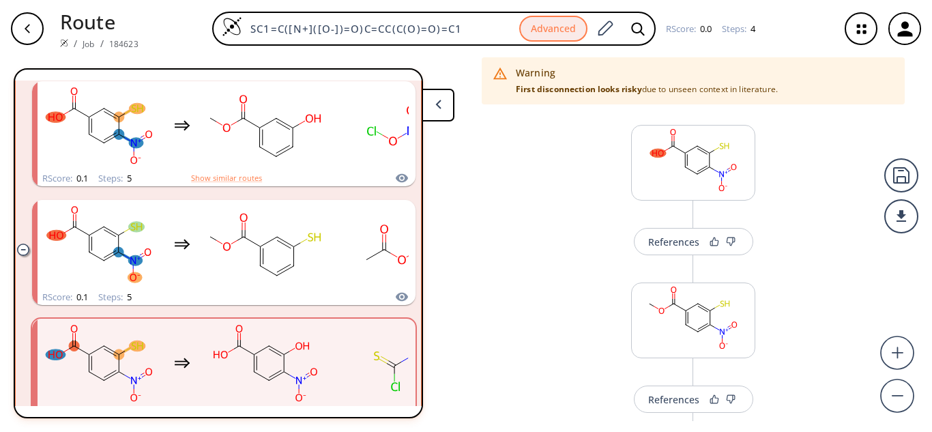
scroll to position [1291, 0]
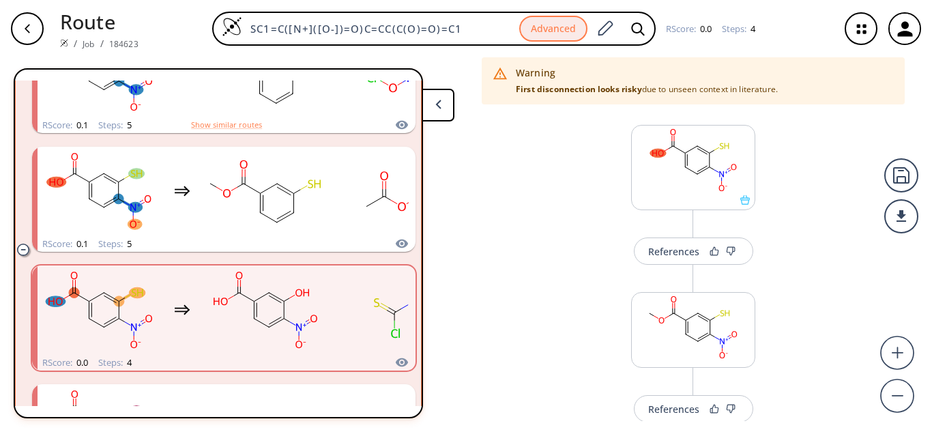
click at [120, 362] on div "Steps : 4" at bounding box center [114, 362] width 33 height 9
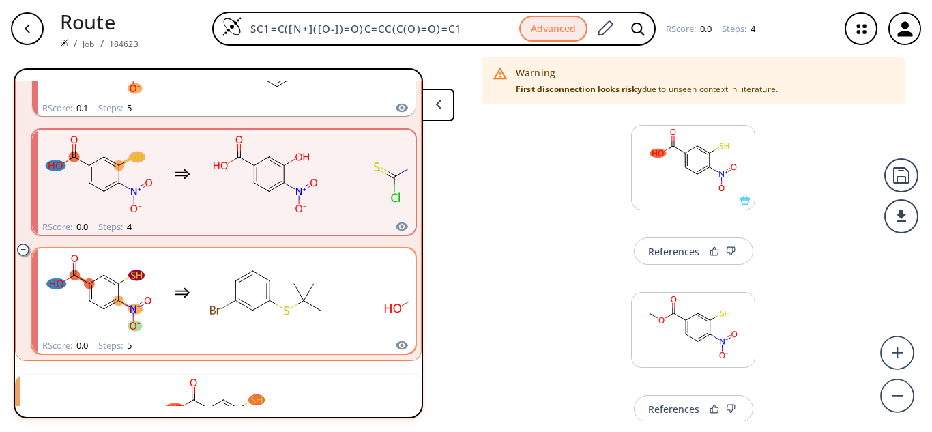
scroll to position [1428, 0]
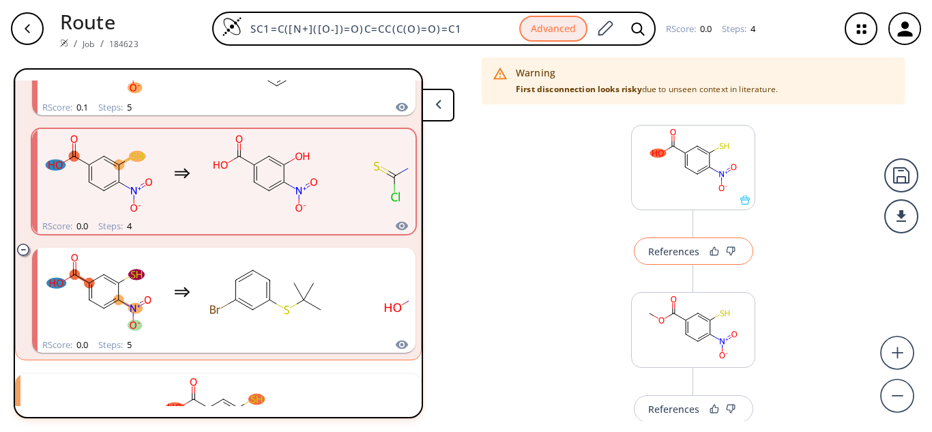
click at [662, 252] on div "References" at bounding box center [673, 251] width 51 height 9
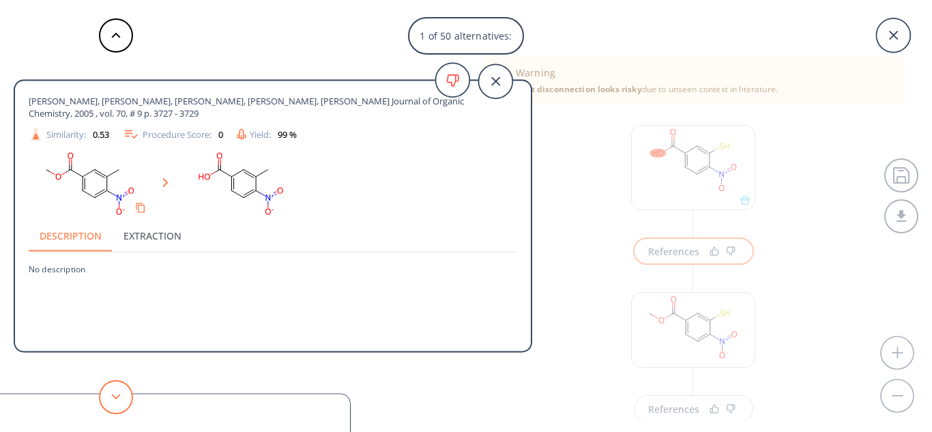
click at [120, 393] on button at bounding box center [116, 397] width 34 height 34
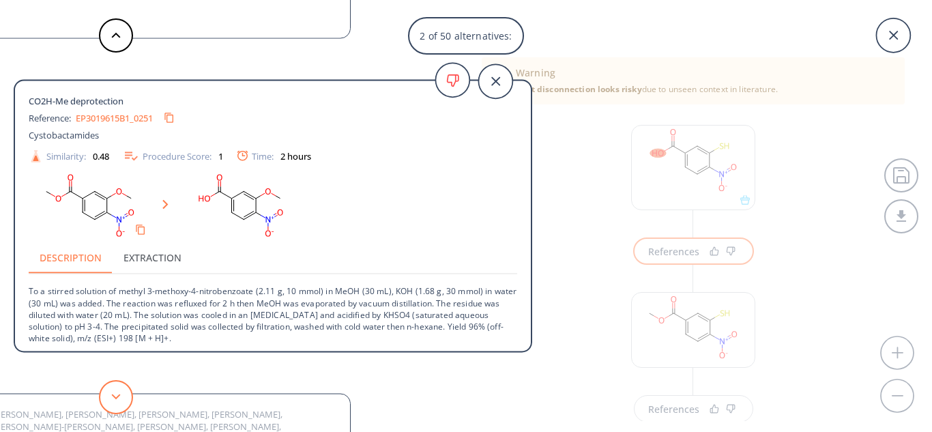
click at [120, 393] on button at bounding box center [116, 397] width 34 height 34
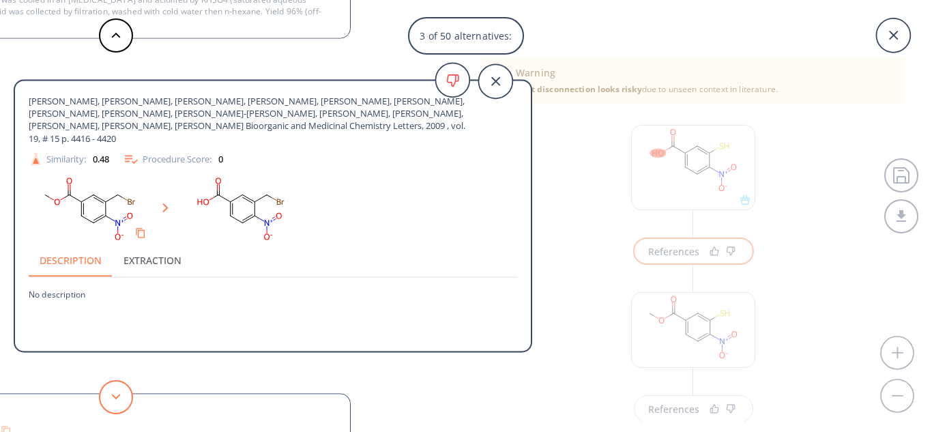
click at [120, 393] on button at bounding box center [116, 397] width 34 height 34
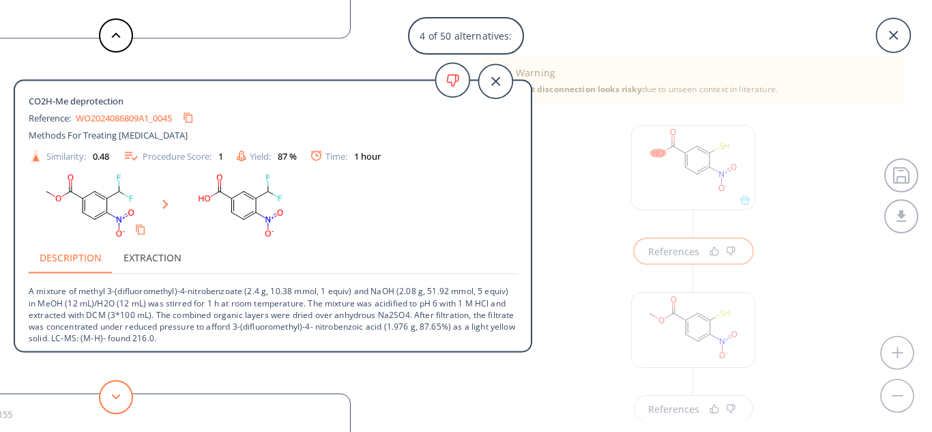
click at [120, 393] on button at bounding box center [116, 397] width 34 height 34
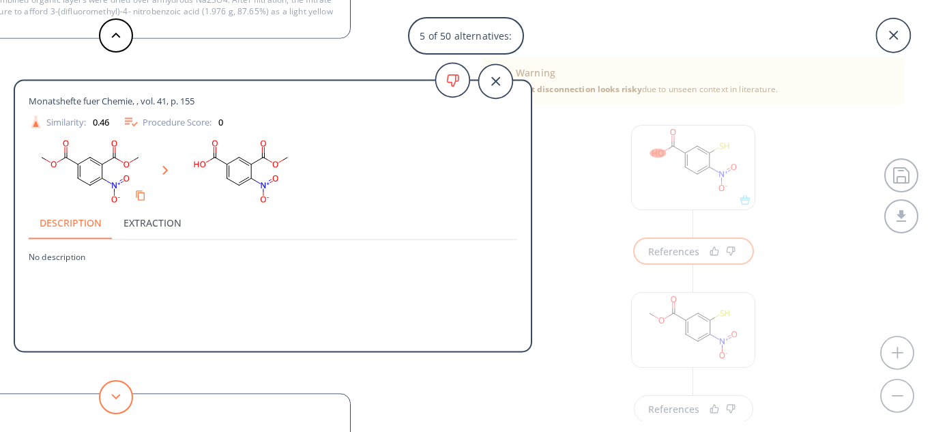
click at [120, 393] on button at bounding box center [116, 397] width 34 height 34
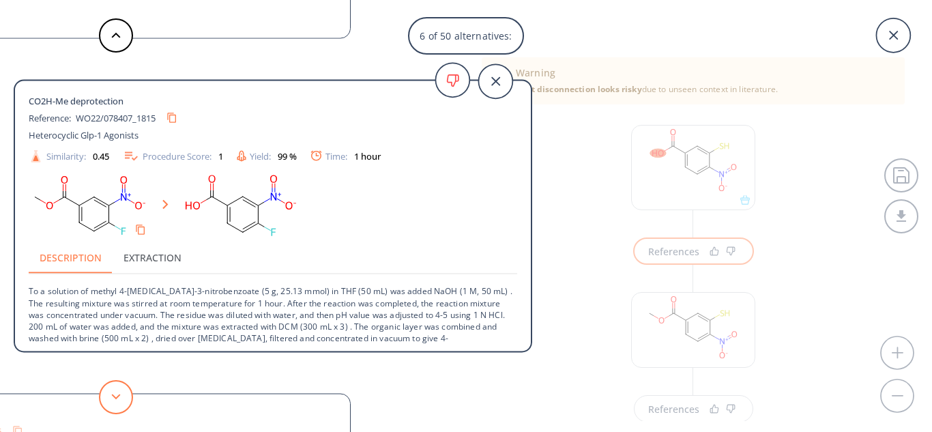
click at [120, 393] on button at bounding box center [116, 397] width 34 height 34
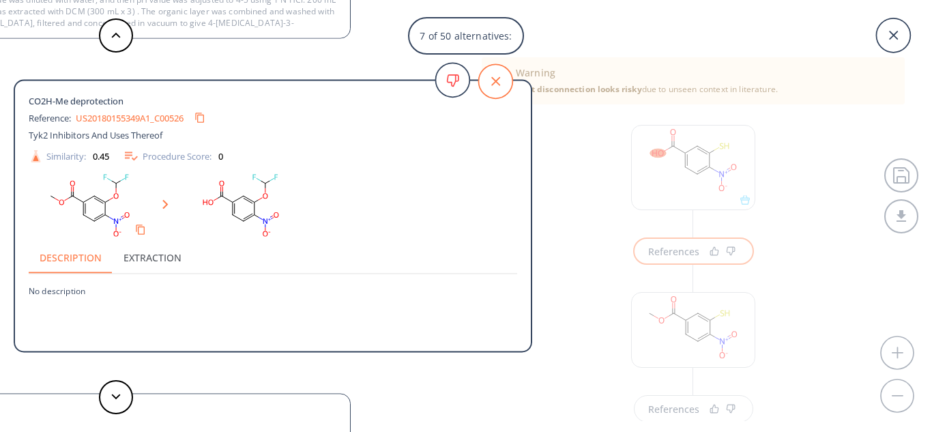
click at [504, 78] on icon at bounding box center [495, 81] width 34 height 34
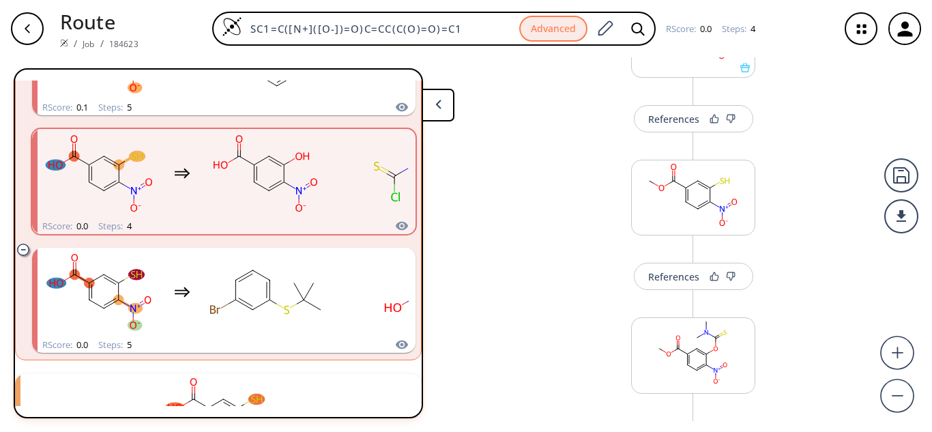
scroll to position [136, 0]
click at [29, 30] on icon "button" at bounding box center [27, 28] width 11 height 11
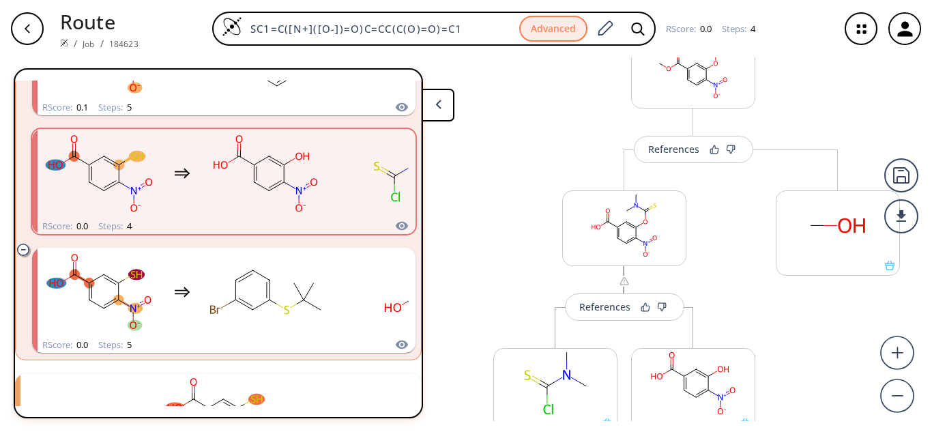
scroll to position [478, 0]
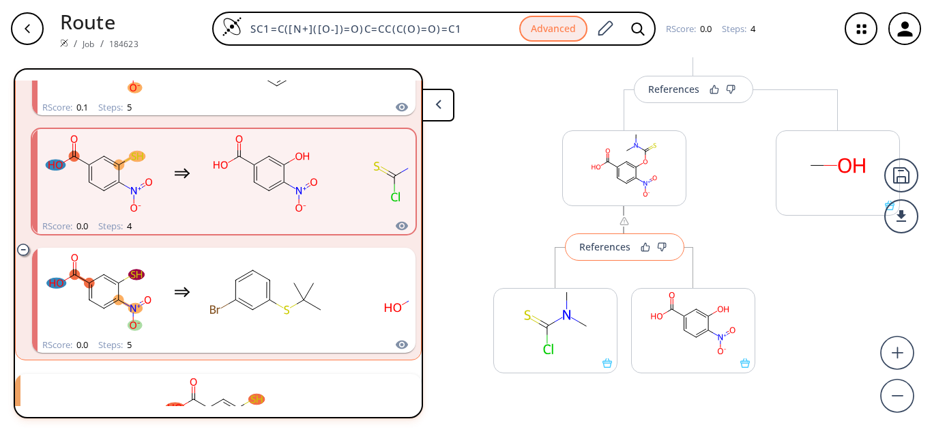
click at [597, 251] on div "References" at bounding box center [604, 246] width 51 height 9
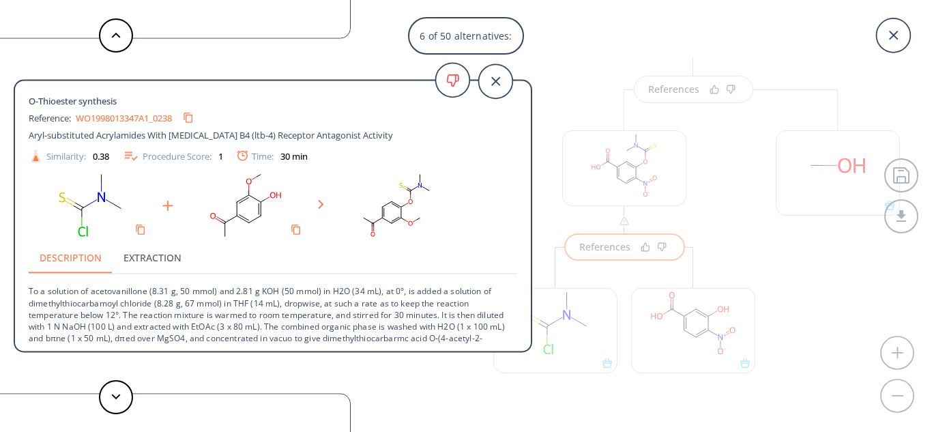
scroll to position [49, 0]
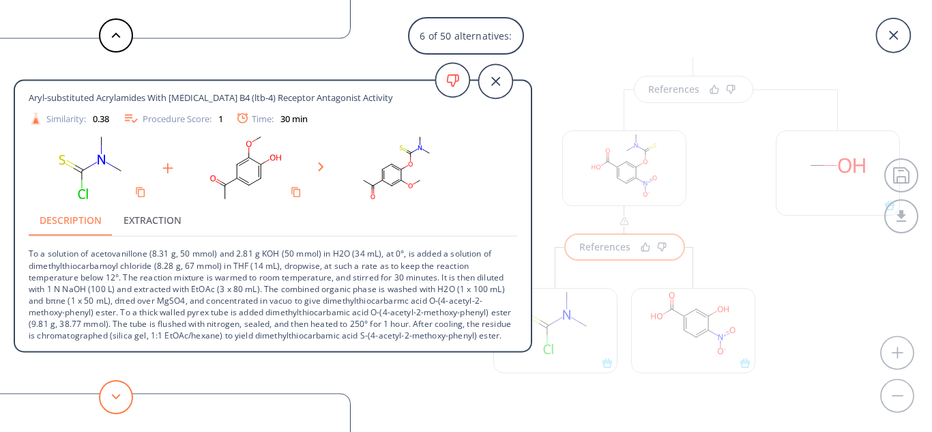
click at [119, 399] on icon at bounding box center [116, 397] width 10 height 6
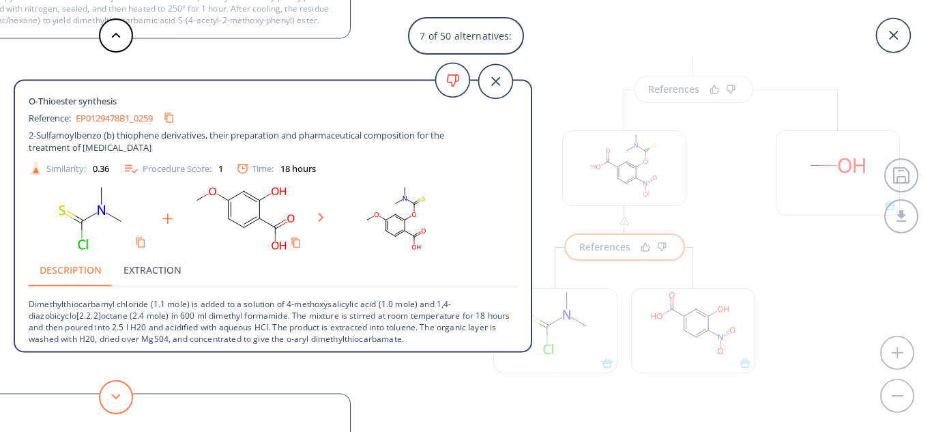
click at [119, 399] on icon at bounding box center [116, 397] width 10 height 6
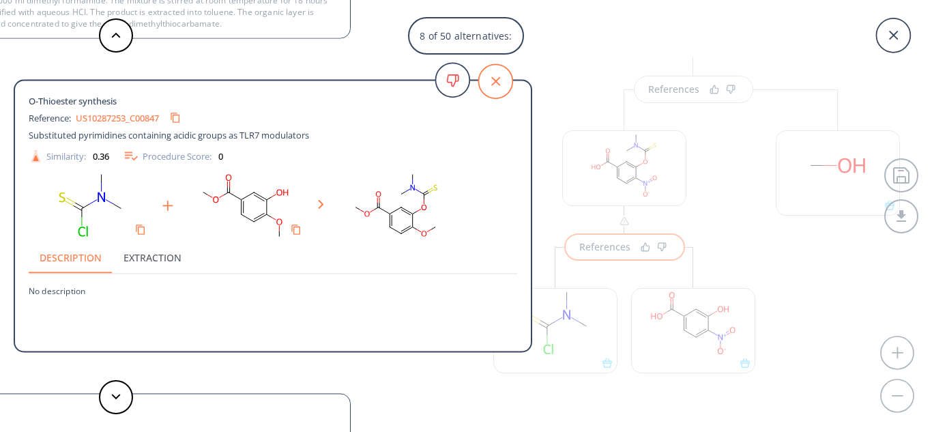
click at [500, 79] on icon at bounding box center [495, 81] width 34 height 34
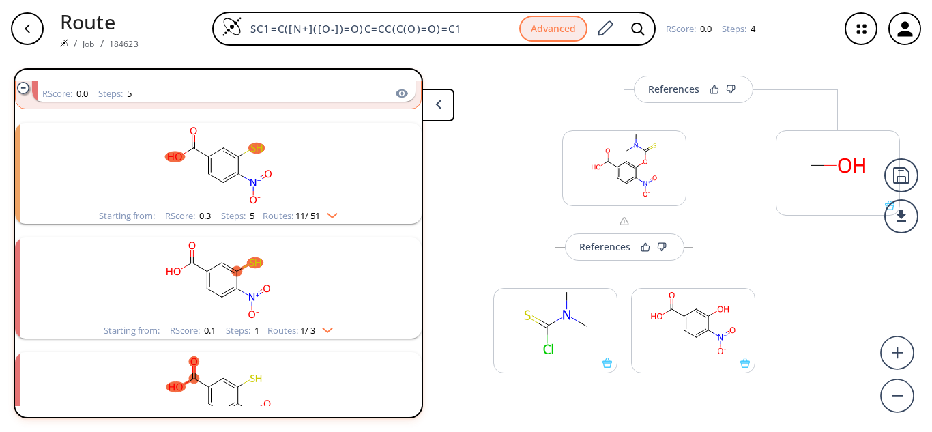
scroll to position [1742, 0]
